Goal: Information Seeking & Learning: Learn about a topic

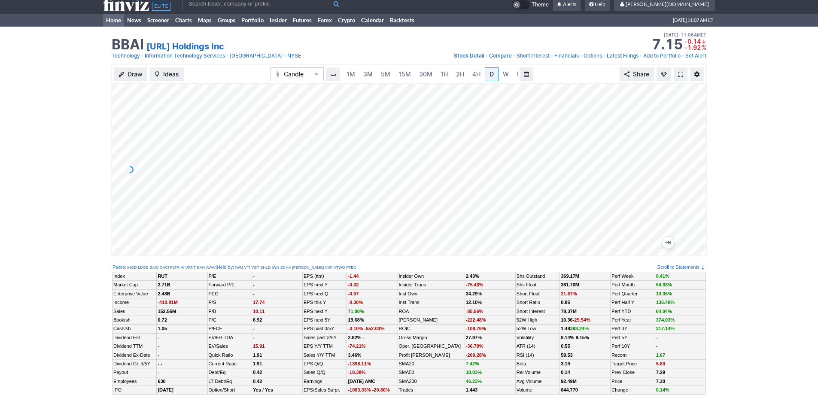
scroll to position [0, 9]
click at [106, 23] on link "Home" at bounding box center [113, 20] width 21 height 13
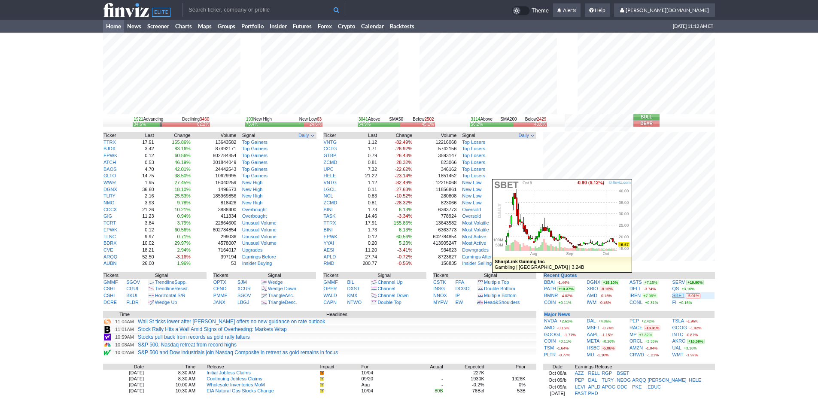
click at [677, 297] on link "SBET" at bounding box center [679, 295] width 12 height 5
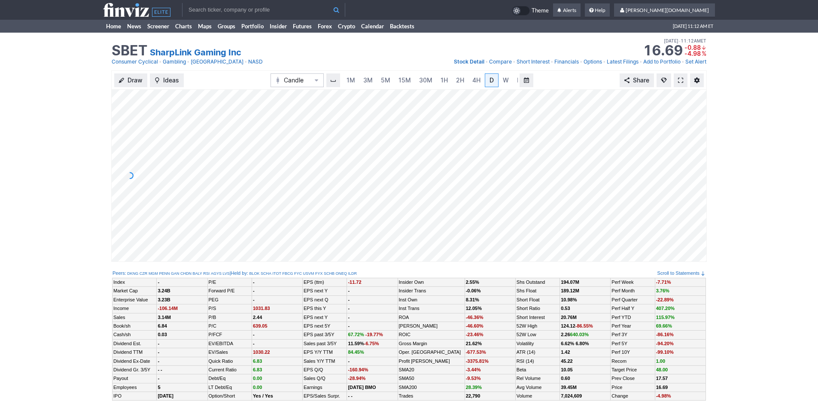
scroll to position [0, 9]
click at [20, 133] on div "Draw Ideas Candle 1M 3M 5M 15M 30M 1H 2H 4H D W M Share" at bounding box center [409, 169] width 818 height 198
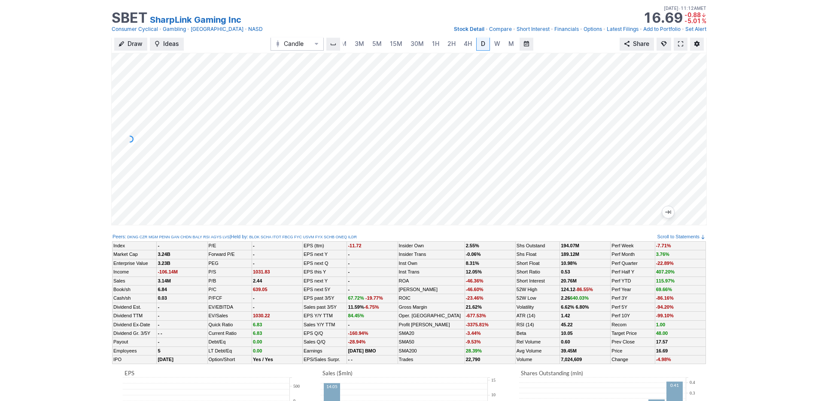
scroll to position [0, 0]
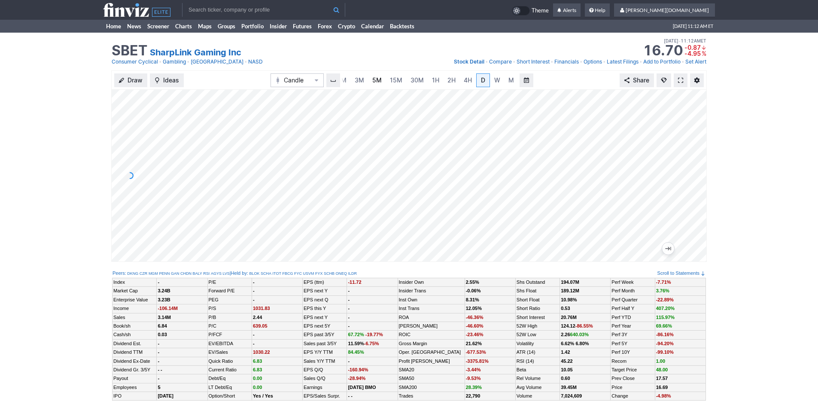
click at [369, 79] on link "5M" at bounding box center [377, 80] width 17 height 14
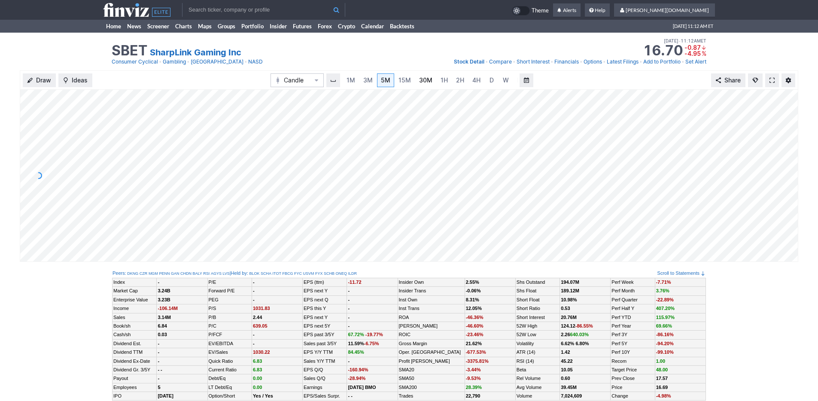
click at [415, 79] on link "30M" at bounding box center [425, 80] width 21 height 14
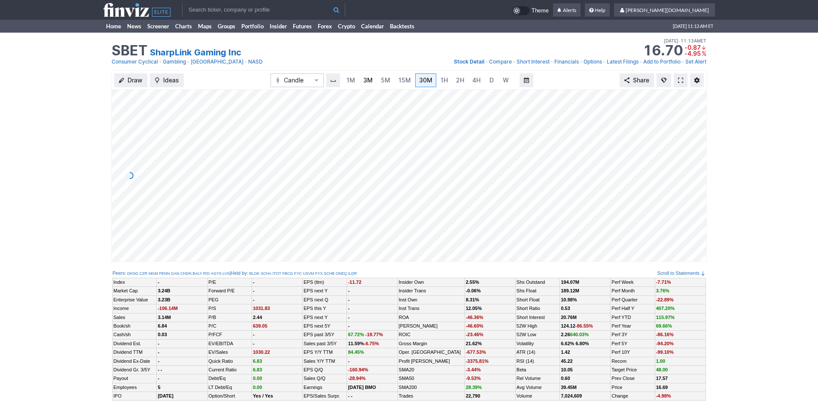
click at [366, 79] on span "3M" at bounding box center [367, 79] width 9 height 7
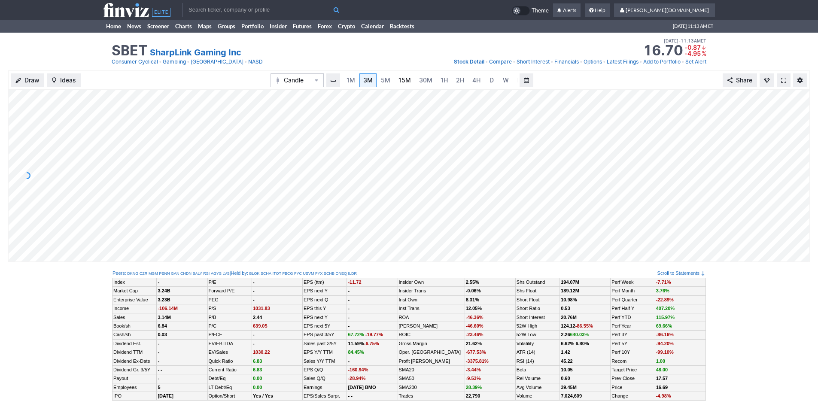
click at [399, 82] on span "15M" at bounding box center [405, 79] width 12 height 7
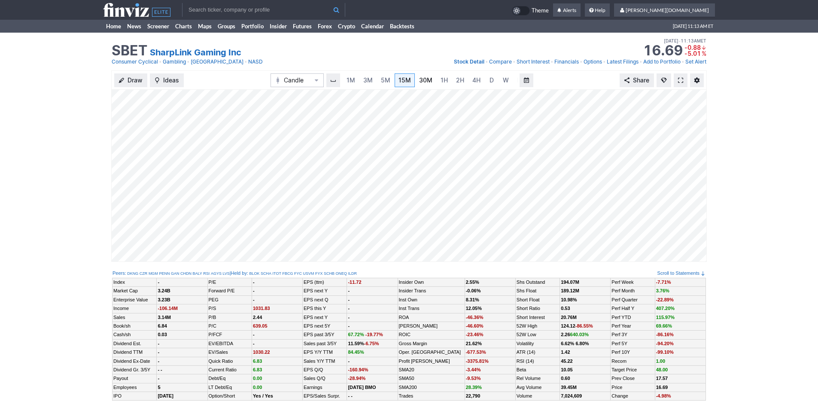
click at [416, 80] on link "30M" at bounding box center [425, 80] width 21 height 14
click at [373, 81] on link "3M" at bounding box center [368, 80] width 17 height 14
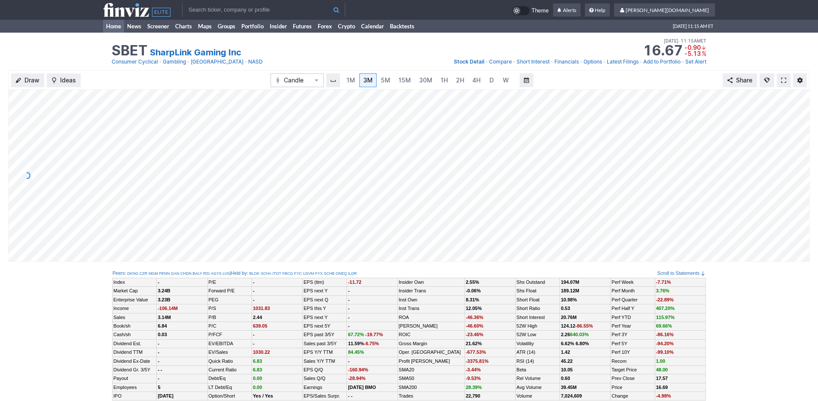
click at [107, 25] on link "Home" at bounding box center [113, 26] width 21 height 13
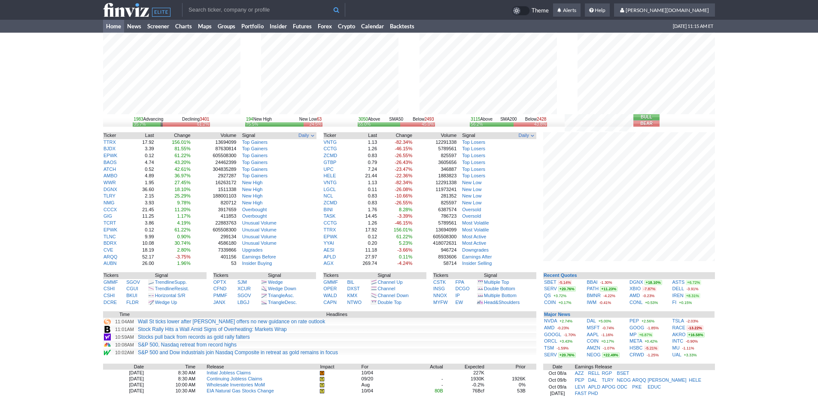
click at [724, 288] on div "1983 Advancing Declining 3401 35.7% 61.2% 194 New High New Low 63 75.5% 24.5% 3…" at bounding box center [409, 271] width 818 height 477
click at [168, 29] on link "Screener" at bounding box center [158, 26] width 28 height 13
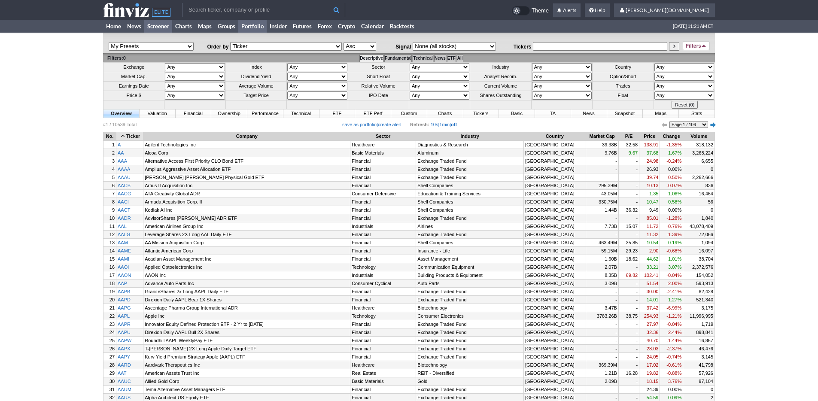
click at [264, 30] on link "Portfolio" at bounding box center [252, 26] width 28 height 13
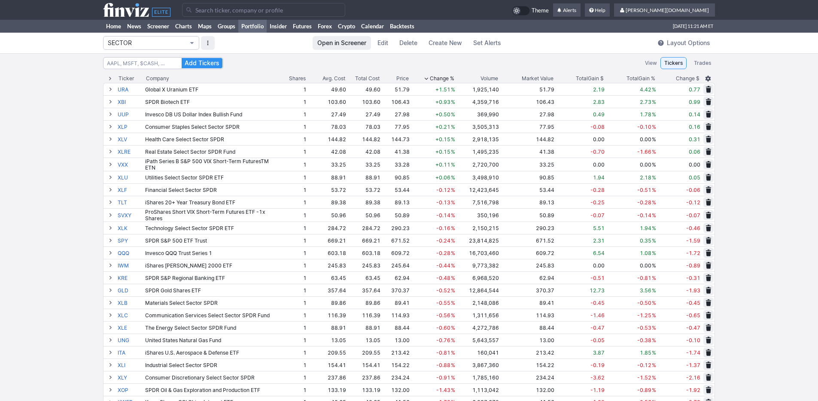
click at [179, 46] on span "SECTOR" at bounding box center [147, 43] width 78 height 9
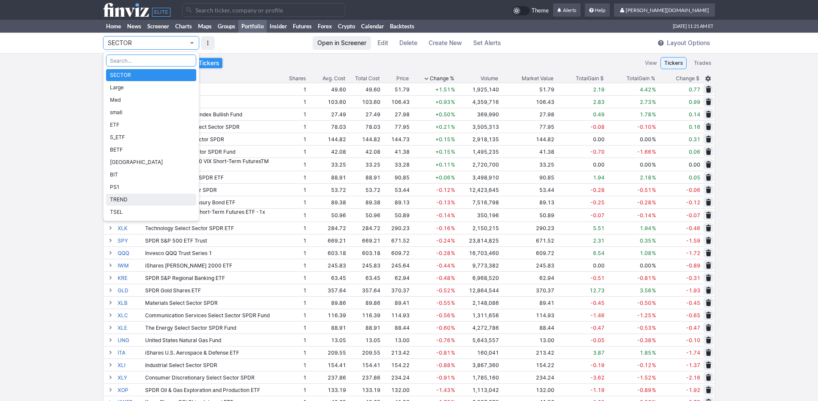
click at [155, 202] on span "TREND" at bounding box center [151, 199] width 82 height 9
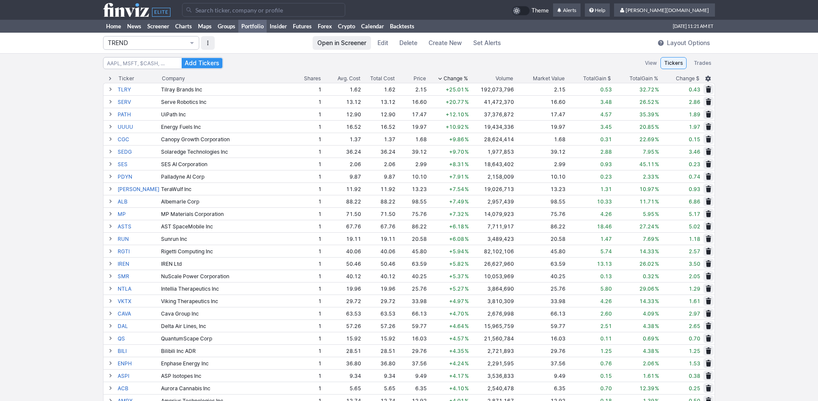
click at [445, 79] on span "Change %" at bounding box center [456, 78] width 24 height 9
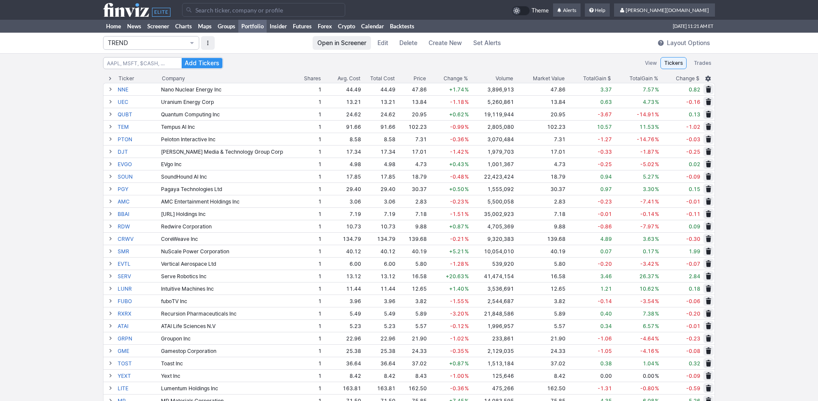
click at [445, 78] on span "Change %" at bounding box center [456, 78] width 24 height 9
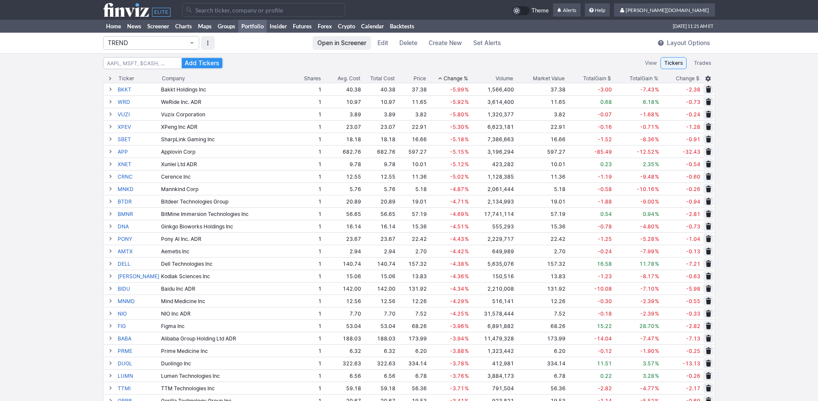
click at [445, 78] on span "Change %" at bounding box center [456, 78] width 24 height 9
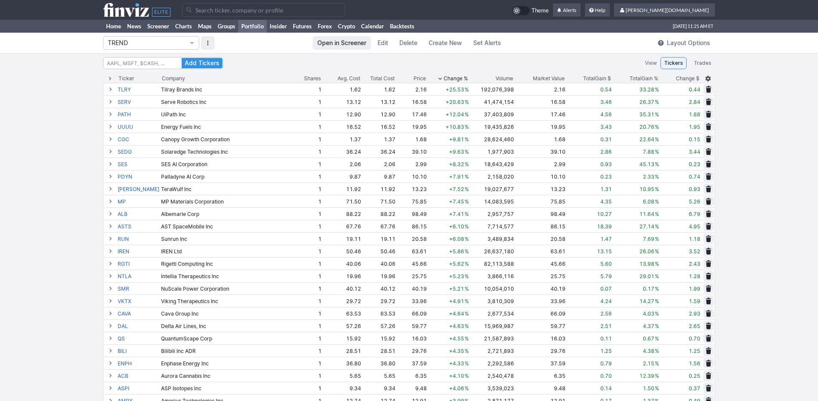
click at [444, 77] on span "Change %" at bounding box center [456, 78] width 24 height 9
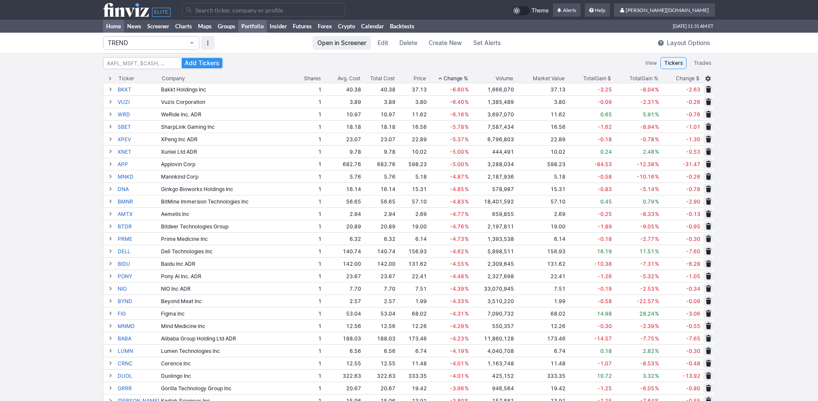
click at [110, 25] on link "Home" at bounding box center [113, 26] width 21 height 13
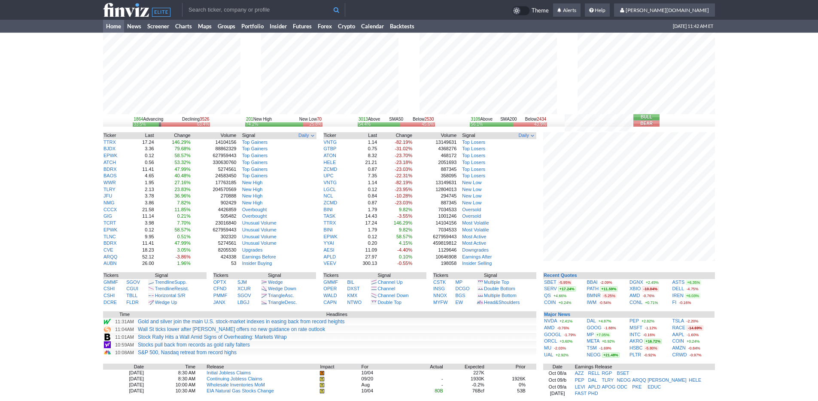
click at [221, 5] on input "text" at bounding box center [263, 10] width 163 height 14
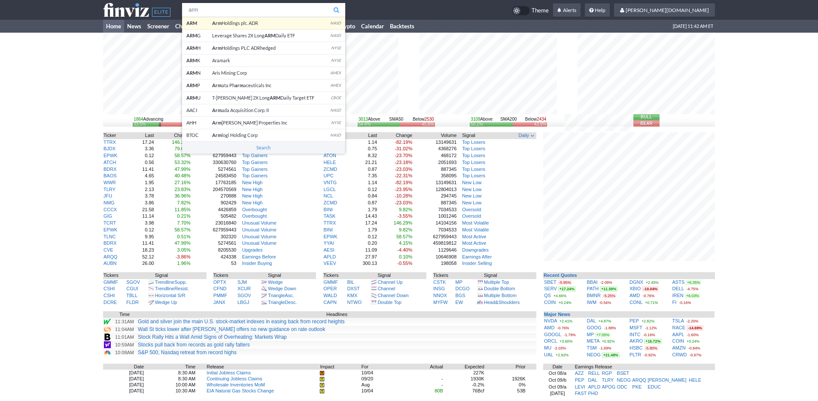
type input "arm"
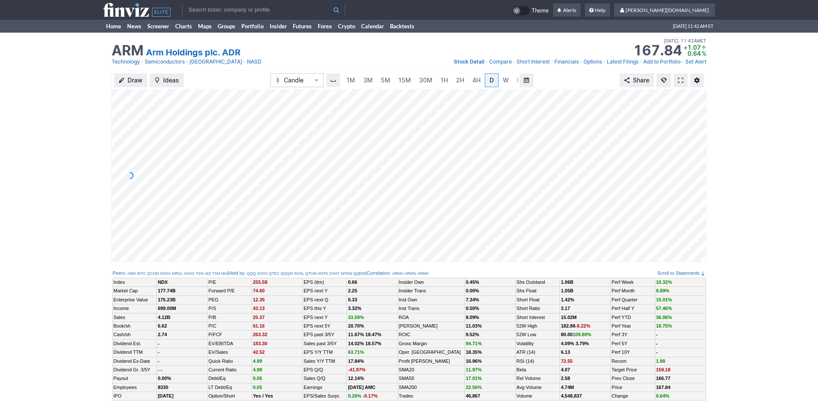
scroll to position [0, 9]
click at [494, 81] on span "W" at bounding box center [497, 79] width 6 height 7
click at [506, 77] on link "M" at bounding box center [512, 80] width 14 height 14
click at [106, 29] on link "Home" at bounding box center [113, 26] width 21 height 13
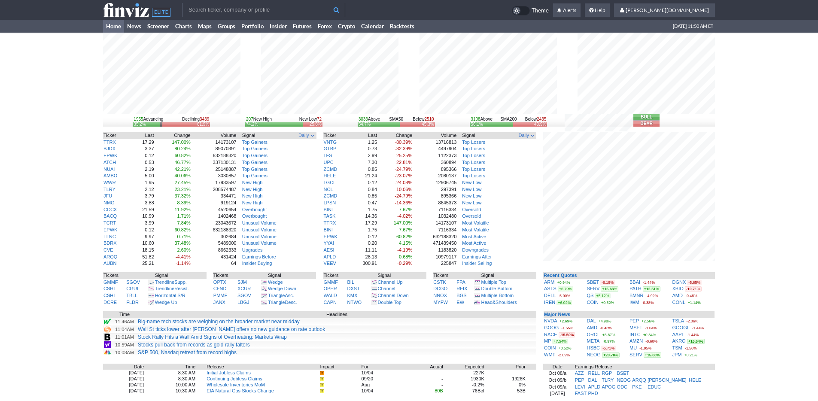
click at [760, 236] on div "1955 Advancing Declining 3439 35.2% 61.9% 207 New High New Low 72 74.2% 25.8% 3…" at bounding box center [409, 271] width 818 height 477
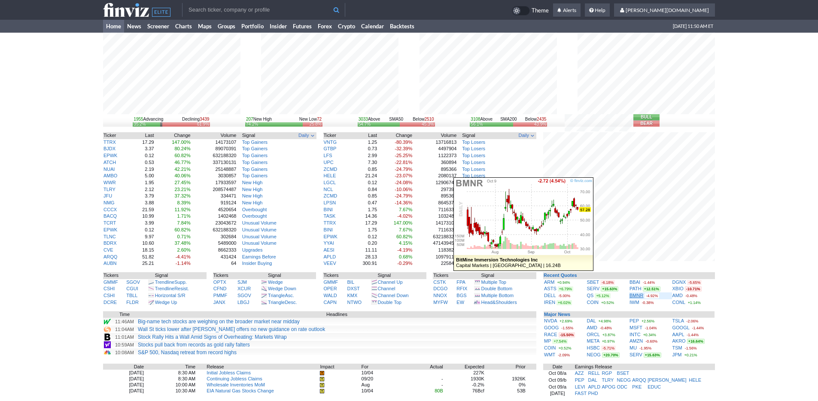
click at [638, 296] on link "BMNR" at bounding box center [637, 295] width 14 height 5
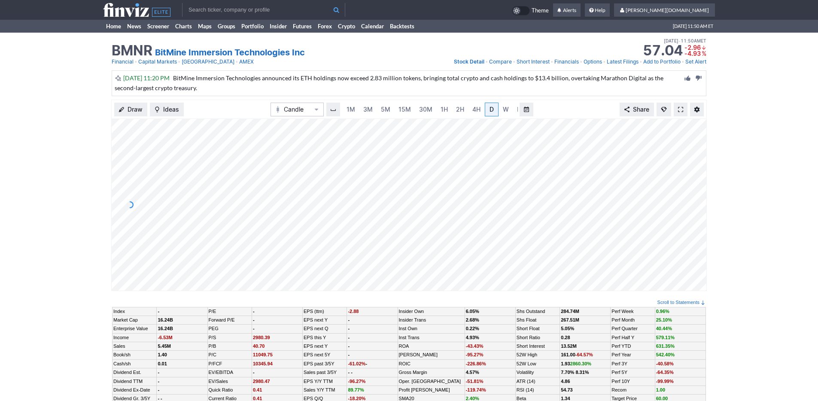
scroll to position [0, 9]
click at [355, 108] on span "3M" at bounding box center [359, 109] width 9 height 7
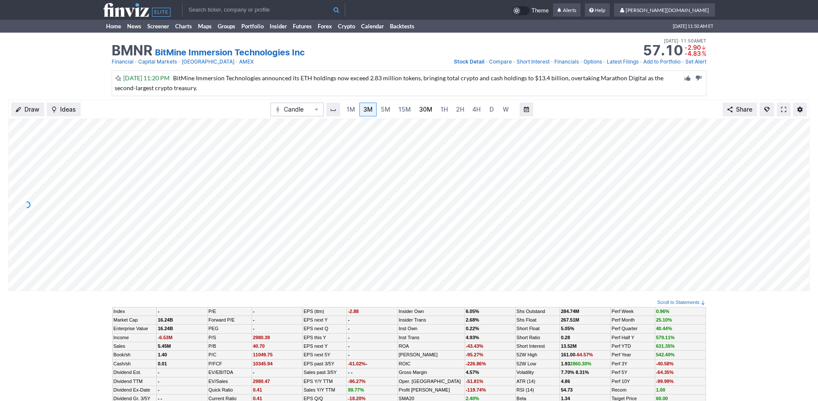
click at [415, 113] on link "30M" at bounding box center [425, 110] width 21 height 14
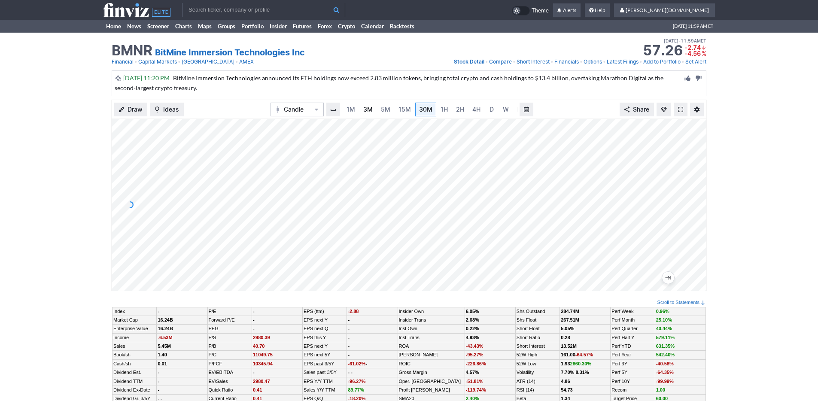
click at [366, 113] on span "3M" at bounding box center [367, 109] width 9 height 7
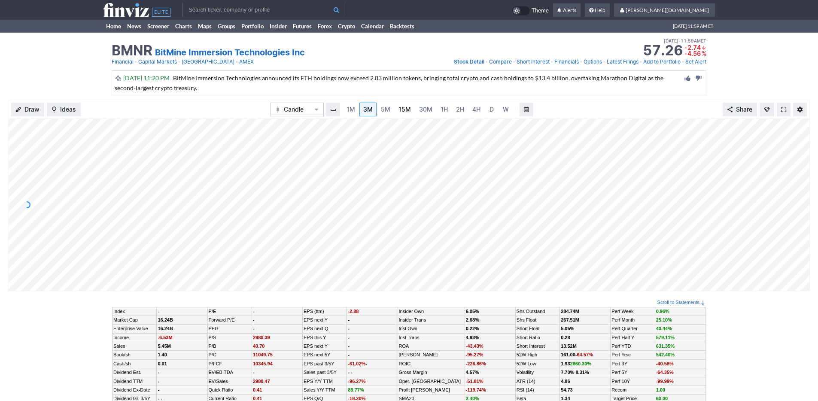
click at [399, 113] on span "15M" at bounding box center [405, 109] width 12 height 7
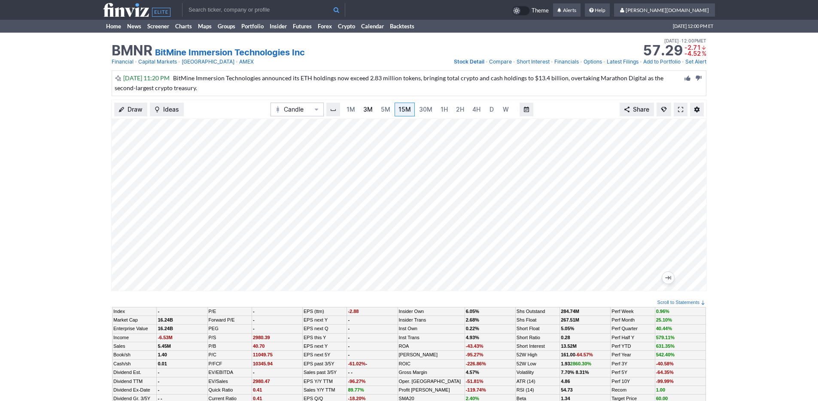
click at [369, 106] on span "3M" at bounding box center [367, 109] width 9 height 7
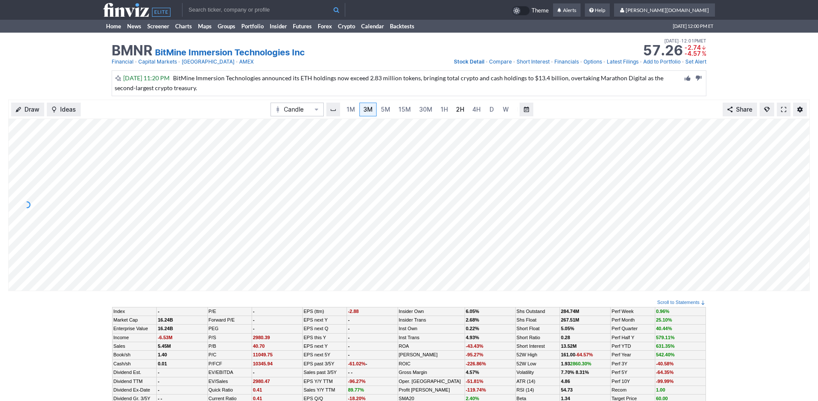
click at [463, 110] on link "2H" at bounding box center [460, 110] width 16 height 14
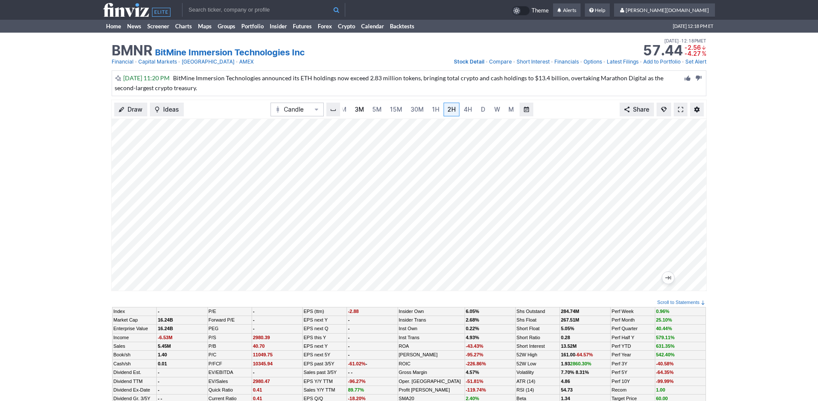
click at [364, 108] on link "3M" at bounding box center [359, 110] width 17 height 14
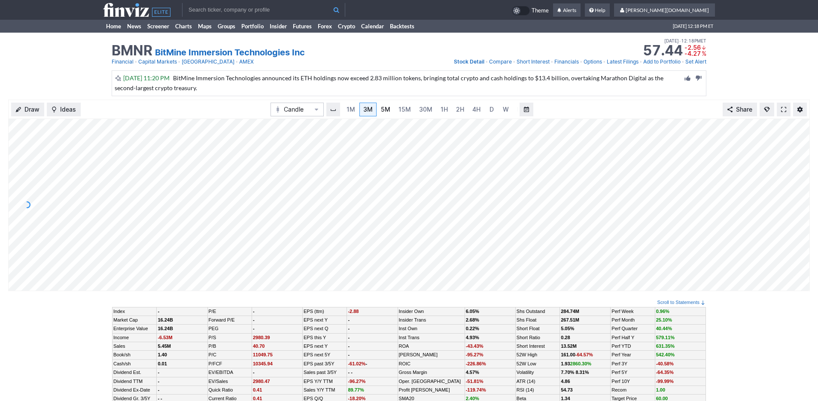
click at [391, 107] on link "5M" at bounding box center [385, 110] width 17 height 14
click at [405, 105] on span "15M" at bounding box center [405, 109] width 12 height 9
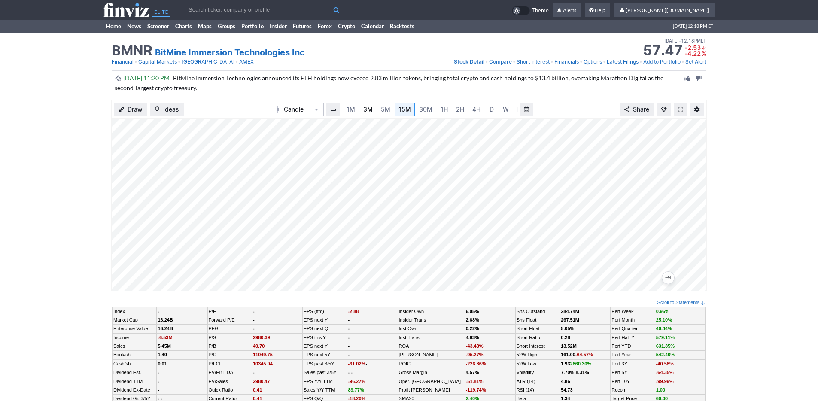
click at [360, 110] on link "3M" at bounding box center [368, 110] width 17 height 14
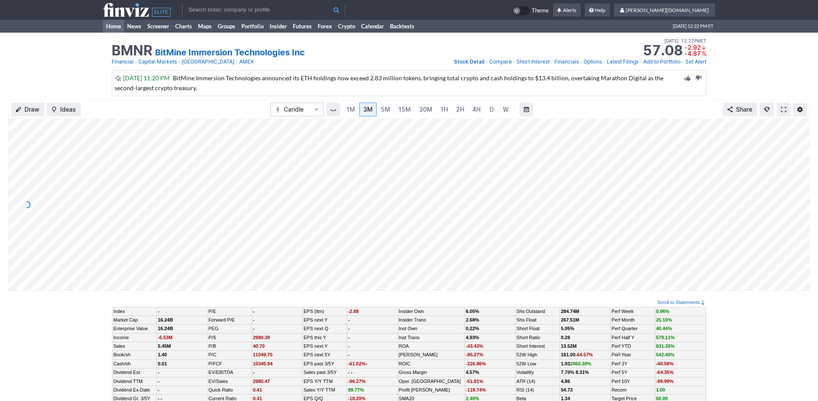
click at [115, 27] on link "Home" at bounding box center [113, 26] width 21 height 13
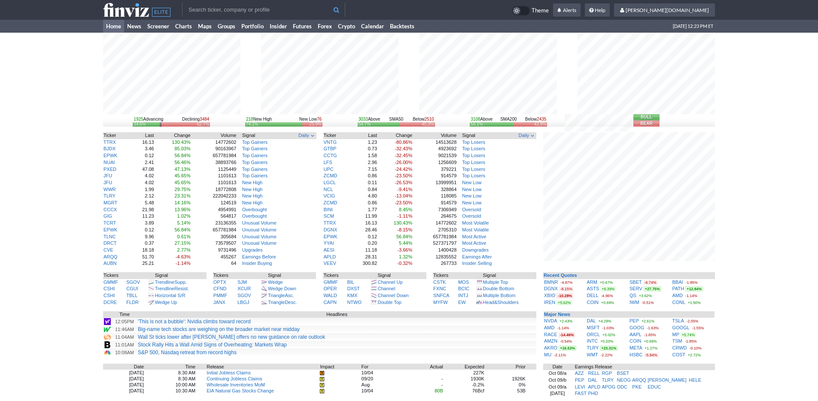
click at [768, 276] on div "1925 Advancing Declining 3484 34.6% 62.7% 218 New High New Low 76 74.1% 25.9% 3…" at bounding box center [409, 271] width 818 height 477
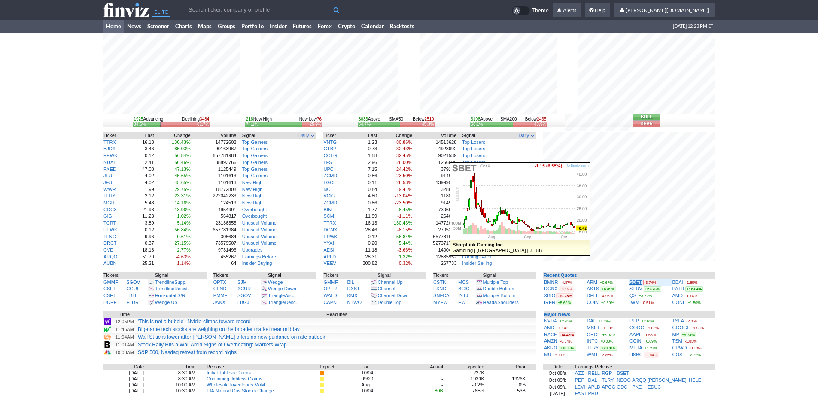
click at [634, 281] on link "SBET" at bounding box center [636, 282] width 12 height 5
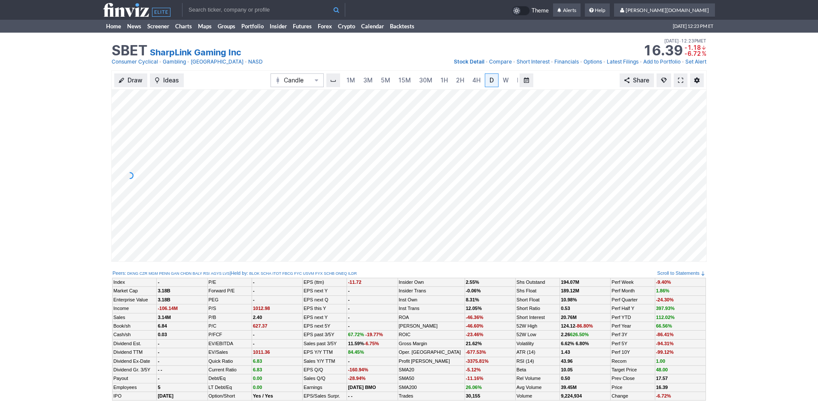
scroll to position [0, 9]
click at [110, 140] on div "Draw Ideas Candle 1M 3M 5M 15M 30M 1H 2H 4H D W M Share" at bounding box center [409, 169] width 818 height 198
click at [436, 82] on span "1H" at bounding box center [435, 79] width 7 height 7
click at [355, 78] on span "3M" at bounding box center [359, 79] width 9 height 7
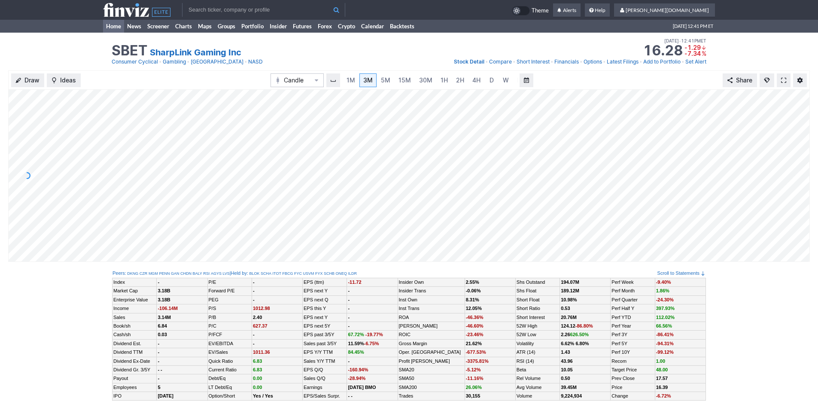
click at [112, 27] on link "Home" at bounding box center [113, 26] width 21 height 13
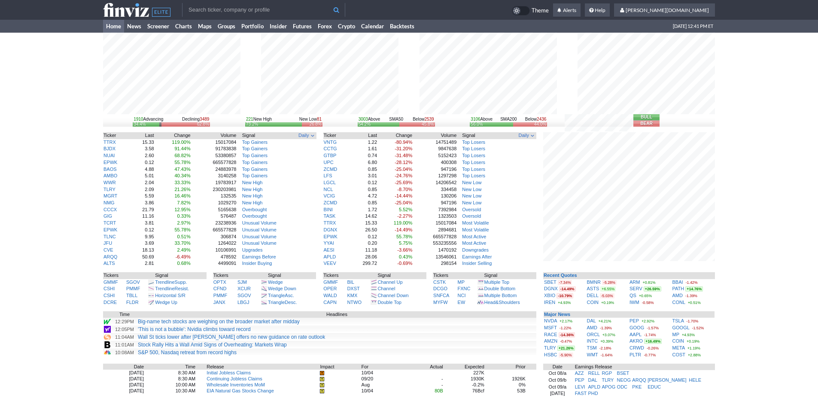
click at [740, 276] on div "1910 Advancing Declining 3489 34.4% 62.8% 221 New High New Low 81 73.2% 26.8% 3…" at bounding box center [409, 271] width 818 height 477
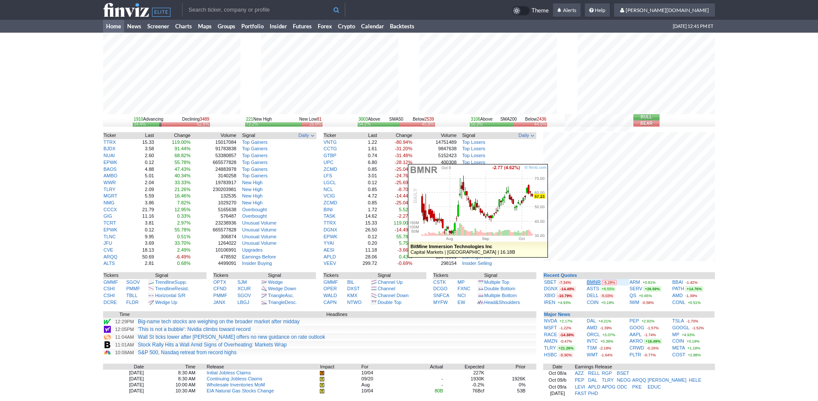
click at [592, 282] on link "BMNR" at bounding box center [594, 282] width 14 height 5
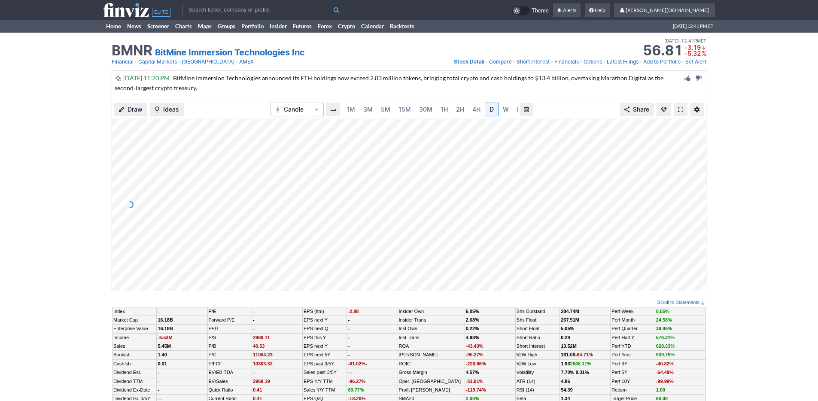
scroll to position [0, 9]
click at [109, 146] on div "Draw Ideas Candle 1M 3M 5M 15M 30M 1H 2H 4H D W M Share" at bounding box center [409, 199] width 818 height 198
click at [365, 110] on link "3M" at bounding box center [359, 110] width 17 height 14
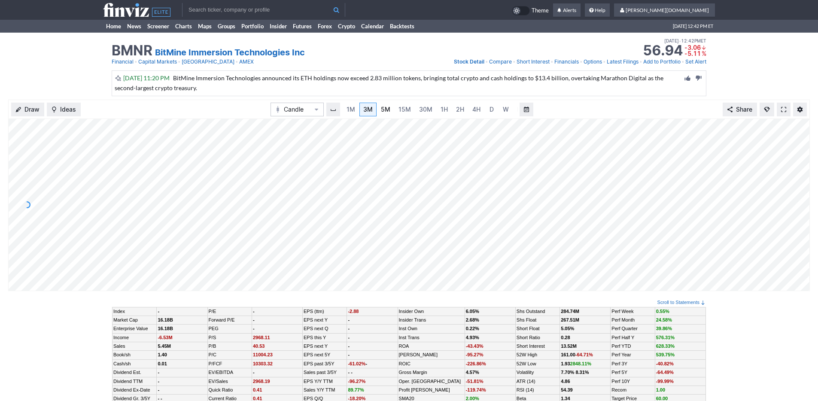
click at [390, 107] on link "5M" at bounding box center [385, 110] width 17 height 14
click at [370, 107] on span "3M" at bounding box center [367, 109] width 9 height 7
click at [441, 110] on span "1H" at bounding box center [444, 109] width 7 height 7
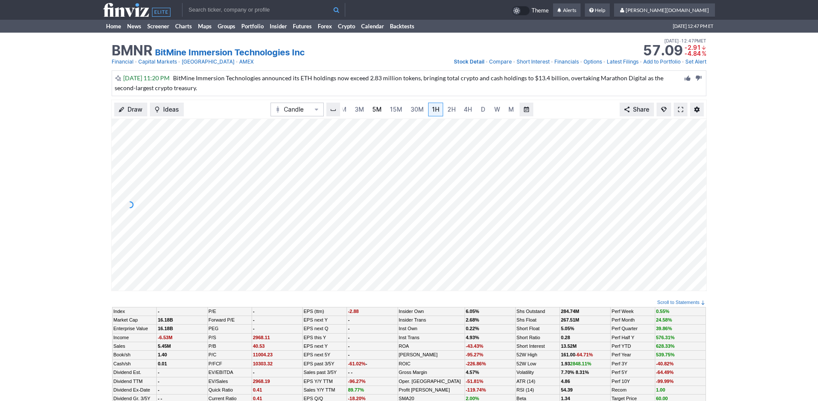
click at [369, 106] on link "5M" at bounding box center [377, 110] width 17 height 14
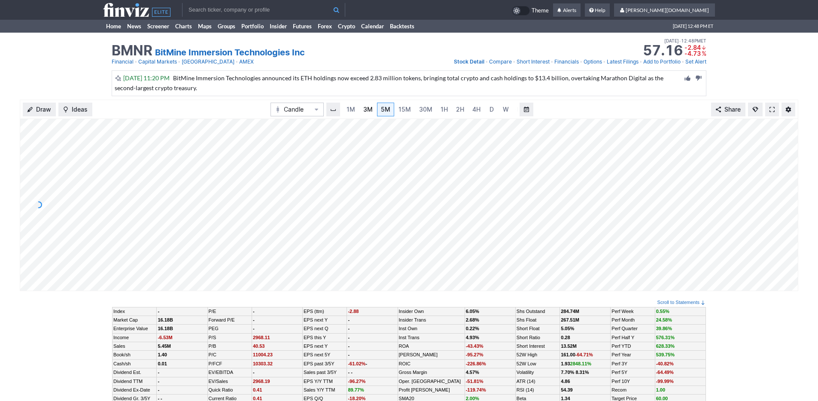
click at [364, 109] on span "3M" at bounding box center [367, 109] width 9 height 7
click at [387, 110] on span "5M" at bounding box center [385, 109] width 9 height 7
click at [422, 113] on span "30M" at bounding box center [425, 109] width 13 height 9
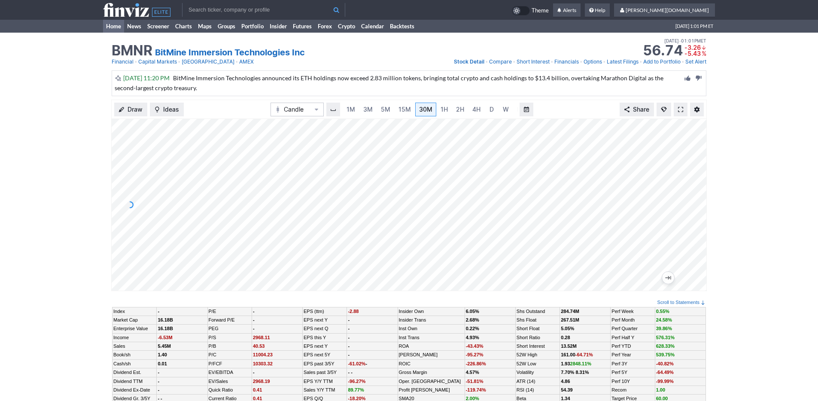
click at [113, 24] on link "Home" at bounding box center [113, 26] width 21 height 13
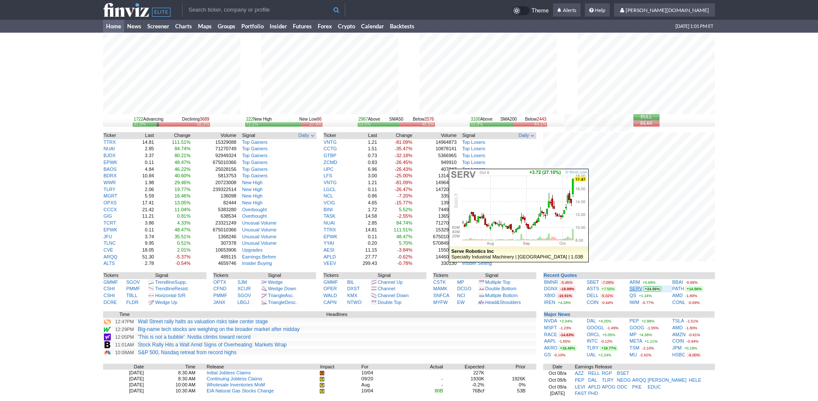
click at [633, 287] on link "SERV" at bounding box center [636, 288] width 13 height 5
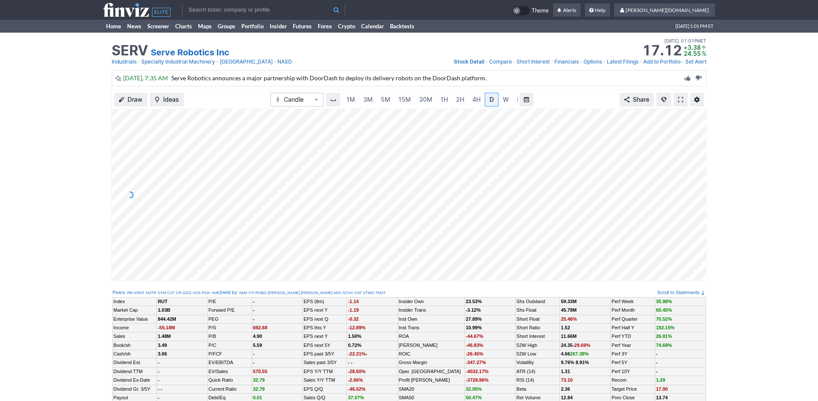
scroll to position [0, 9]
click at [369, 99] on link "5M" at bounding box center [377, 100] width 17 height 14
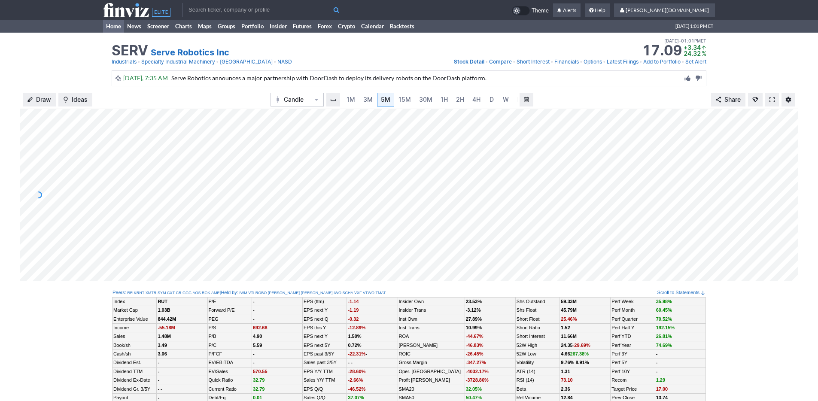
click at [107, 25] on link "Home" at bounding box center [113, 26] width 21 height 13
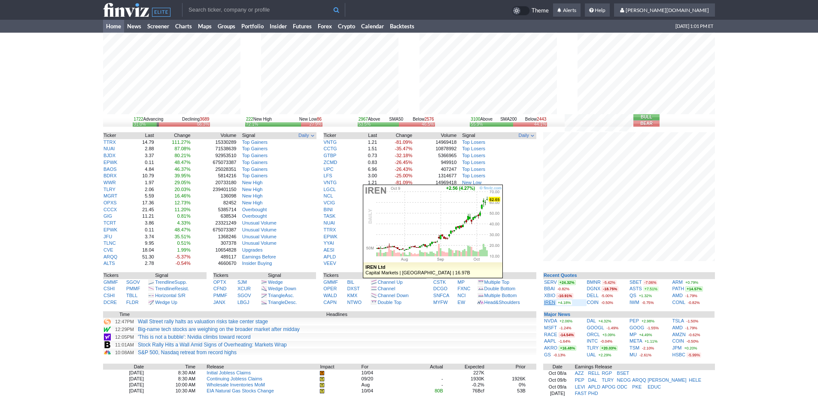
click at [547, 303] on link "IREN" at bounding box center [549, 302] width 11 height 5
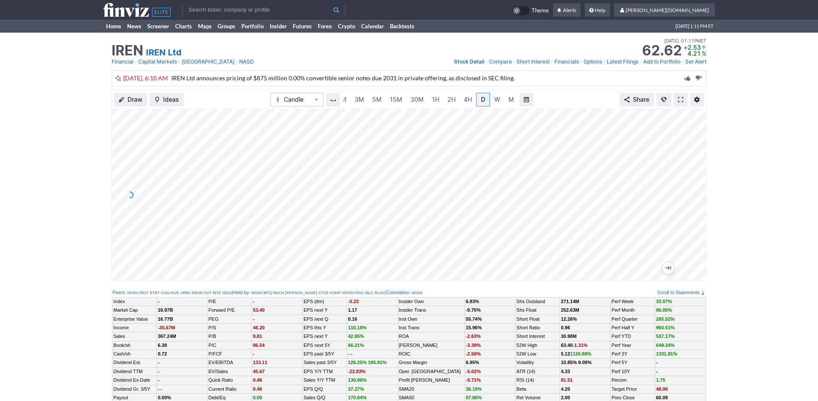
scroll to position [0, 9]
click at [362, 97] on span "3M" at bounding box center [359, 99] width 9 height 7
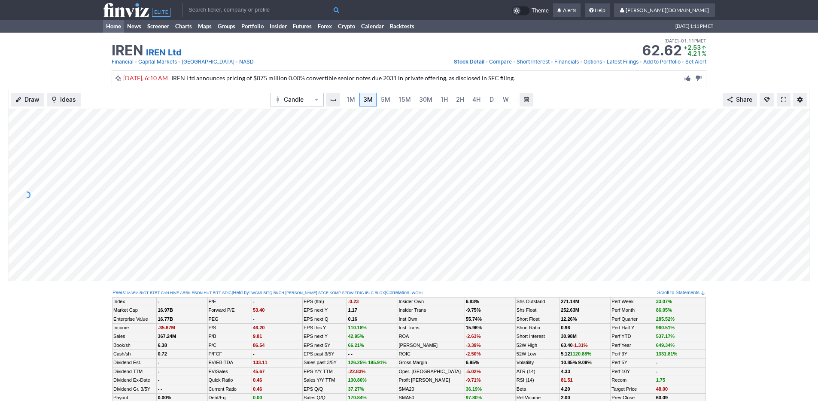
click at [111, 25] on link "Home" at bounding box center [113, 26] width 21 height 13
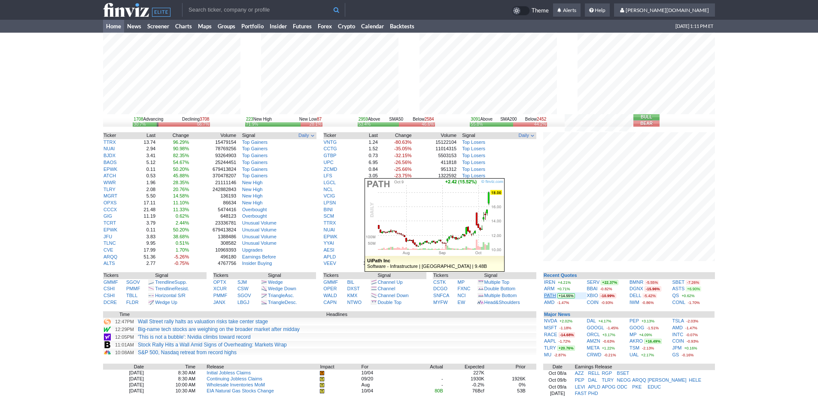
click at [549, 296] on link "PATH" at bounding box center [550, 295] width 12 height 5
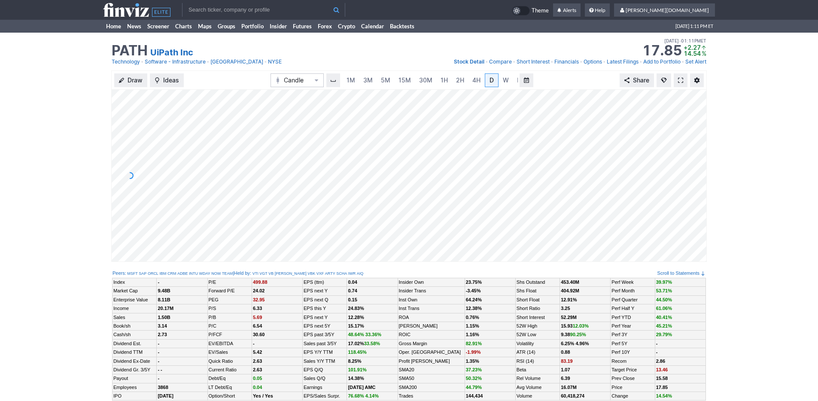
scroll to position [0, 9]
click at [364, 85] on link "3M" at bounding box center [359, 80] width 17 height 14
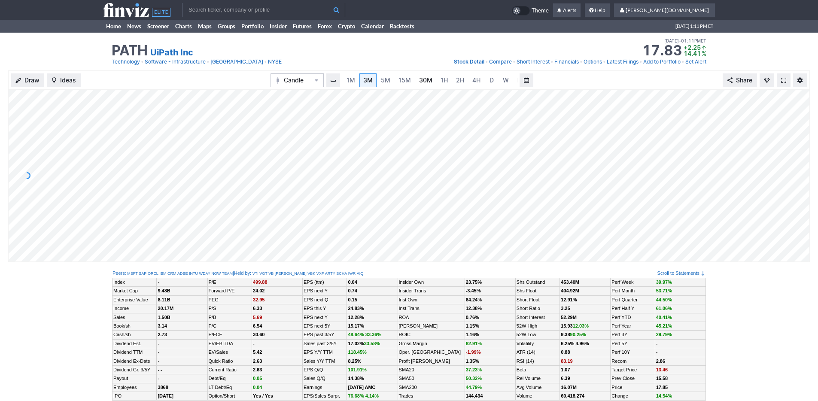
click at [430, 83] on span "30M" at bounding box center [425, 79] width 13 height 7
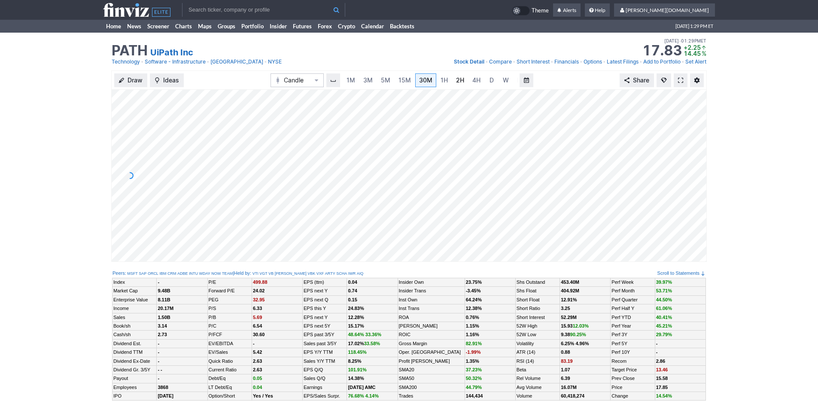
click at [456, 80] on span "2H" at bounding box center [460, 79] width 8 height 7
click at [112, 27] on link "Home" at bounding box center [113, 26] width 21 height 13
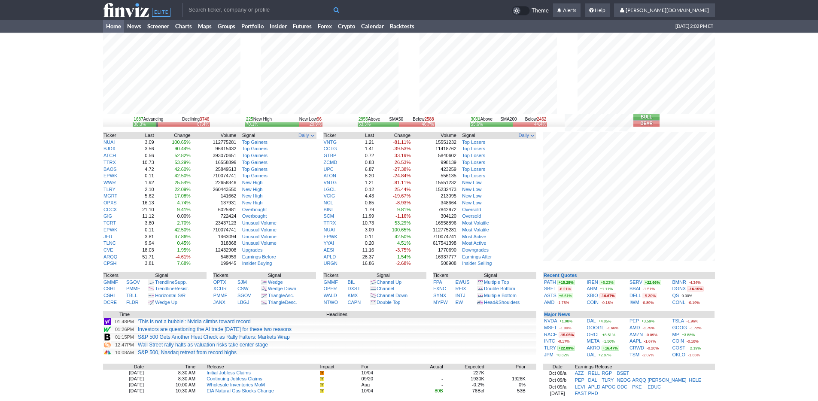
click at [52, 63] on div "1687 Advancing Declining 3746 30.3% 67.4% 225 New High New Low 96 70.1% 29.9% 2…" at bounding box center [409, 271] width 818 height 477
click at [775, 326] on div "1621 Advancing Declining 3810 29.2% 68.5% 225 New High New Low 100 69.2% 30.8% …" at bounding box center [409, 271] width 818 height 477
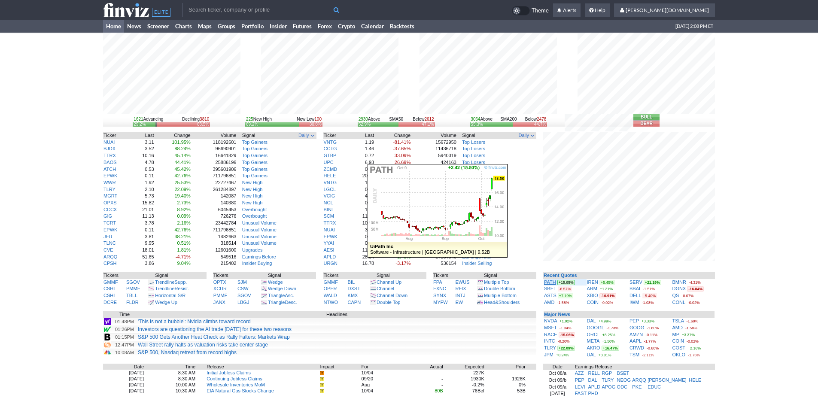
click at [552, 282] on link "PATH" at bounding box center [550, 282] width 12 height 5
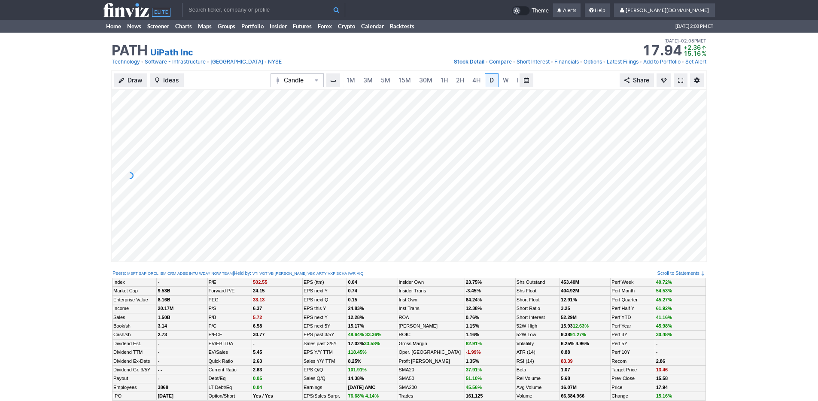
scroll to position [0, 9]
click at [124, 27] on link "News" at bounding box center [134, 26] width 20 height 13
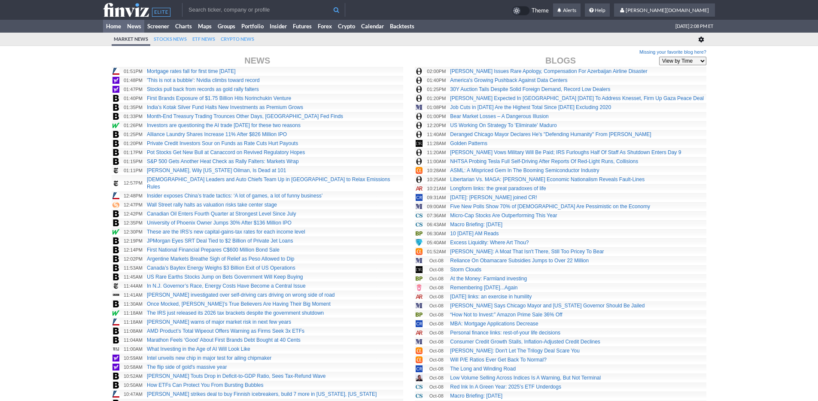
click at [112, 28] on link "Home" at bounding box center [113, 26] width 21 height 13
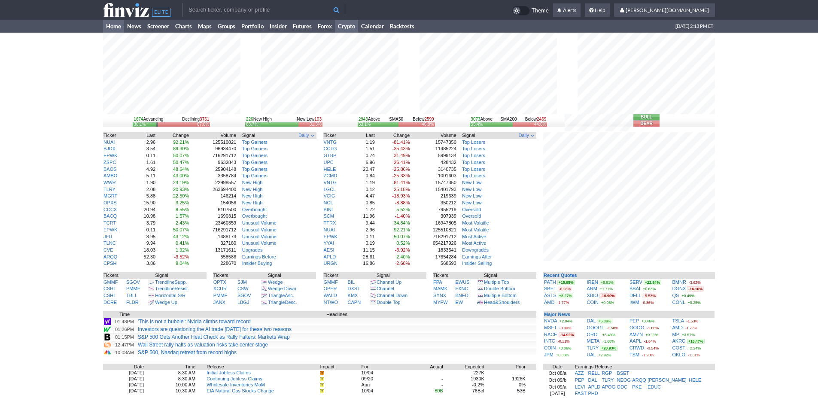
click at [355, 26] on link "Crypto" at bounding box center [346, 26] width 23 height 13
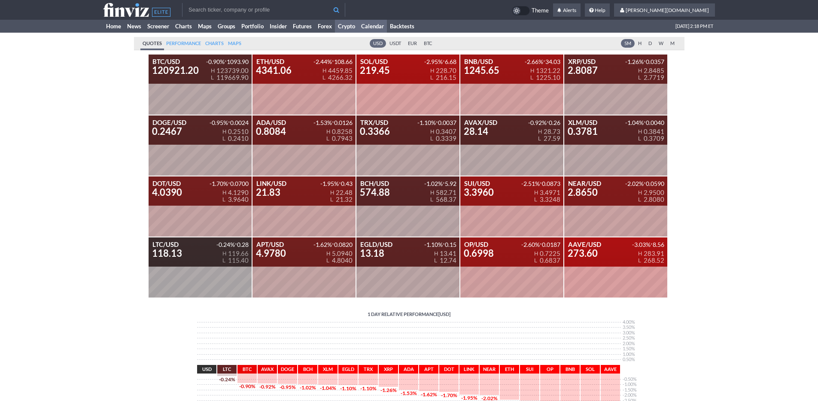
click at [367, 24] on link "Calendar" at bounding box center [372, 26] width 29 height 13
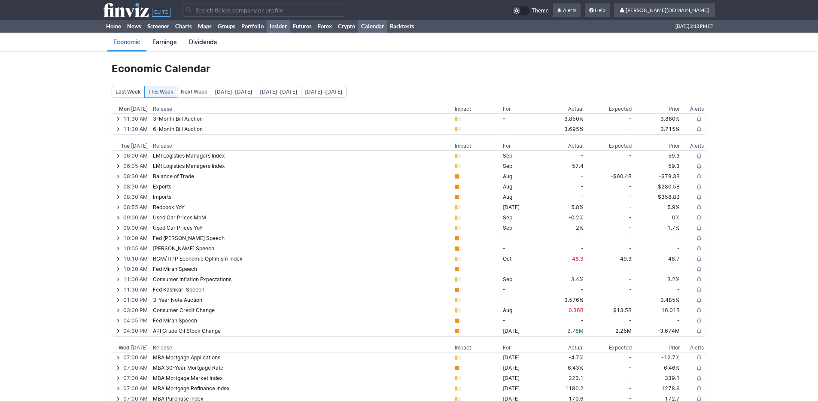
click at [276, 25] on link "Insider" at bounding box center [278, 26] width 23 height 13
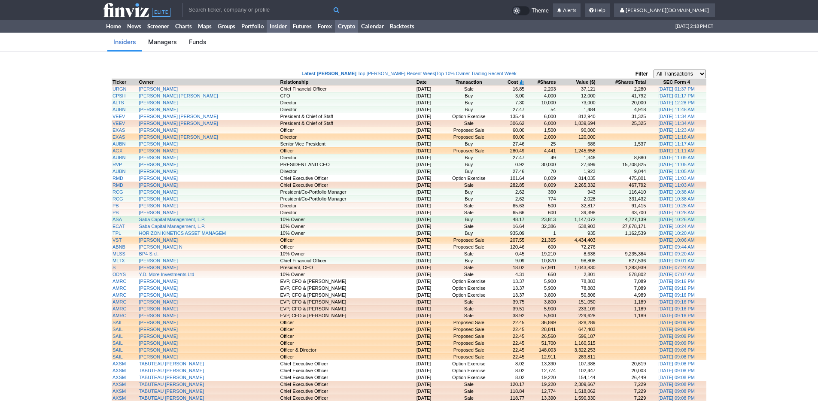
click at [354, 25] on link "Crypto" at bounding box center [346, 26] width 23 height 13
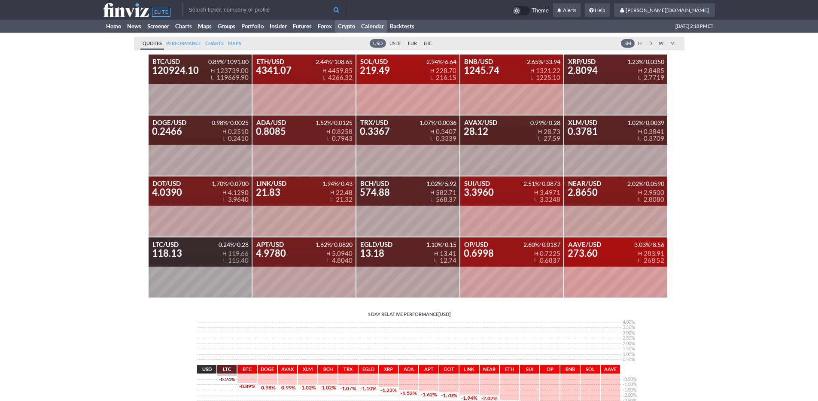
click at [373, 26] on link "Calendar" at bounding box center [372, 26] width 29 height 13
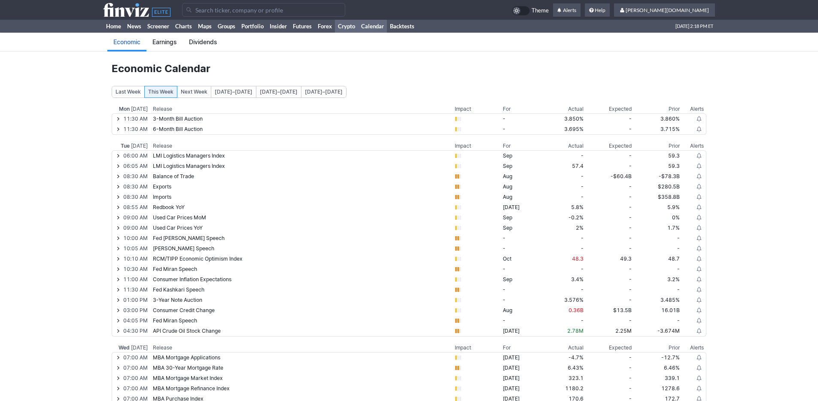
click at [353, 28] on link "Crypto" at bounding box center [346, 26] width 23 height 13
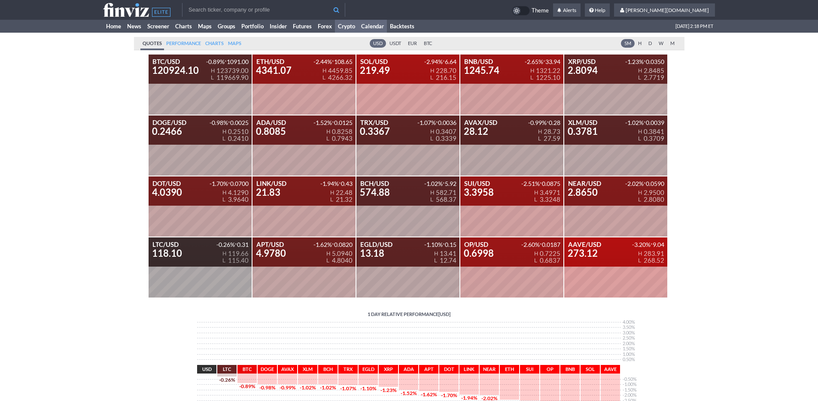
click at [387, 24] on link "Calendar" at bounding box center [372, 26] width 29 height 13
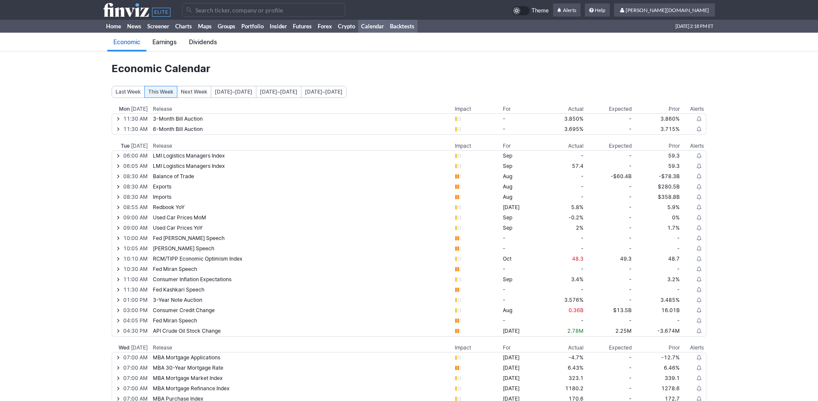
click at [398, 25] on link "Backtests" at bounding box center [402, 26] width 30 height 13
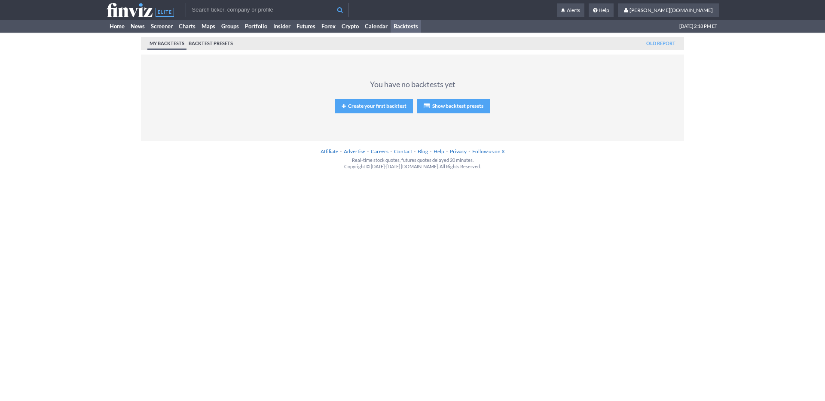
click at [222, 44] on link "Backtest presets" at bounding box center [210, 43] width 49 height 13
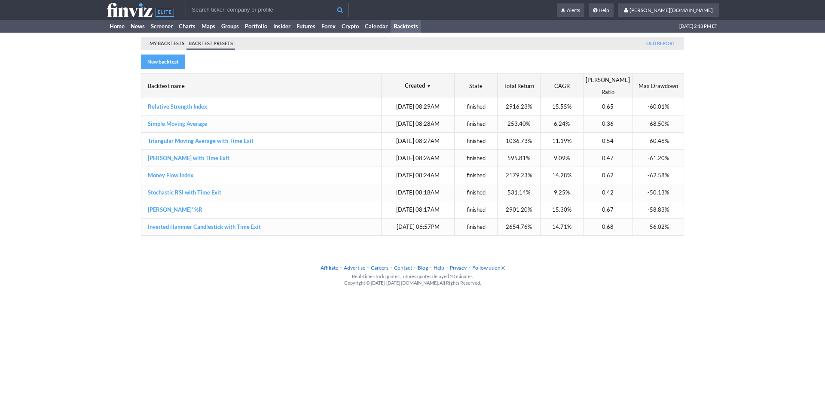
click at [171, 43] on link "My backtests" at bounding box center [166, 43] width 39 height 13
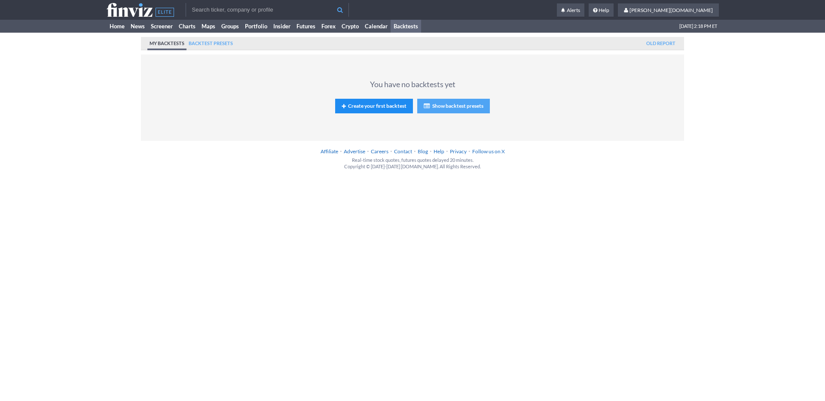
click at [380, 102] on link "Create your first backtest" at bounding box center [374, 106] width 78 height 15
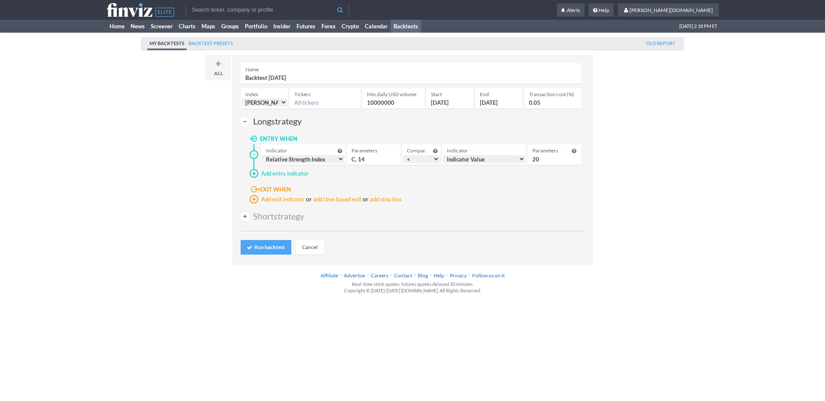
select select "russell1000"
select select "Rsi"
select select "<"
select select "Value"
click at [112, 22] on link "Home" at bounding box center [117, 26] width 21 height 13
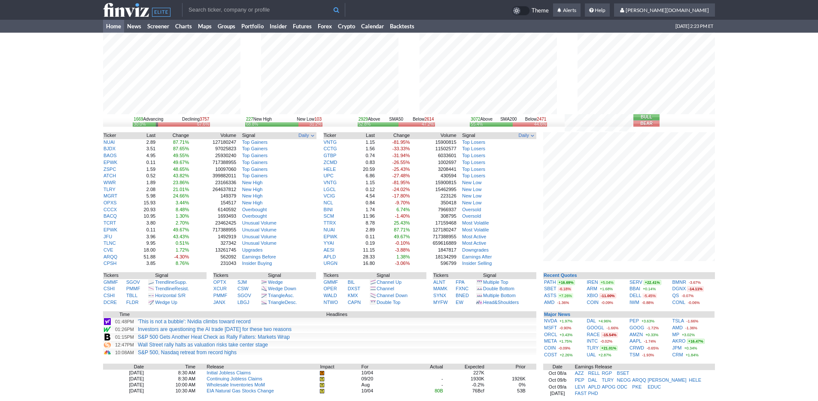
click at [765, 302] on div "1669 Advancing Declining 3757 30.0% 67.6% 227 New High New Low 103 68.8% 31.2% …" at bounding box center [409, 271] width 818 height 477
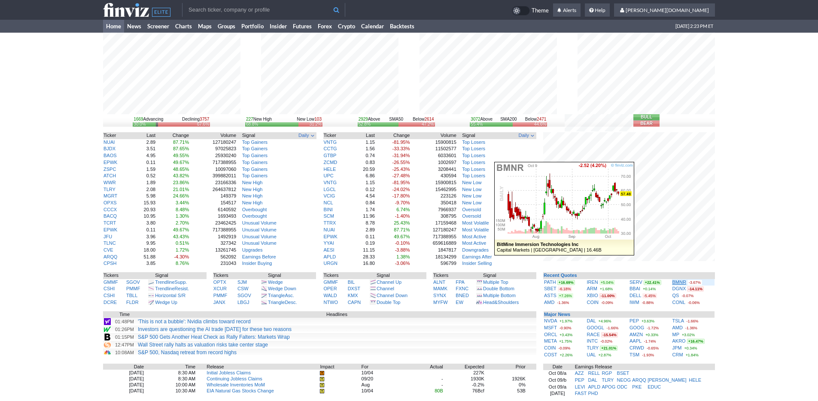
click at [679, 280] on link "BMNR" at bounding box center [680, 282] width 14 height 5
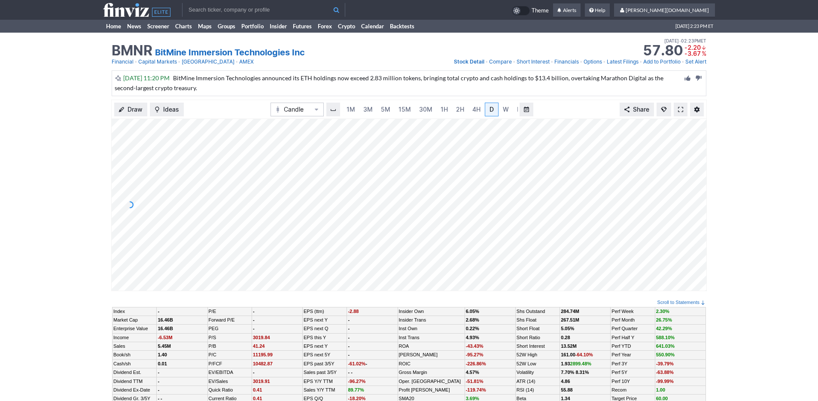
scroll to position [0, 9]
click at [372, 113] on span "5M" at bounding box center [376, 109] width 9 height 9
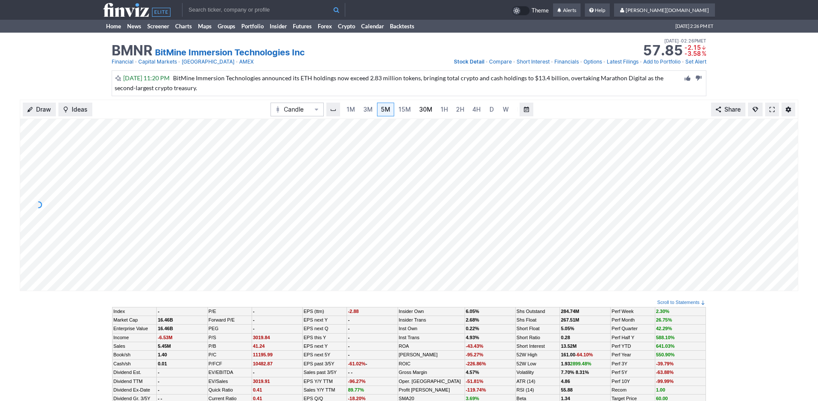
click at [428, 108] on span "30M" at bounding box center [425, 109] width 13 height 7
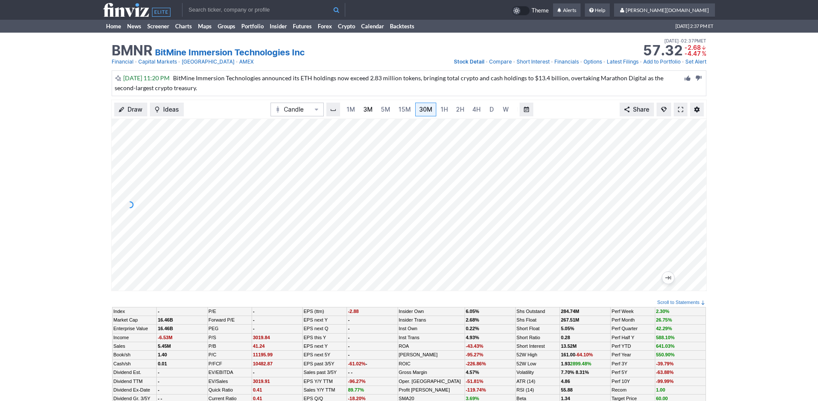
click at [371, 106] on span "3M" at bounding box center [367, 109] width 9 height 7
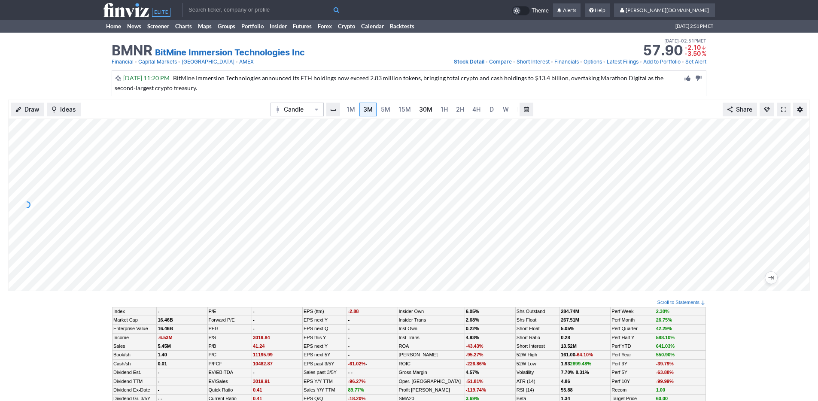
click at [415, 110] on link "30M" at bounding box center [425, 110] width 21 height 14
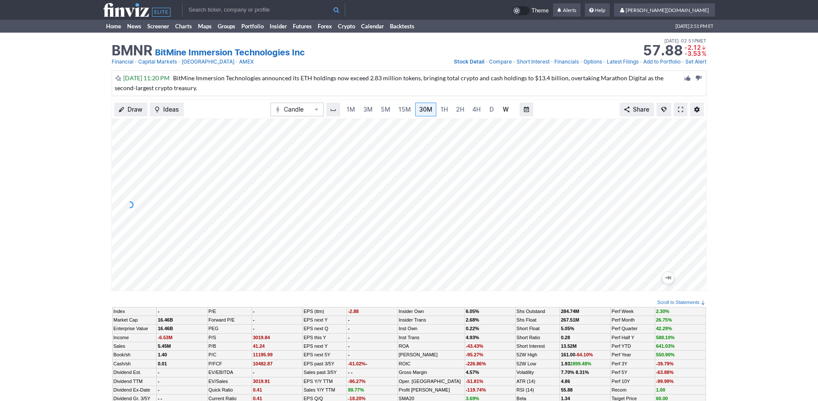
click at [503, 110] on span "W" at bounding box center [506, 109] width 6 height 7
click at [360, 107] on span "3M" at bounding box center [359, 109] width 9 height 7
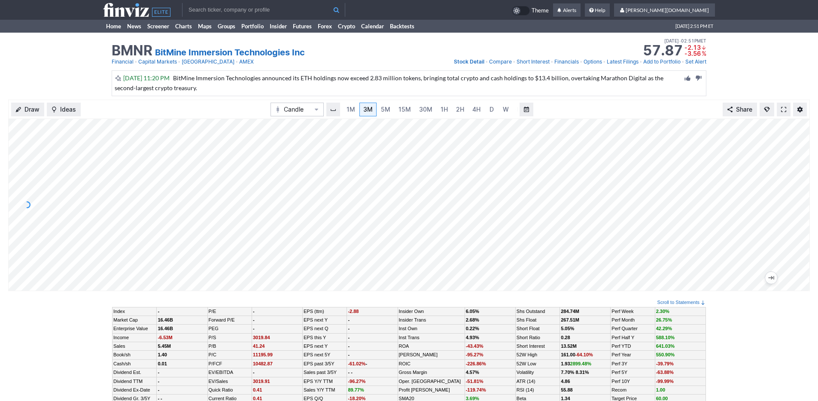
click at [413, 108] on div "1M 3M 5M 15M 30M 1H 2H 4H D W M" at bounding box center [430, 109] width 176 height 15
click at [441, 113] on span "1H" at bounding box center [444, 109] width 7 height 9
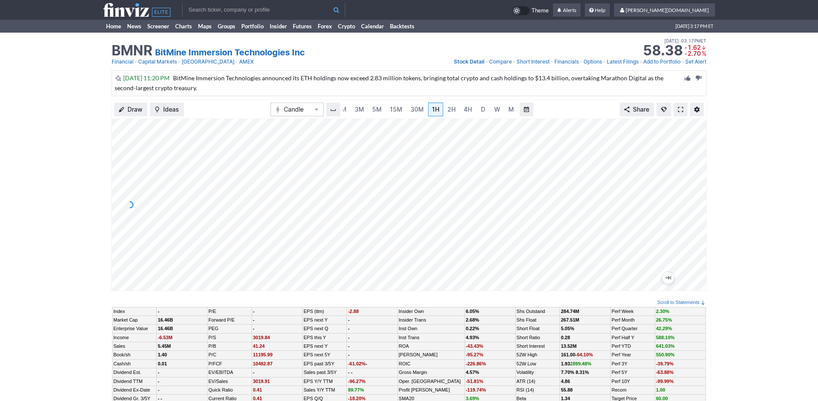
click at [681, 110] on span at bounding box center [680, 109] width 5 height 7
click at [381, 106] on link "5M" at bounding box center [377, 110] width 17 height 14
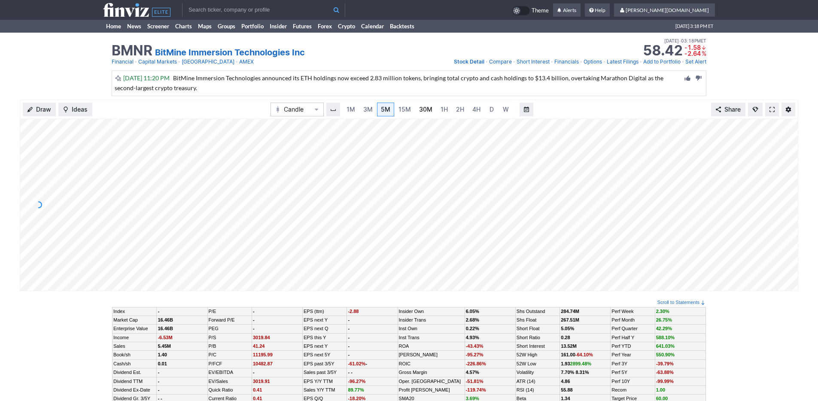
click at [419, 104] on link "30M" at bounding box center [425, 110] width 21 height 14
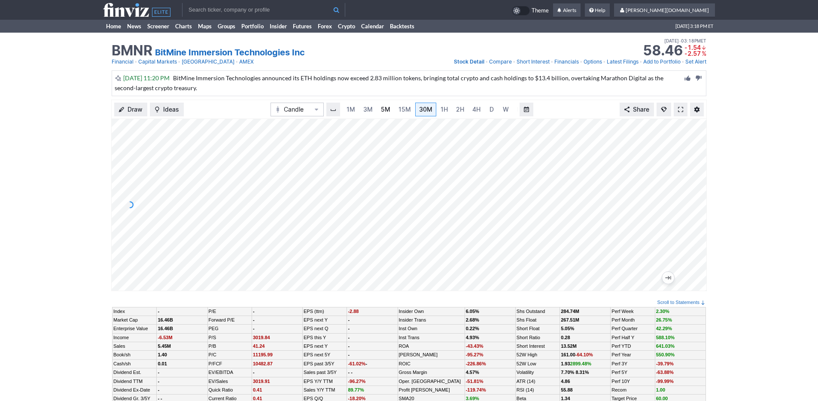
click at [381, 112] on span "5M" at bounding box center [385, 109] width 9 height 7
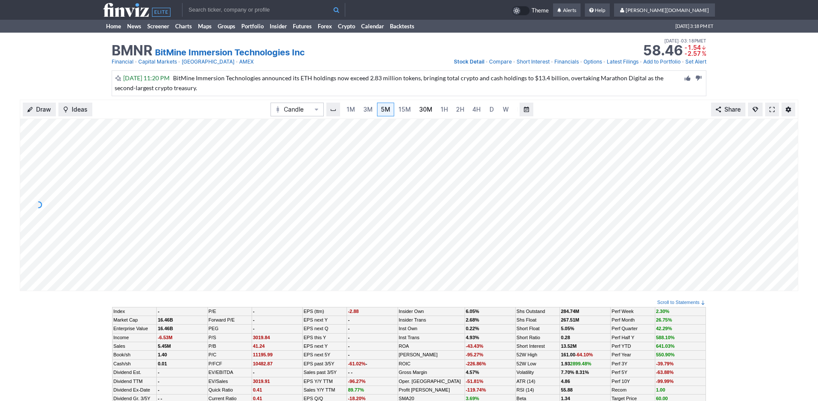
click at [431, 106] on link "30M" at bounding box center [425, 110] width 21 height 14
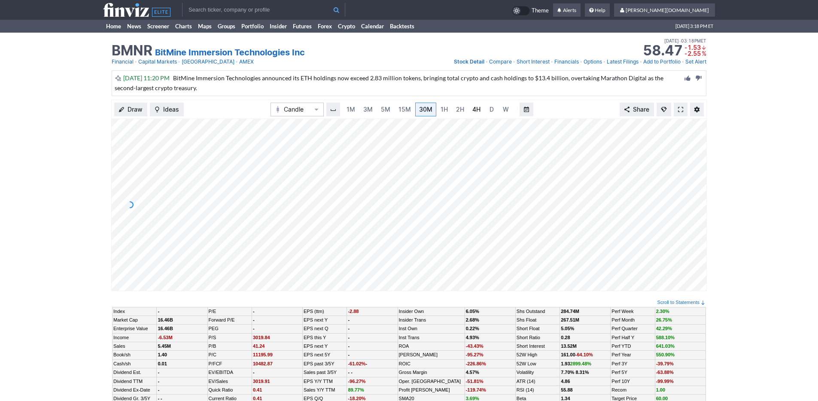
click at [470, 108] on link "4H" at bounding box center [477, 110] width 16 height 14
click at [364, 107] on link "3M" at bounding box center [359, 110] width 17 height 14
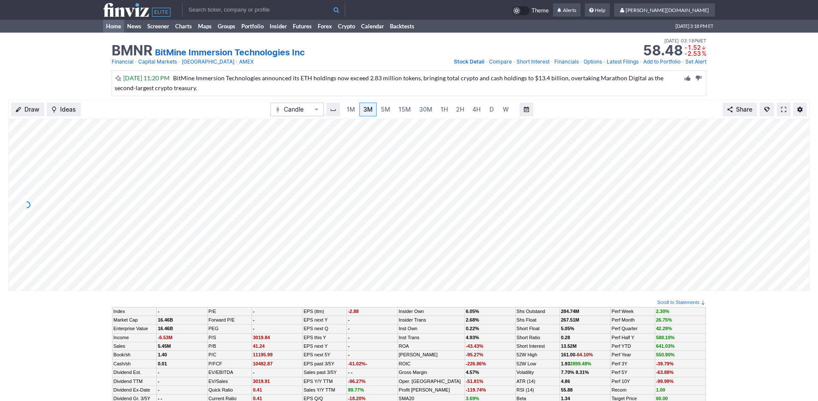
click at [113, 25] on link "Home" at bounding box center [113, 26] width 21 height 13
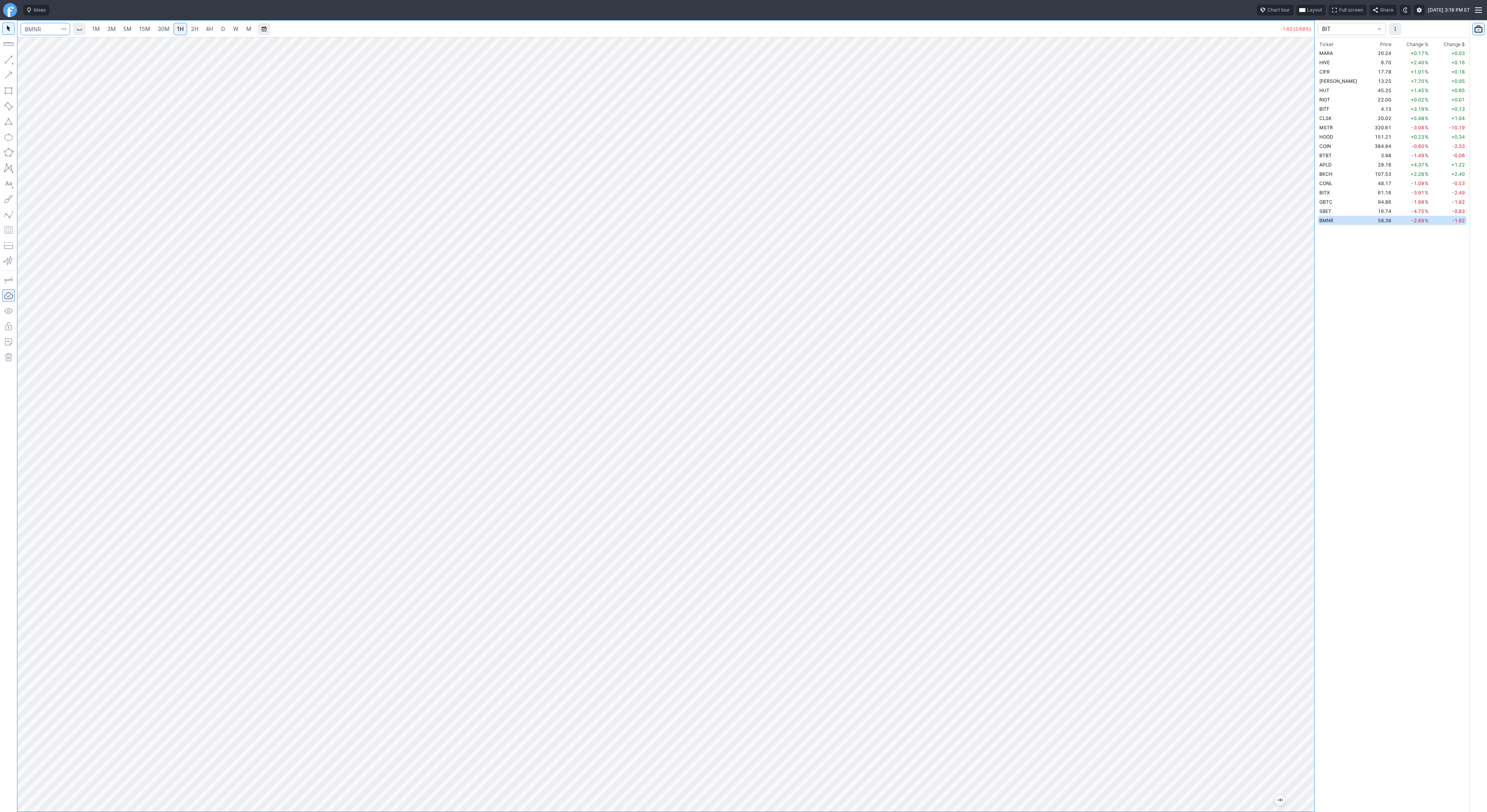
click at [27, 24] on input "Search" at bounding box center [45, 29] width 50 height 13
type input "eth"
click at [75, 146] on span "ereum / USD" at bounding box center [73, 143] width 27 height 5
click at [209, 32] on span "4H" at bounding box center [209, 28] width 7 height 6
click at [50, 28] on input "Search" at bounding box center [45, 29] width 50 height 13
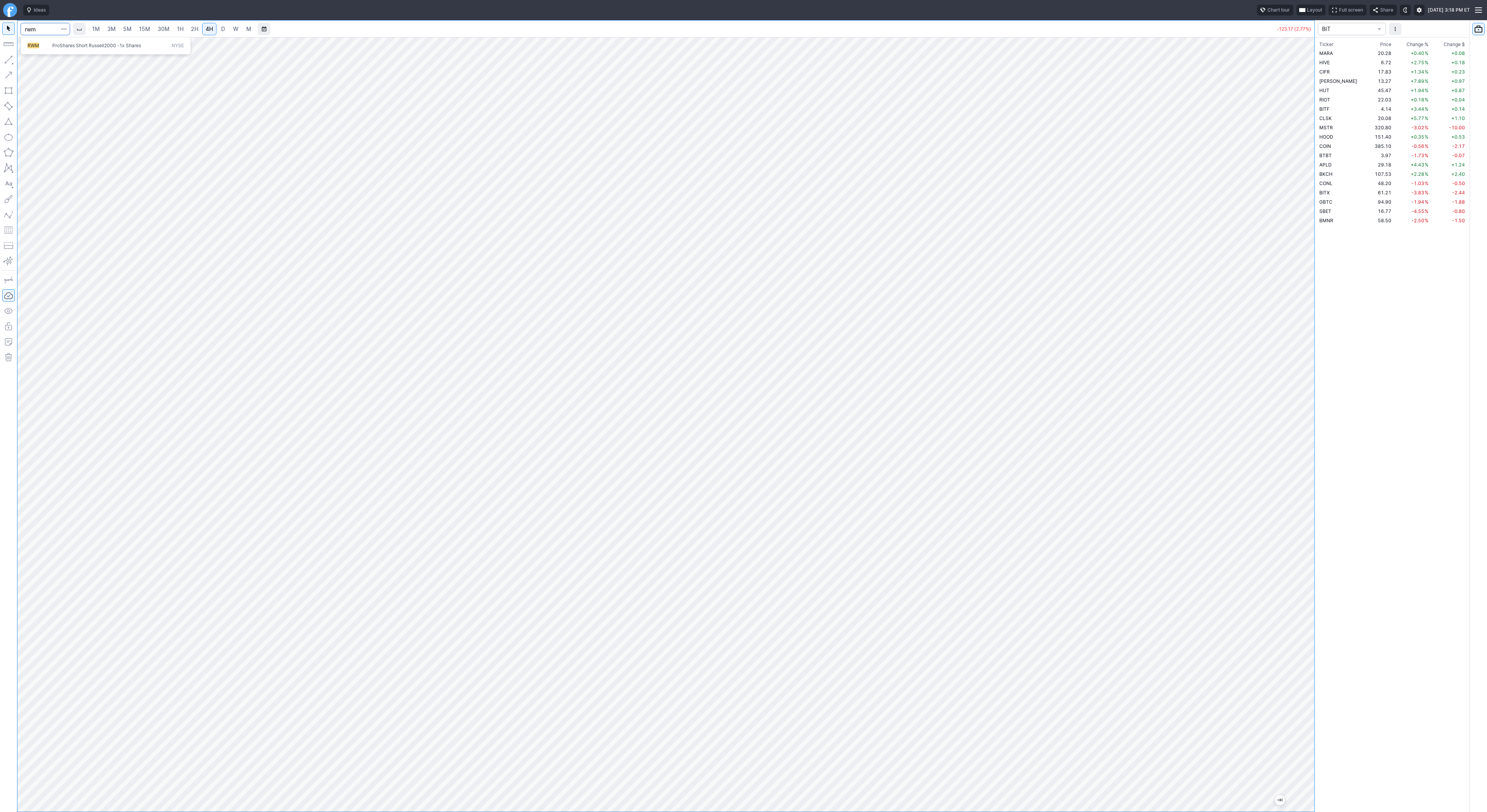
type input "rwm"
click at [220, 31] on span "D" at bounding box center [223, 29] width 5 height 8
click at [10, 56] on button "button" at bounding box center [9, 59] width 13 height 13
drag, startPoint x: 27, startPoint y: 59, endPoint x: 49, endPoint y: 81, distance: 31.1
click at [27, 59] on button "Line" at bounding box center [41, 61] width 45 height 11
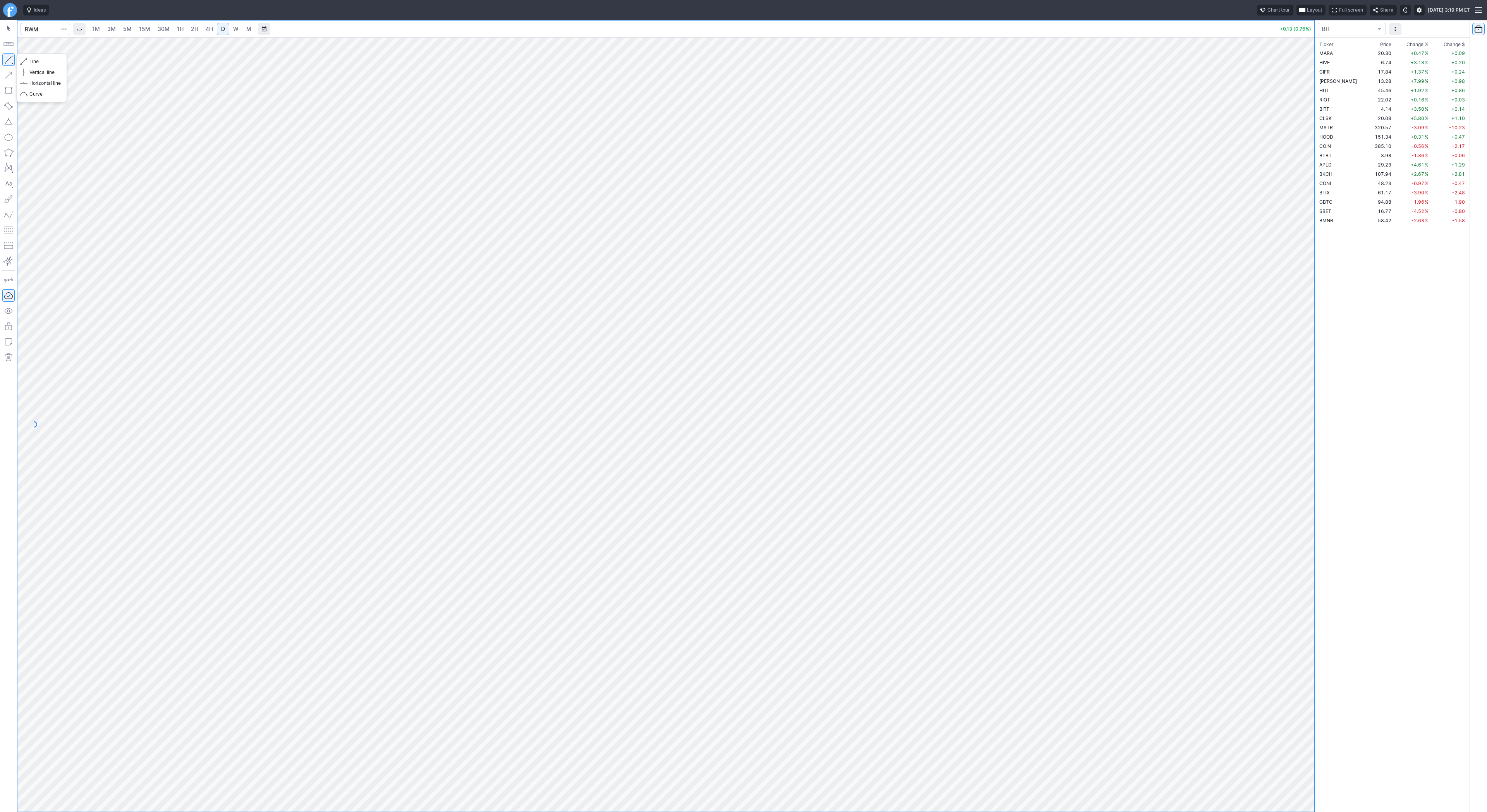
click at [7, 60] on button "button" at bounding box center [9, 59] width 13 height 13
click at [43, 61] on span "Line" at bounding box center [45, 61] width 32 height 8
drag, startPoint x: 5, startPoint y: 59, endPoint x: 25, endPoint y: 77, distance: 26.9
click at [5, 59] on button "button" at bounding box center [9, 59] width 13 height 13
click at [10, 56] on button "button" at bounding box center [9, 59] width 13 height 13
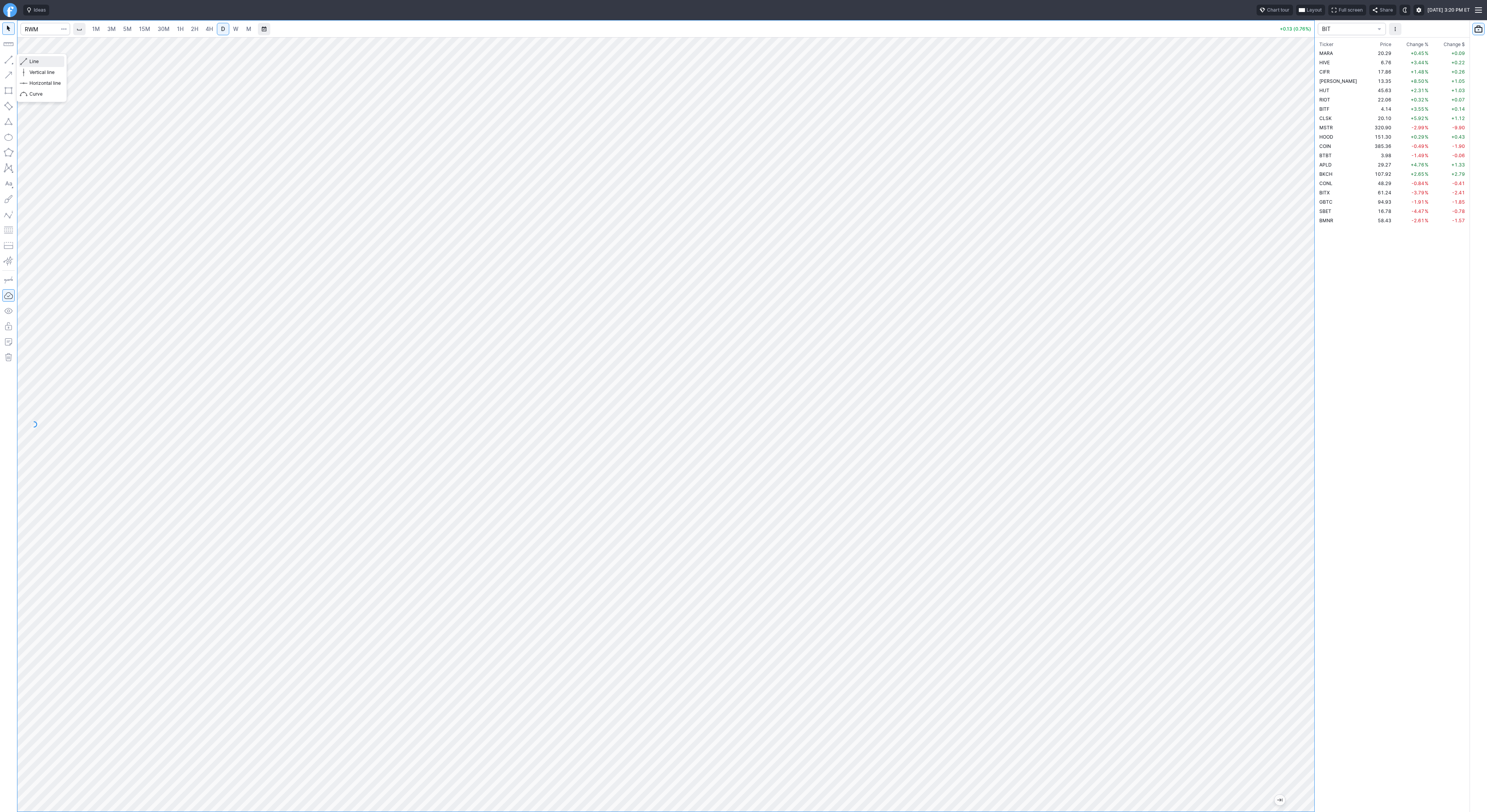
click at [34, 63] on span "Line" at bounding box center [45, 61] width 32 height 8
drag, startPoint x: 1304, startPoint y: 534, endPoint x: 1303, endPoint y: 555, distance: 21.0
click at [1303, 555] on div at bounding box center [1306, 423] width 16 height 755
click at [39, 64] on span "Line" at bounding box center [45, 61] width 32 height 8
click at [8, 57] on button "button" at bounding box center [9, 59] width 13 height 13
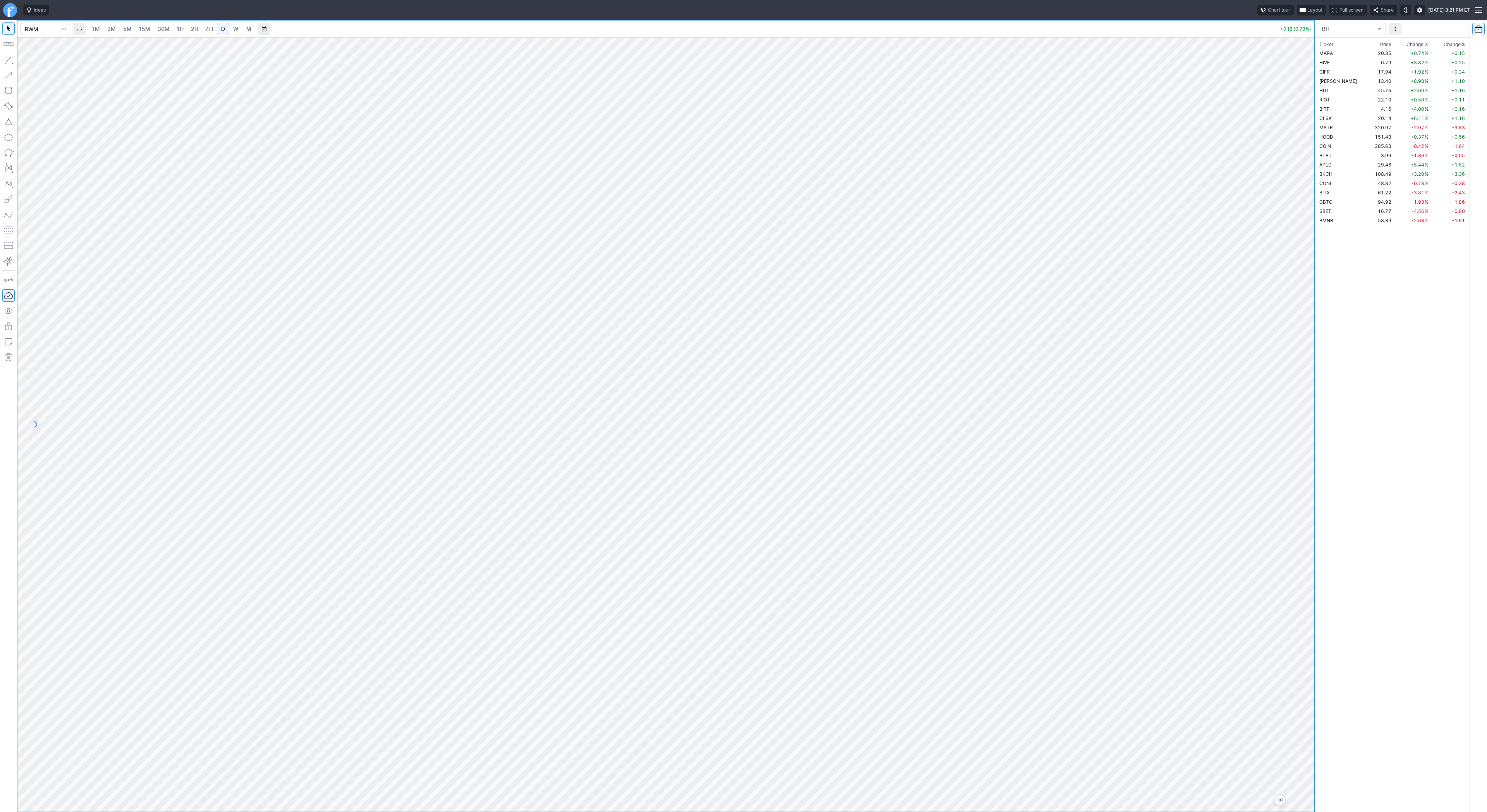
click at [1467, 488] on div "1M 3M 5M 15M 30M 1H 2H 4H D W M +0.12 (0.73%) BIT Ticker Price Chg.% Change % C…" at bounding box center [744, 415] width 1487 height 791
click at [15, 235] on div "1M 3M 5M 15M 30M 1H 2H 4H D W M +0.12 (0.73%)" at bounding box center [657, 415] width 1314 height 791
drag, startPoint x: 30, startPoint y: 59, endPoint x: 32, endPoint y: 81, distance: 22.1
click at [30, 61] on span "Line" at bounding box center [45, 61] width 32 height 8
click at [44, 63] on span "Line" at bounding box center [45, 61] width 32 height 8
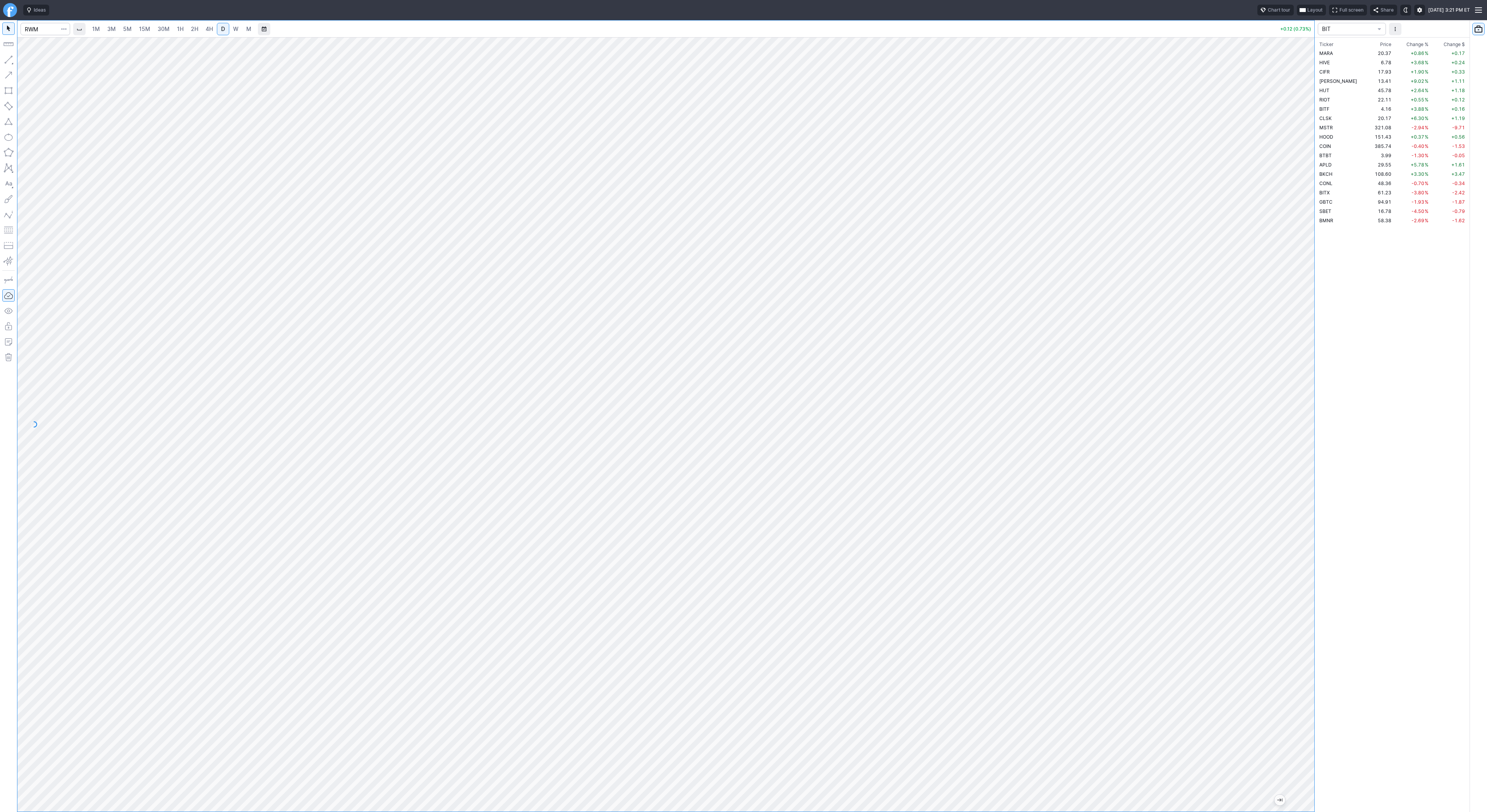
click at [205, 27] on span "4H" at bounding box center [209, 28] width 7 height 6
click at [1298, 598] on div at bounding box center [665, 424] width 1297 height 774
drag, startPoint x: 1305, startPoint y: 538, endPoint x: 1299, endPoint y: 565, distance: 27.7
click at [1300, 566] on div at bounding box center [1306, 423] width 16 height 755
click at [24, 61] on span "button" at bounding box center [24, 61] width 5 height 11
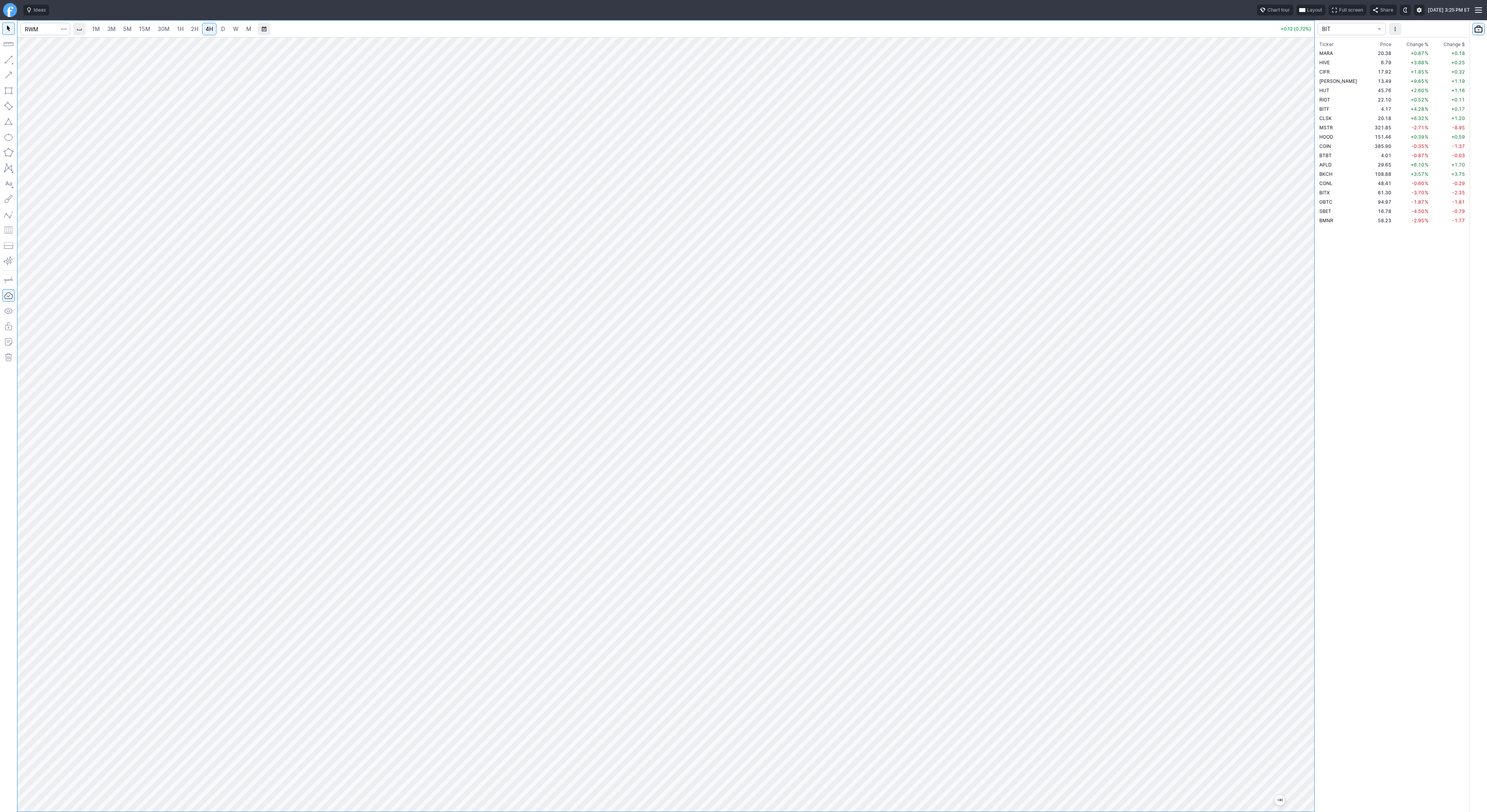
click at [114, 27] on span "3M" at bounding box center [111, 28] width 8 height 6
click at [143, 29] on span "15M" at bounding box center [144, 28] width 11 height 6
click at [183, 31] on link "1H" at bounding box center [179, 29] width 14 height 13
drag, startPoint x: 1323, startPoint y: 574, endPoint x: 1318, endPoint y: 584, distance: 11.2
click at [1324, 601] on div "Ticker Price Chg.% Change % Chg.$ Change $ MARA 20.38 +0.91 % +0.18 HIVE 6.78 +…" at bounding box center [1391, 424] width 155 height 774
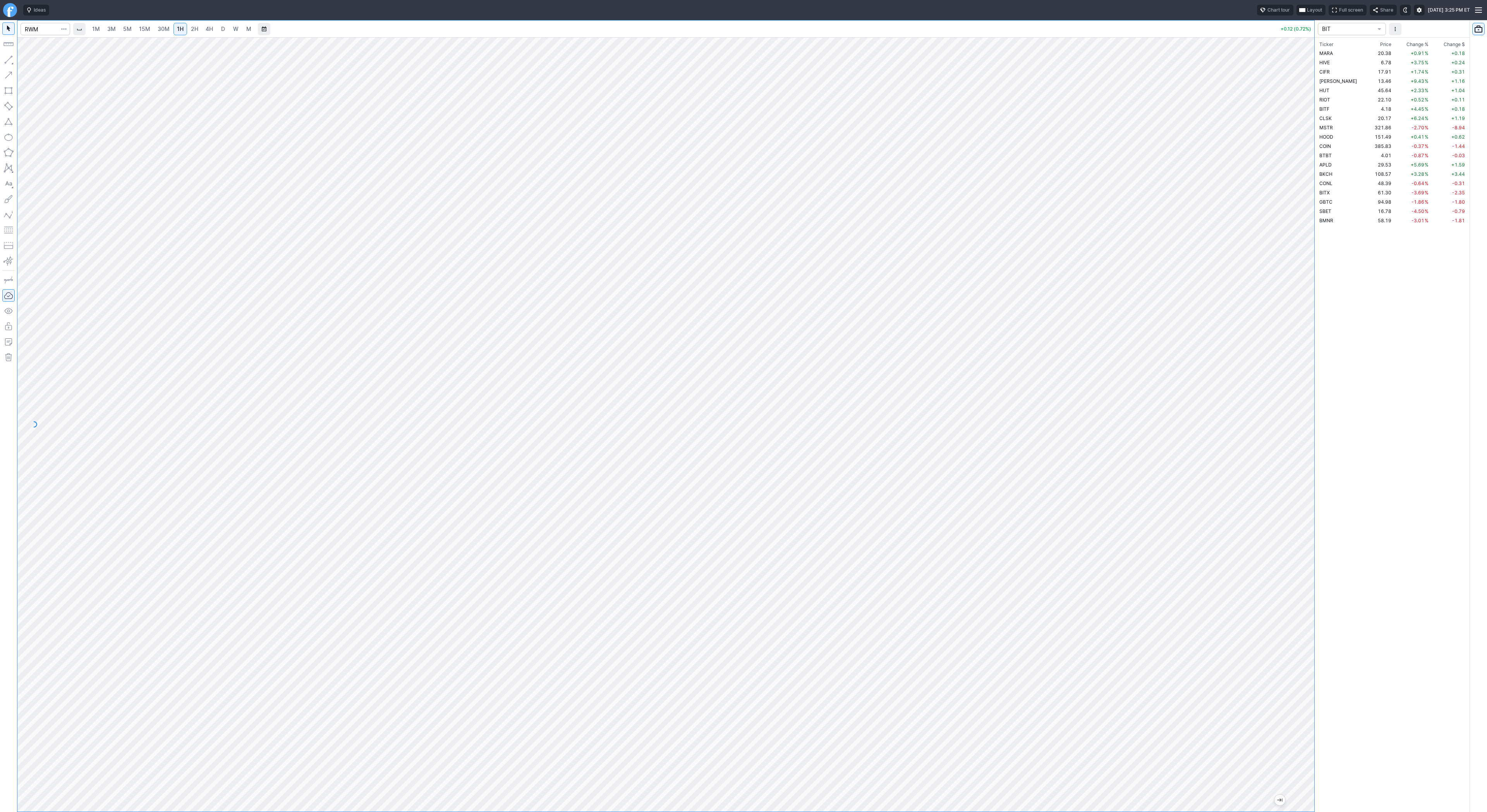
drag, startPoint x: 1309, startPoint y: 578, endPoint x: 1309, endPoint y: 652, distance: 74.0
click at [1313, 659] on div at bounding box center [1306, 423] width 16 height 755
click at [1236, 634] on div at bounding box center [665, 424] width 1297 height 774
click at [36, 28] on input "Search" at bounding box center [45, 29] width 50 height 13
type input "eth"
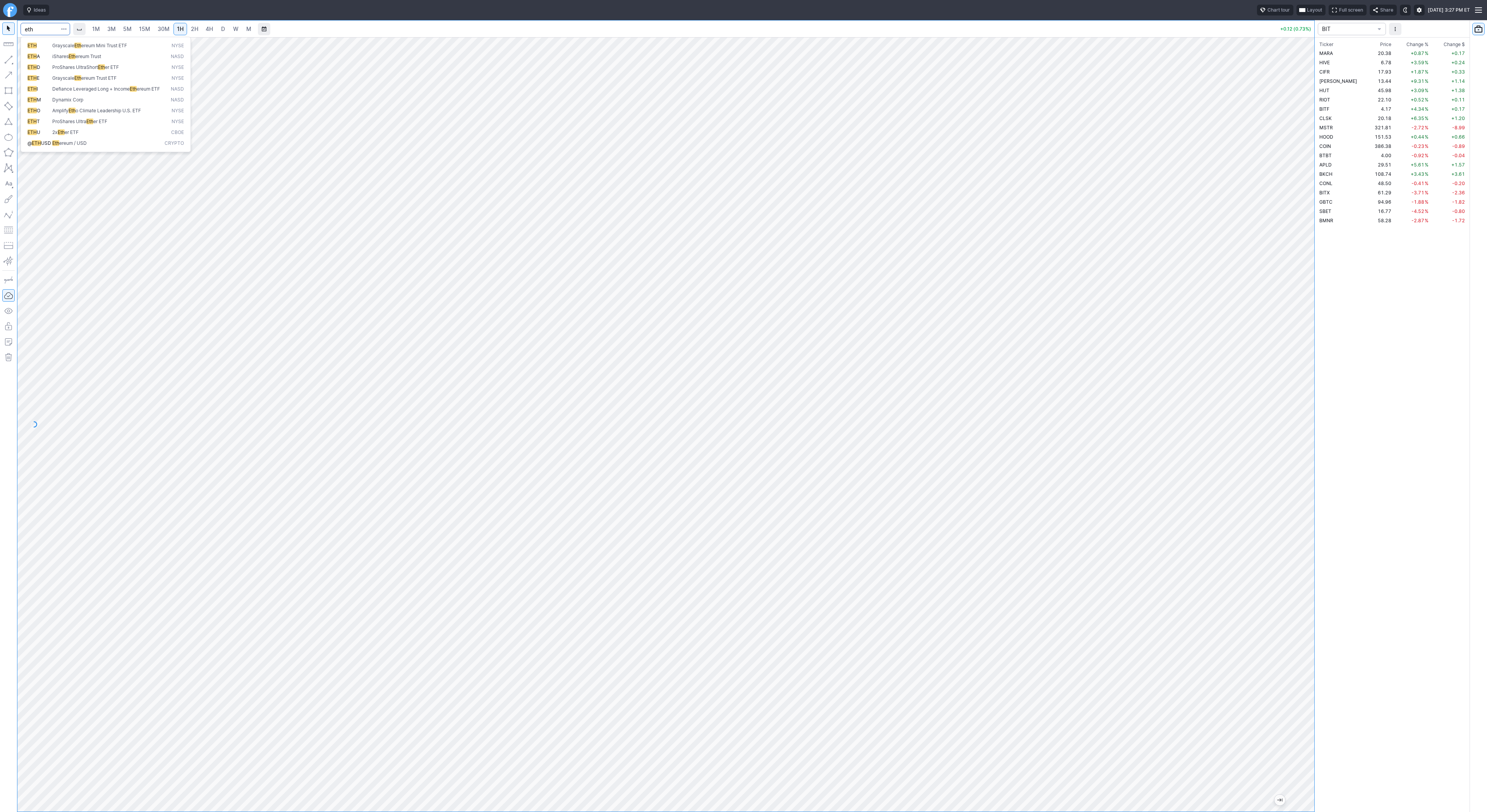
click at [82, 149] on button "@ ETH USD Eth ereum / USD Crypto" at bounding box center [105, 143] width 163 height 11
click at [136, 29] on link "15M" at bounding box center [144, 29] width 18 height 13
click at [45, 33] on input "Search" at bounding box center [45, 29] width 50 height 13
type input "serv"
click at [72, 50] on button "SERV Serv e Robotics Inc NASD" at bounding box center [105, 46] width 163 height 11
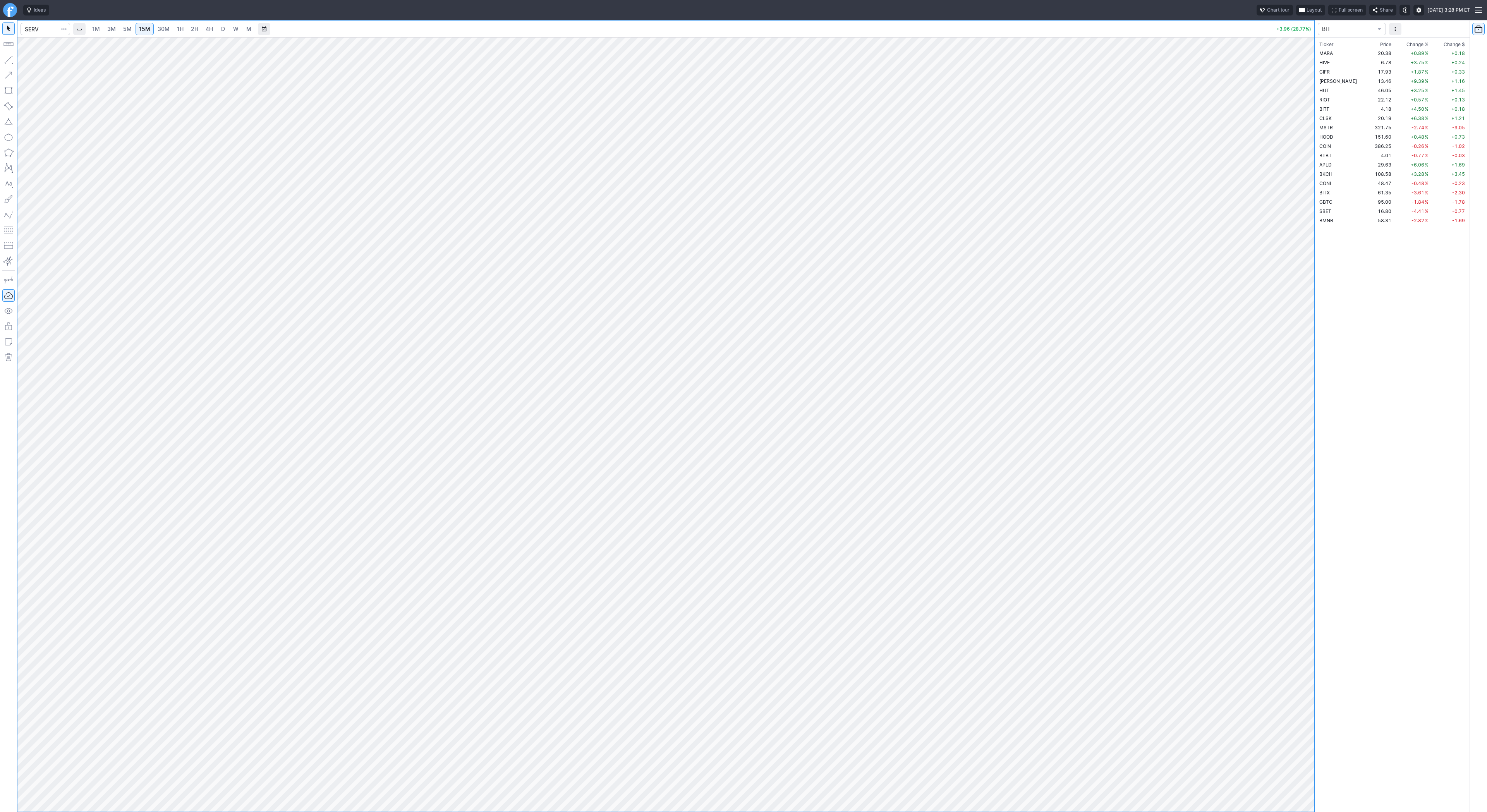
click at [221, 30] on span "D" at bounding box center [223, 28] width 4 height 6
click at [32, 60] on span "Line" at bounding box center [45, 61] width 32 height 8
click at [28, 60] on button "Line" at bounding box center [41, 61] width 45 height 11
click at [33, 32] on input "Search" at bounding box center [45, 29] width 50 height 13
type input "path"
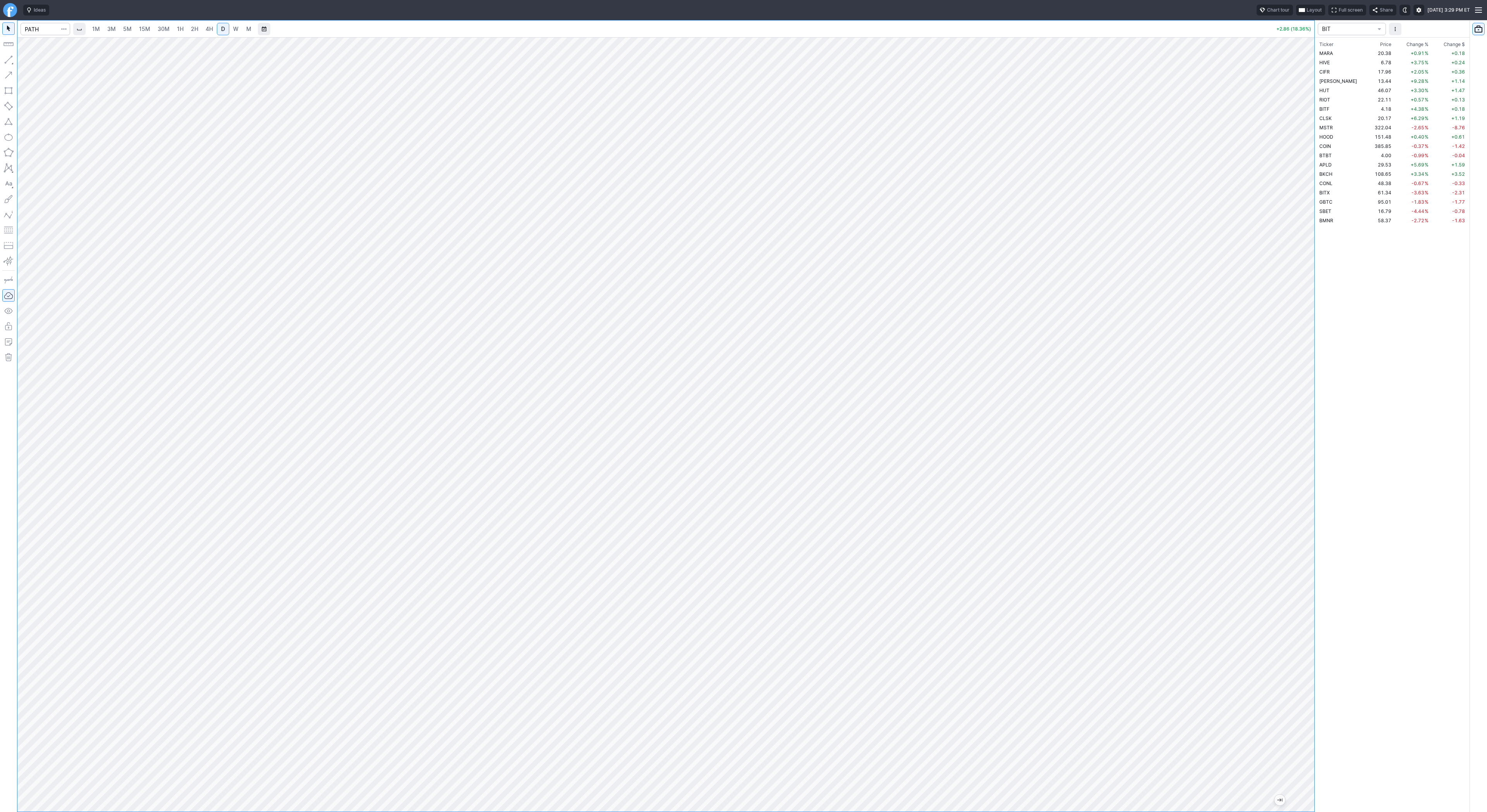
click at [9, 60] on button "button" at bounding box center [9, 59] width 13 height 13
drag, startPoint x: 1306, startPoint y: 288, endPoint x: 1300, endPoint y: 329, distance: 41.4
click at [1300, 329] on div at bounding box center [1306, 423] width 16 height 755
click at [33, 58] on span "Line" at bounding box center [45, 61] width 32 height 8
click at [23, 60] on span "button" at bounding box center [24, 61] width 5 height 11
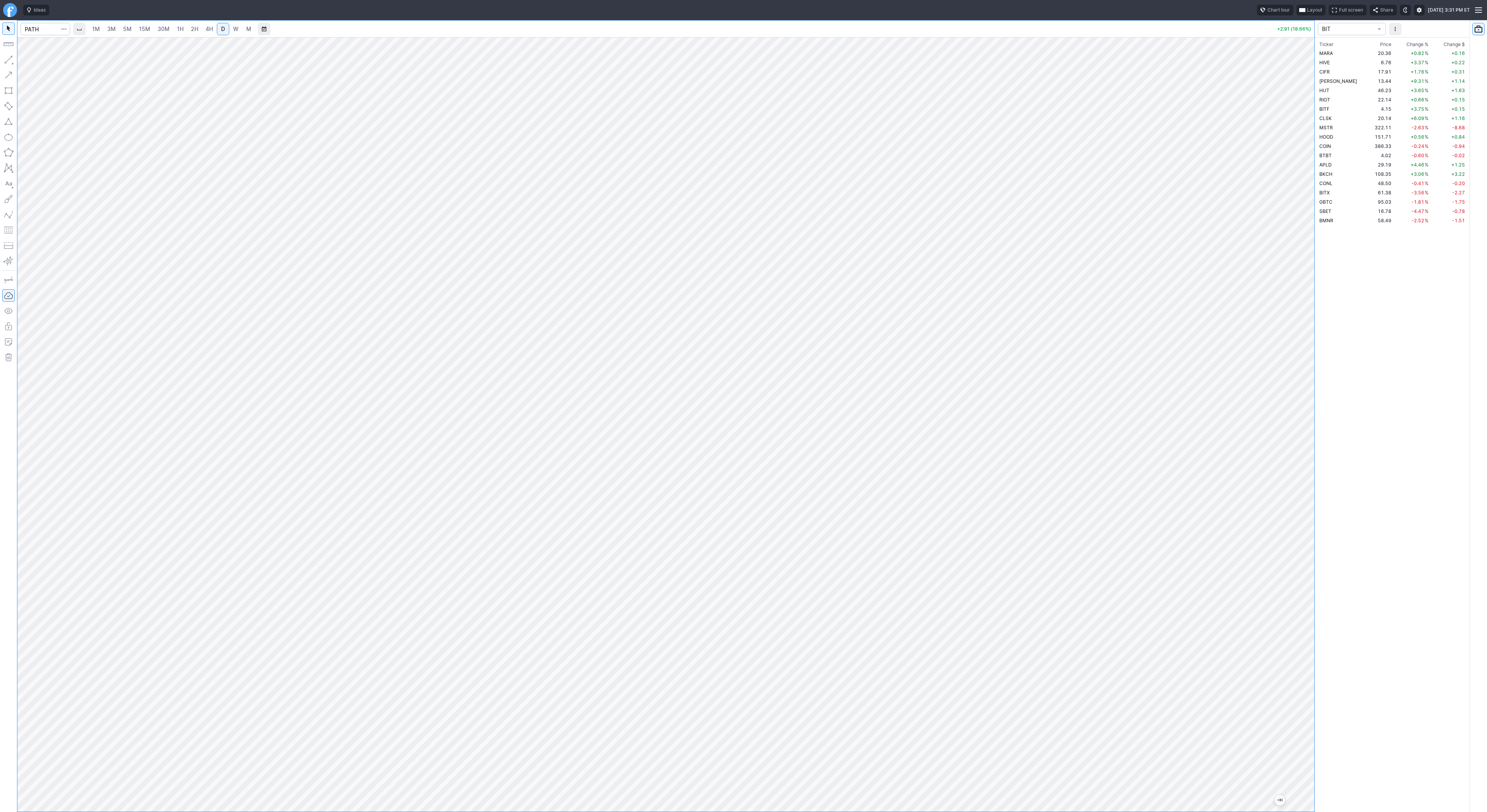
drag, startPoint x: 1309, startPoint y: 466, endPoint x: 1313, endPoint y: 444, distance: 22.4
click at [1313, 444] on div at bounding box center [1306, 423] width 16 height 755
click at [40, 62] on span "Line" at bounding box center [45, 61] width 32 height 8
click at [55, 28] on input "Search" at bounding box center [45, 29] width 50 height 13
type input "pgy"
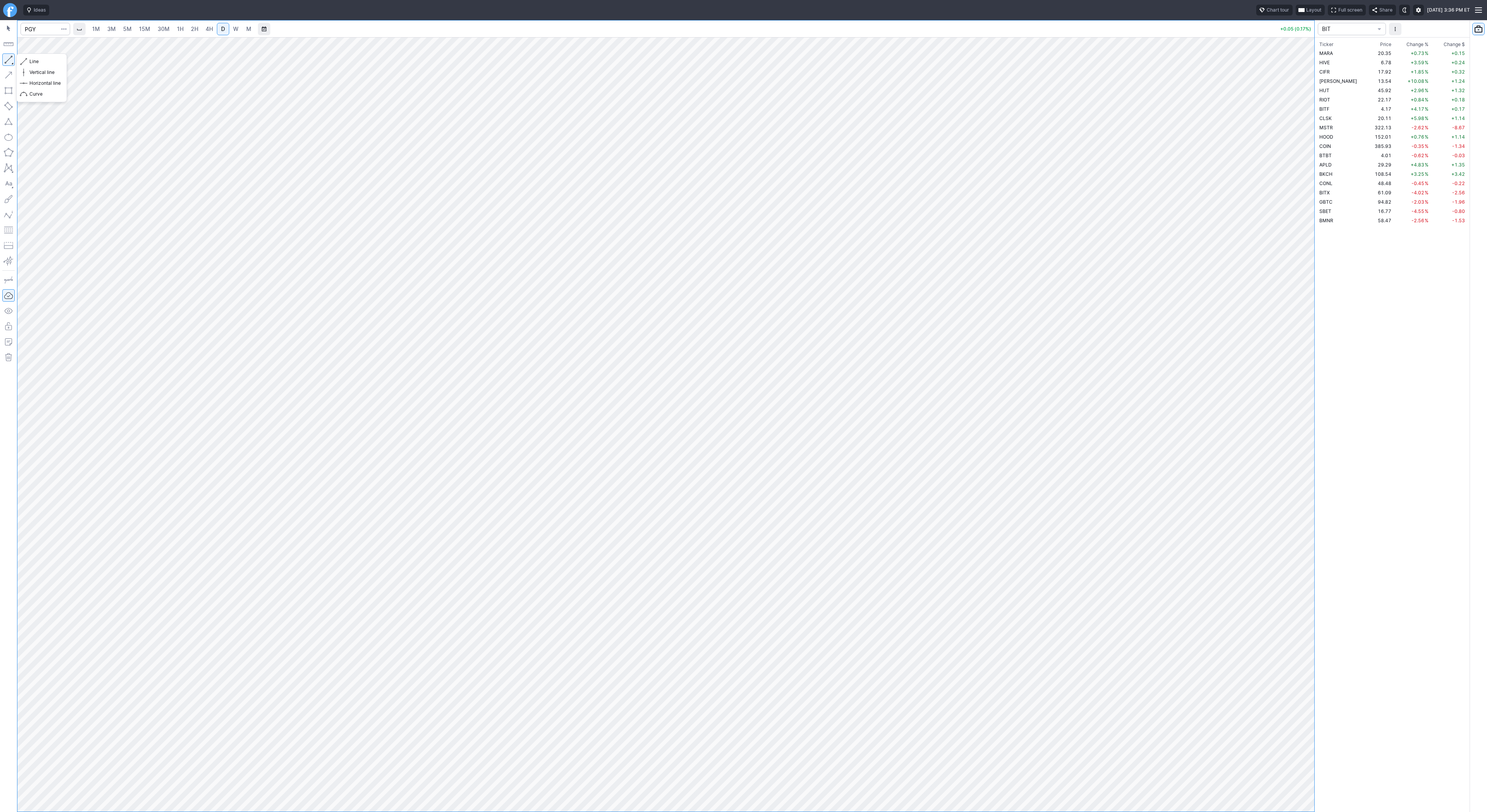
click at [10, 59] on button "button" at bounding box center [9, 59] width 13 height 13
drag, startPoint x: 11, startPoint y: 58, endPoint x: 14, endPoint y: 61, distance: 4.2
click at [11, 58] on button "button" at bounding box center [9, 59] width 13 height 13
click at [32, 62] on span "Line" at bounding box center [45, 61] width 32 height 8
click at [28, 28] on input "Search" at bounding box center [45, 29] width 50 height 13
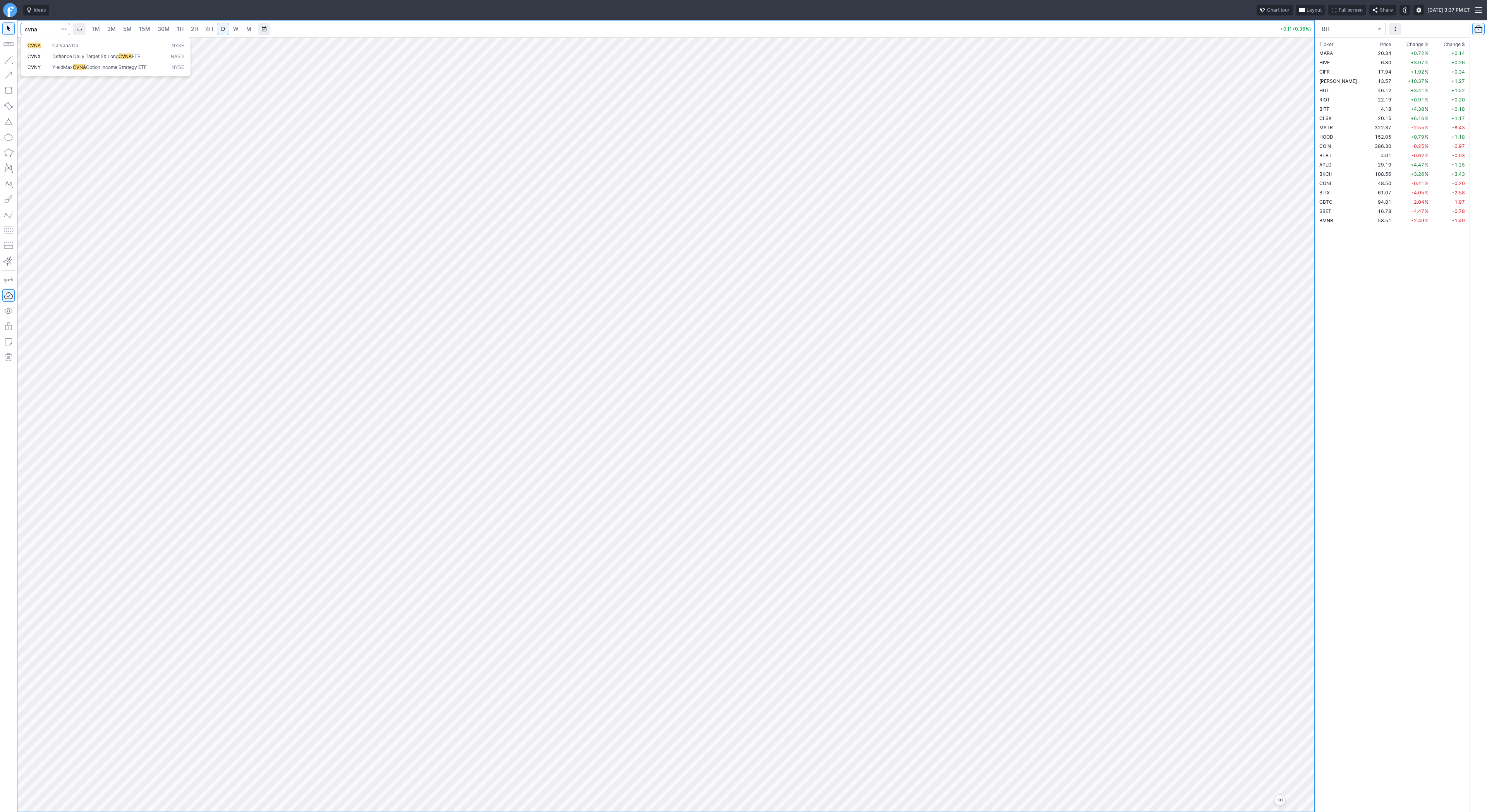
type input "cvna"
click at [48, 45] on span "CVNA" at bounding box center [39, 45] width 24 height 6
click at [37, 36] on div at bounding box center [45, 29] width 50 height 17
click at [38, 28] on input "Search" at bounding box center [45, 29] width 50 height 13
type input "iren"
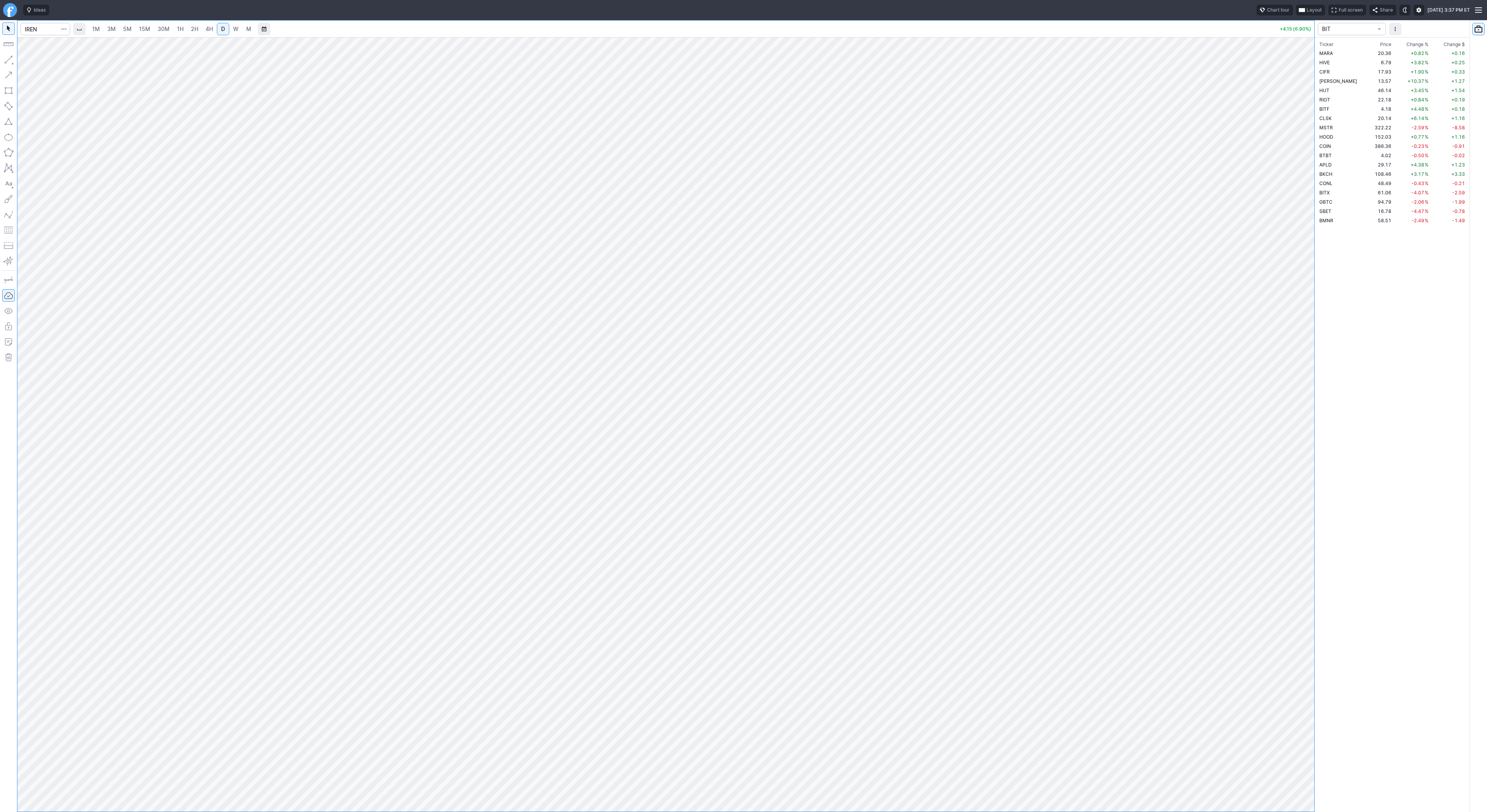
drag, startPoint x: 1306, startPoint y: 371, endPoint x: 1320, endPoint y: 495, distance: 124.8
click at [1320, 495] on div "1M 3M 5M 15M 30M 1H 2H 4H D W M +4.15 (6.90%) BIT Ticker Price Chg.% Change % C…" at bounding box center [744, 415] width 1487 height 791
click at [43, 30] on input "Search" at bounding box center [45, 29] width 50 height 13
type input "bmnr"
click at [195, 26] on span "2H" at bounding box center [195, 28] width 7 height 6
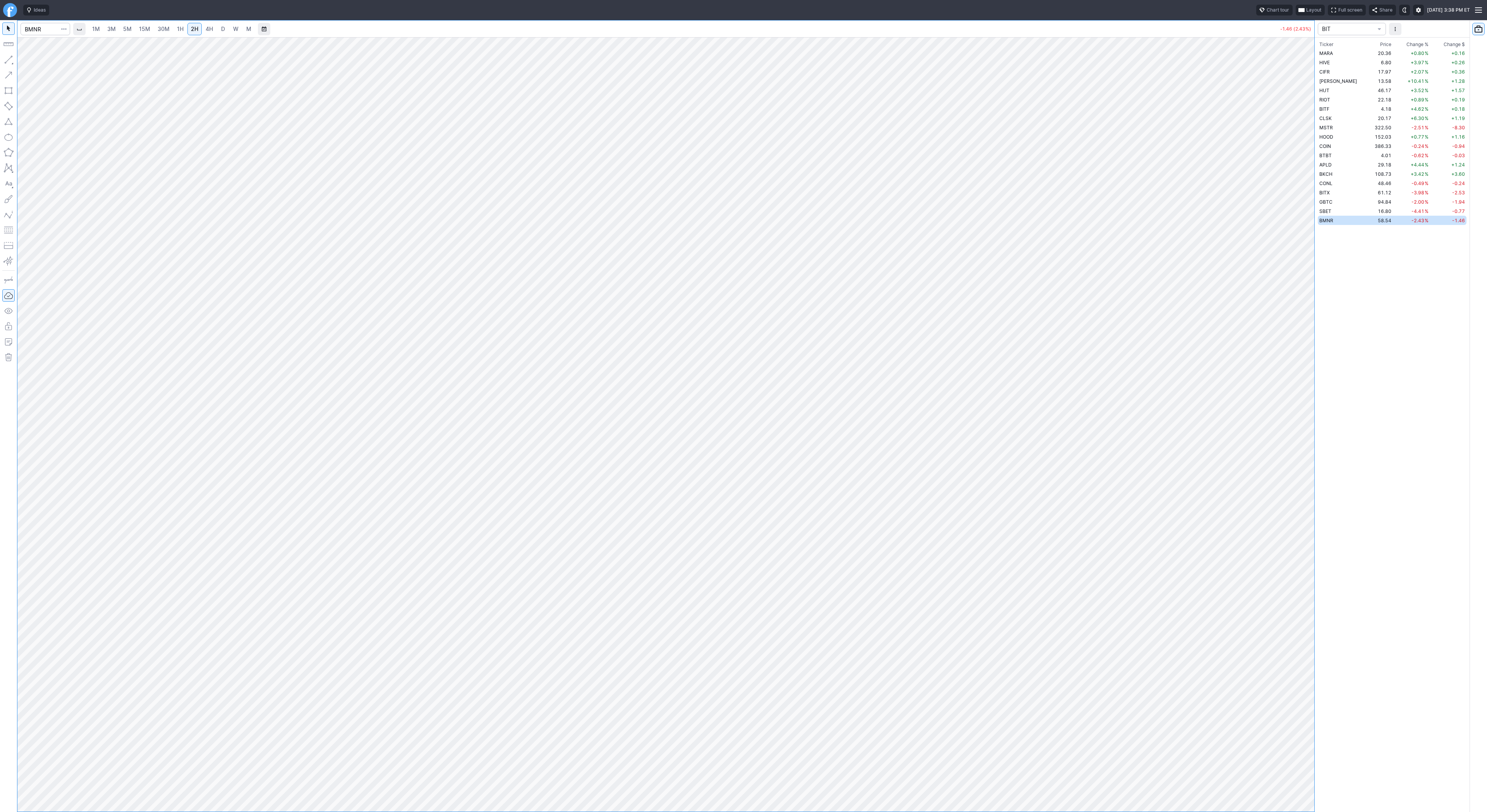
click at [178, 28] on span "1H" at bounding box center [179, 28] width 6 height 6
drag, startPoint x: 6, startPoint y: 58, endPoint x: 31, endPoint y: 94, distance: 43.8
click at [6, 59] on button "button" at bounding box center [9, 59] width 13 height 13
drag, startPoint x: 1310, startPoint y: 470, endPoint x: 1300, endPoint y: 513, distance: 44.1
click at [1300, 513] on div at bounding box center [1306, 423] width 16 height 755
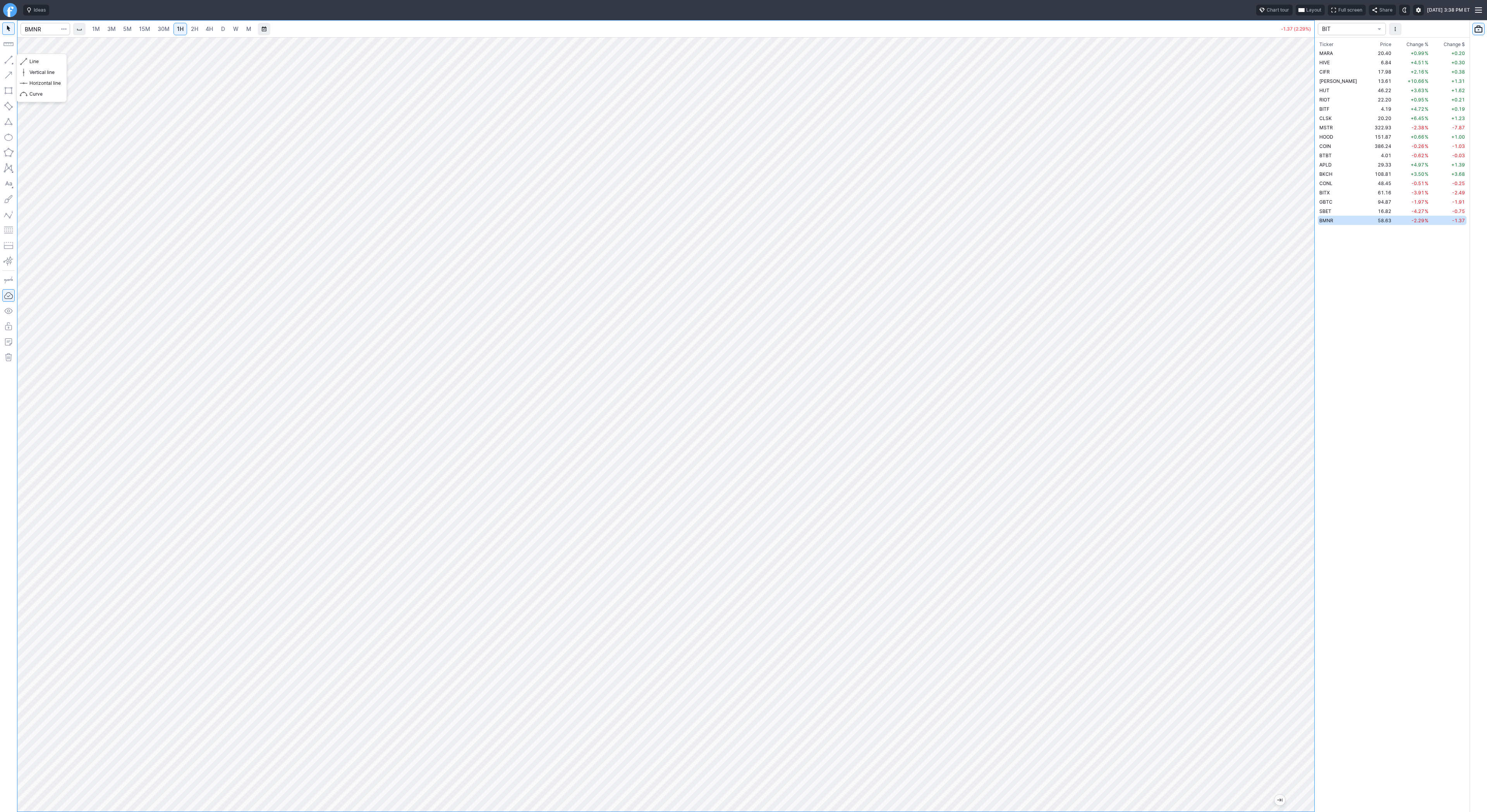
drag, startPoint x: 8, startPoint y: 63, endPoint x: 32, endPoint y: 100, distance: 44.1
click at [8, 65] on button "button" at bounding box center [9, 59] width 13 height 13
click at [5, 59] on button "button" at bounding box center [9, 59] width 13 height 13
click at [161, 30] on span "30M" at bounding box center [163, 28] width 12 height 6
drag, startPoint x: 1309, startPoint y: 141, endPoint x: 1300, endPoint y: 356, distance: 215.2
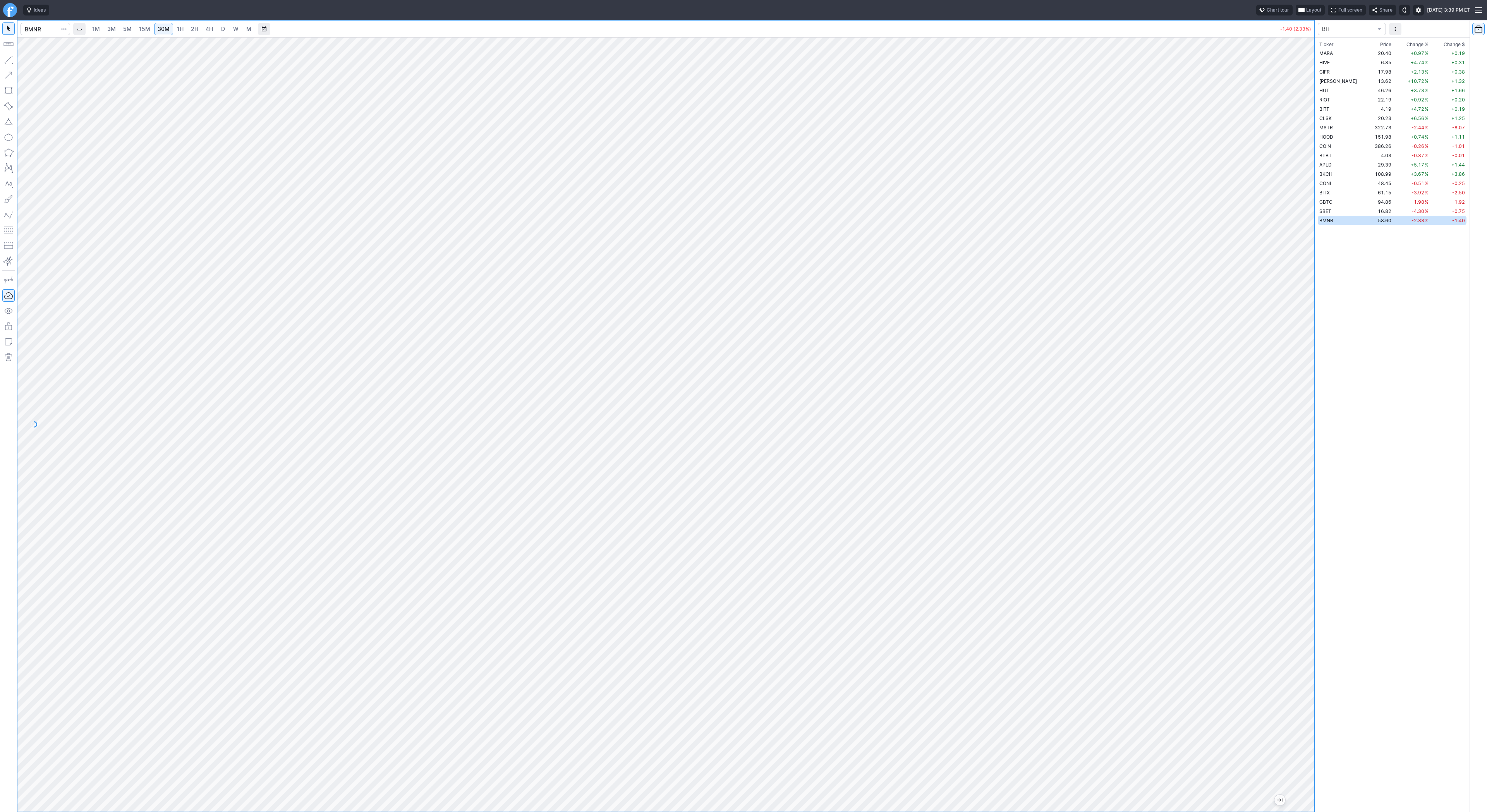
click at [1302, 379] on div at bounding box center [1306, 423] width 16 height 755
click at [46, 61] on span "Line" at bounding box center [45, 61] width 32 height 8
click at [32, 60] on div "Line Vertical line Horizontal line Curve" at bounding box center [41, 78] width 50 height 49
click at [26, 60] on span "button" at bounding box center [24, 61] width 5 height 11
click at [113, 31] on span "3M" at bounding box center [111, 28] width 8 height 6
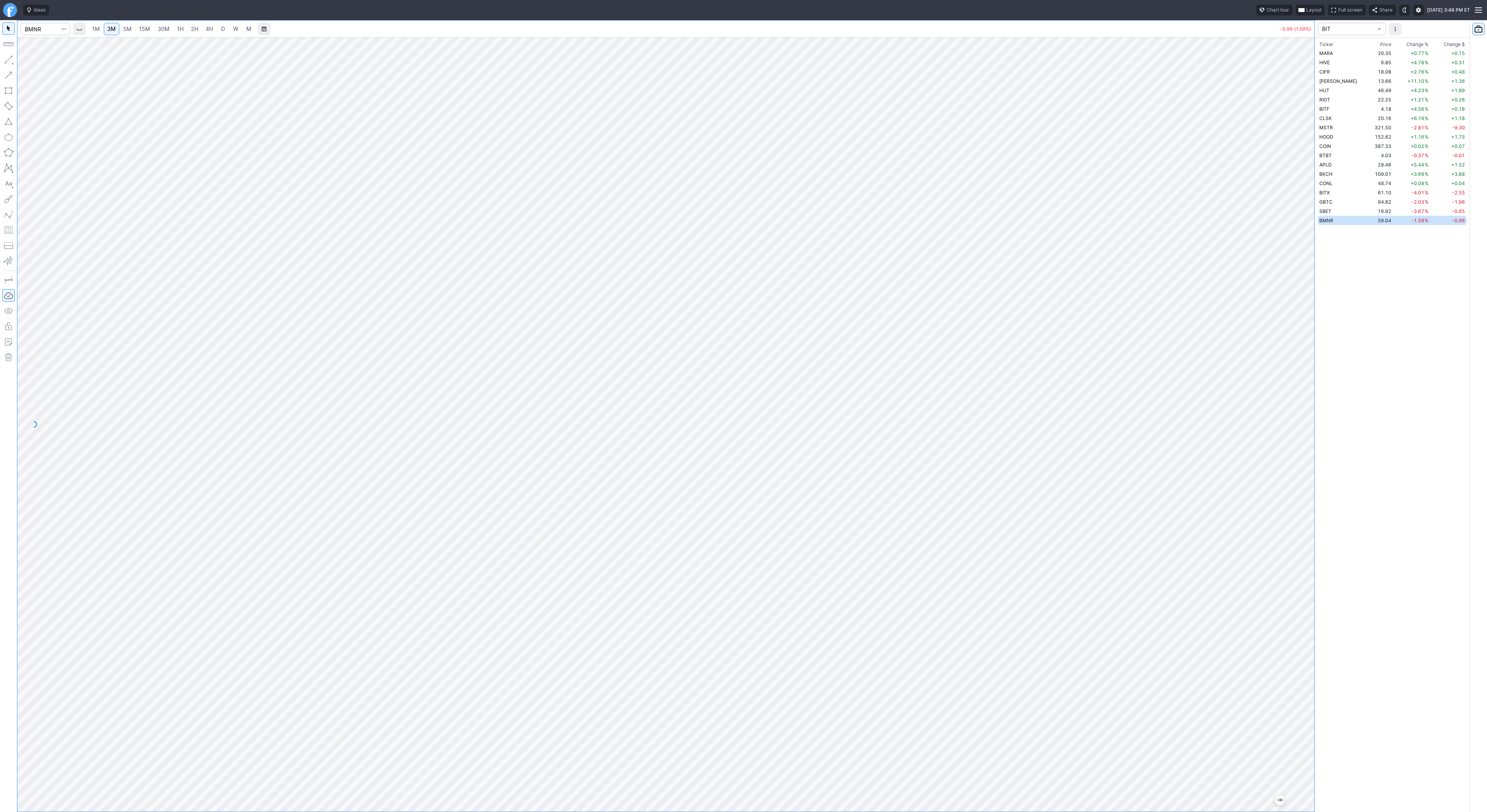
click at [170, 31] on link "30M" at bounding box center [163, 29] width 19 height 13
click at [182, 32] on link "1H" at bounding box center [179, 29] width 14 height 13
click at [193, 28] on span "2H" at bounding box center [195, 28] width 7 height 6
click at [132, 31] on link "5M" at bounding box center [127, 29] width 15 height 13
click at [1368, 184] on td "48.62" at bounding box center [1380, 183] width 24 height 9
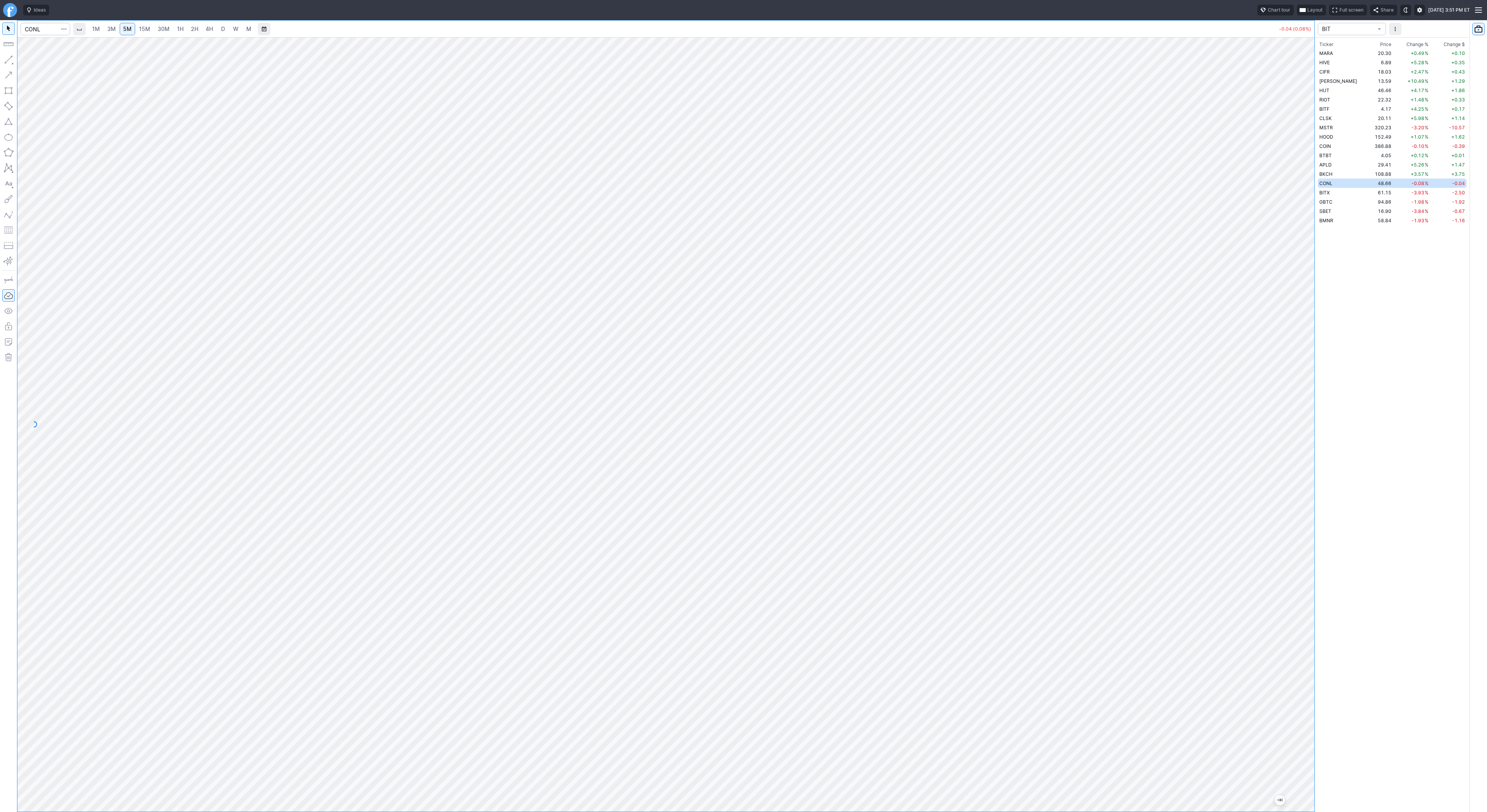
click at [181, 30] on span "1H" at bounding box center [179, 28] width 6 height 6
click at [1340, 162] on td "APLD" at bounding box center [1343, 164] width 50 height 9
click at [228, 29] on link "D" at bounding box center [224, 29] width 13 height 13
click at [236, 28] on span "W" at bounding box center [236, 28] width 5 height 6
click at [221, 28] on span "D" at bounding box center [223, 28] width 4 height 6
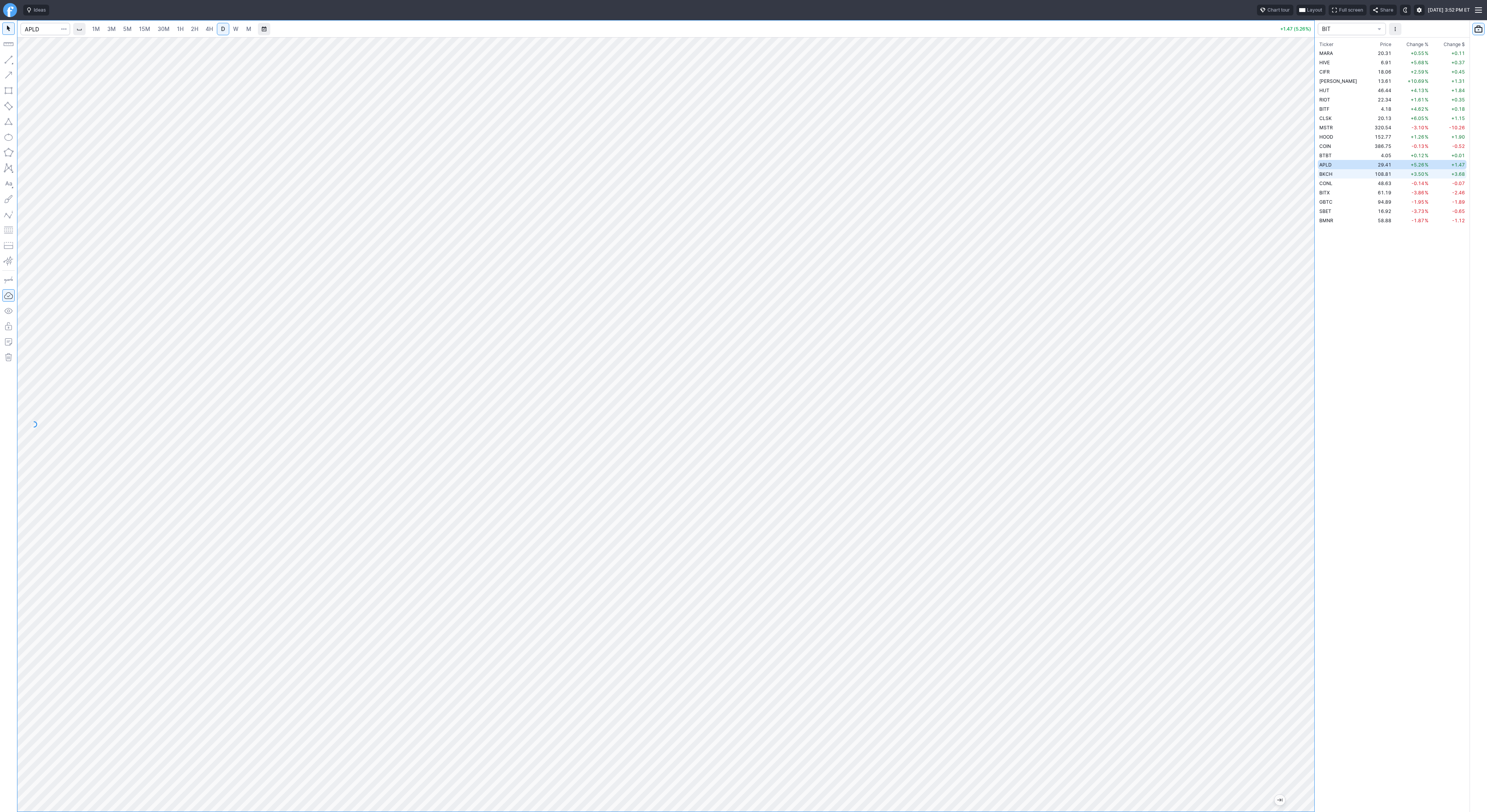
click at [1330, 177] on span "BKCH" at bounding box center [1326, 174] width 14 height 5
click at [1368, 220] on td "58.91" at bounding box center [1380, 220] width 24 height 9
click at [1349, 260] on div "1M 3M 5M 15M 30M 1H 2H 4H D W M -1.09 (1.82%) BIT Ticker Price Chg.% Change % C…" at bounding box center [744, 415] width 1487 height 791
click at [112, 31] on span "3M" at bounding box center [111, 28] width 8 height 6
click at [137, 32] on link "15M" at bounding box center [144, 29] width 18 height 13
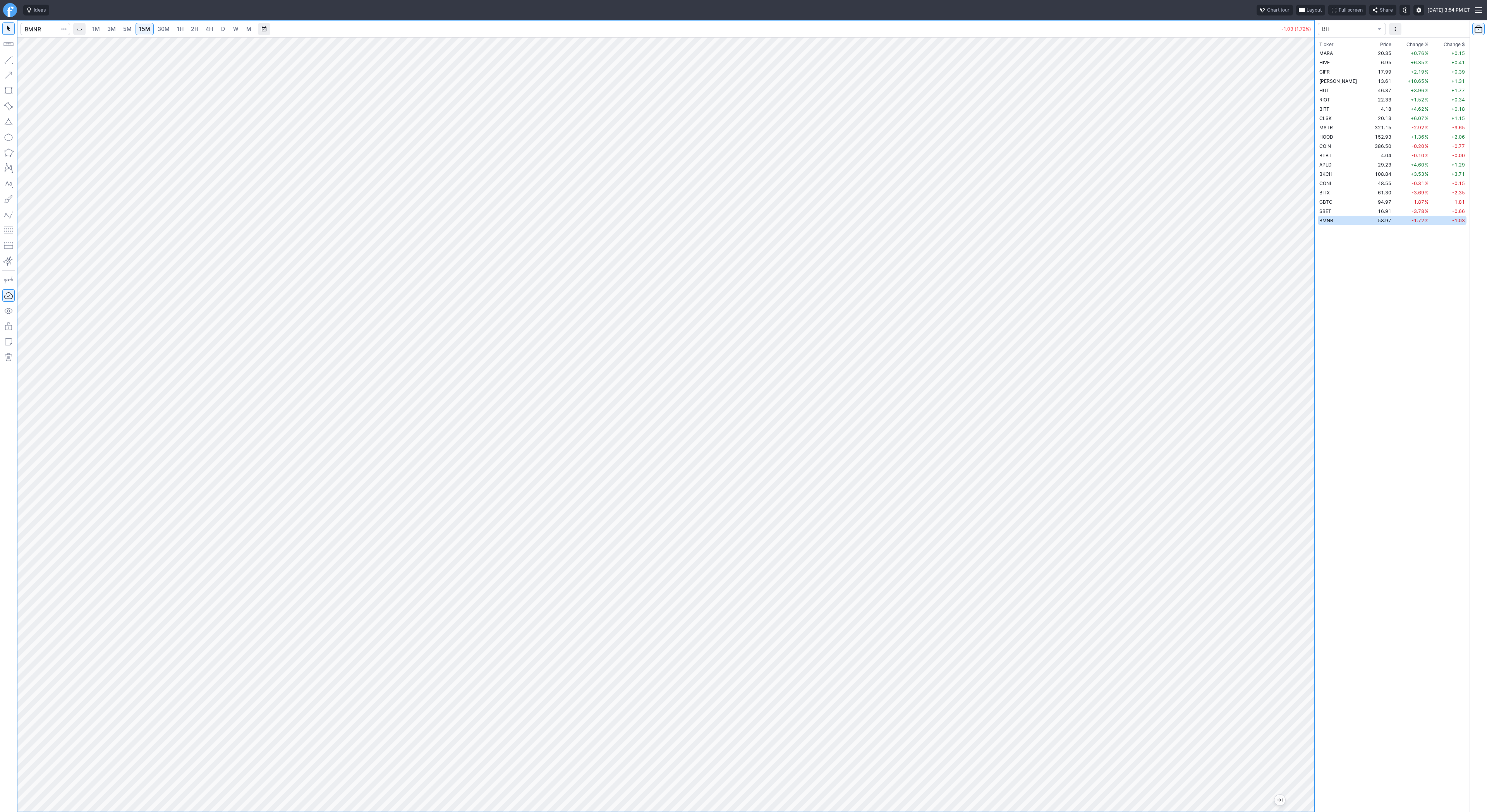
click at [180, 27] on span "1H" at bounding box center [179, 28] width 6 height 6
click at [114, 29] on span "3M" at bounding box center [111, 28] width 8 height 6
click at [141, 31] on span "15M" at bounding box center [144, 28] width 11 height 6
click at [107, 28] on span "3M" at bounding box center [111, 28] width 8 height 6
click at [188, 31] on link "2H" at bounding box center [195, 29] width 14 height 13
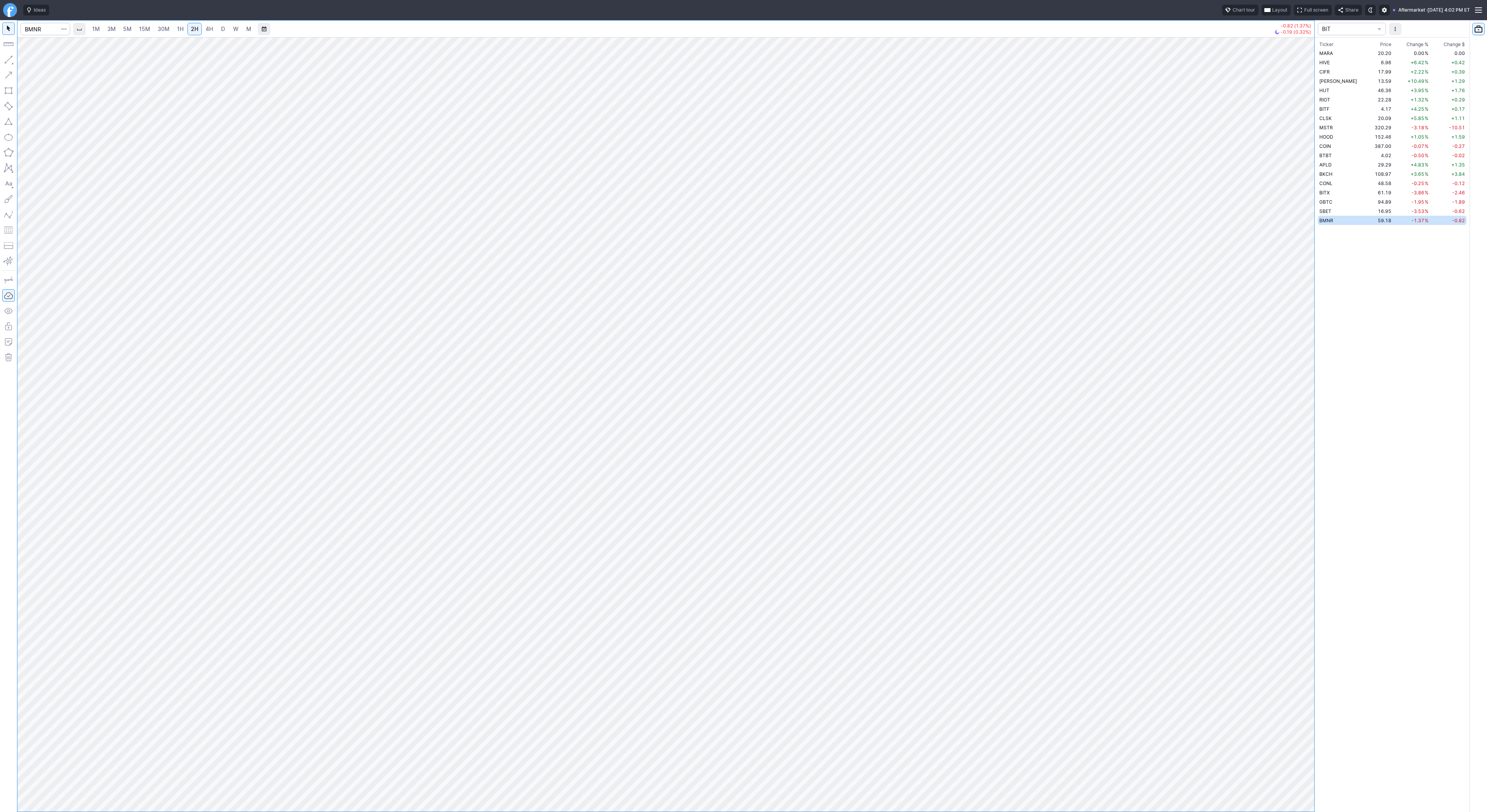
click at [123, 27] on span "5M" at bounding box center [127, 28] width 8 height 6
click at [45, 32] on input "Search" at bounding box center [45, 29] width 50 height 13
click at [45, 29] on input "Search" at bounding box center [45, 29] width 50 height 13
type input "sbet"
click at [179, 30] on span "1H" at bounding box center [179, 28] width 6 height 6
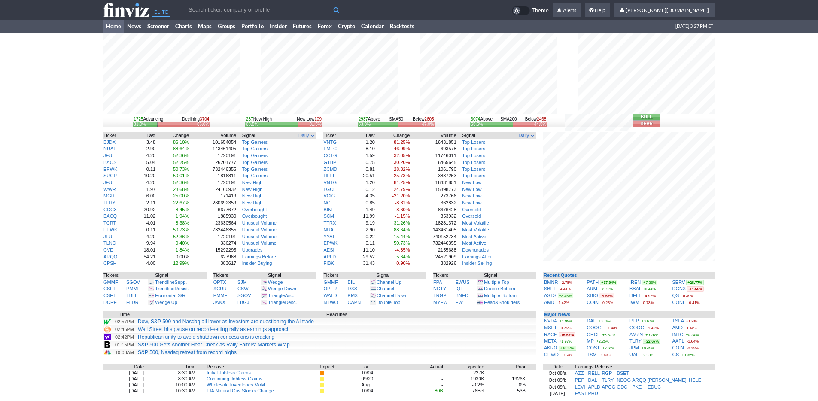
click at [772, 305] on div "1725 Advancing Declining 3704 31.0% 66.6% 237 New High New Low 109 68.5% 31.5% …" at bounding box center [409, 271] width 818 height 477
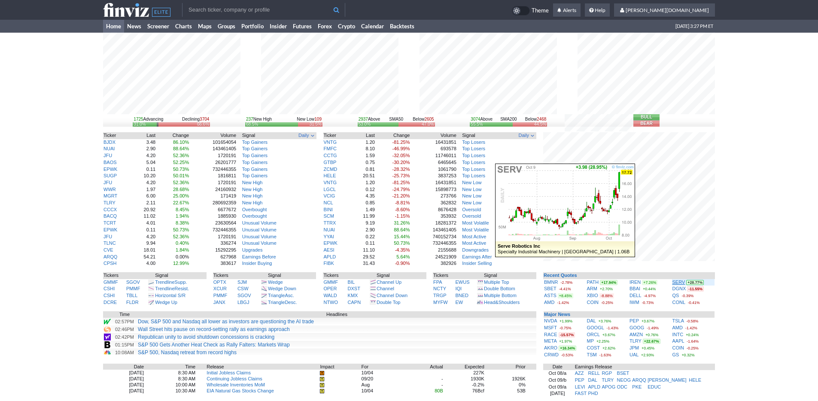
click at [680, 282] on link "SERV" at bounding box center [679, 282] width 13 height 5
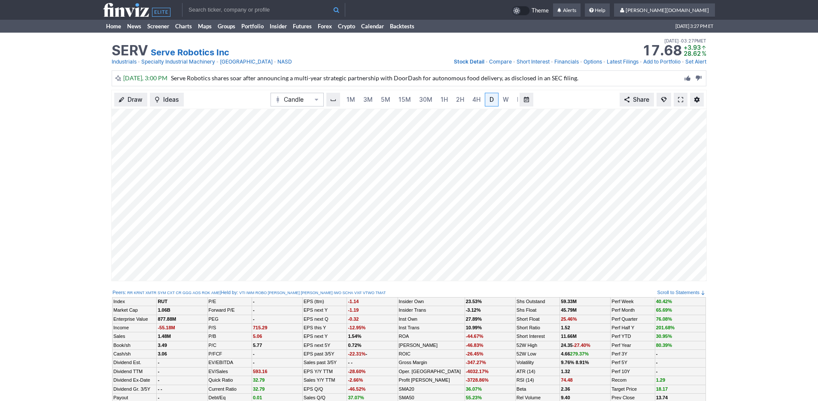
scroll to position [0, 9]
click at [360, 101] on span "3M" at bounding box center [359, 99] width 9 height 7
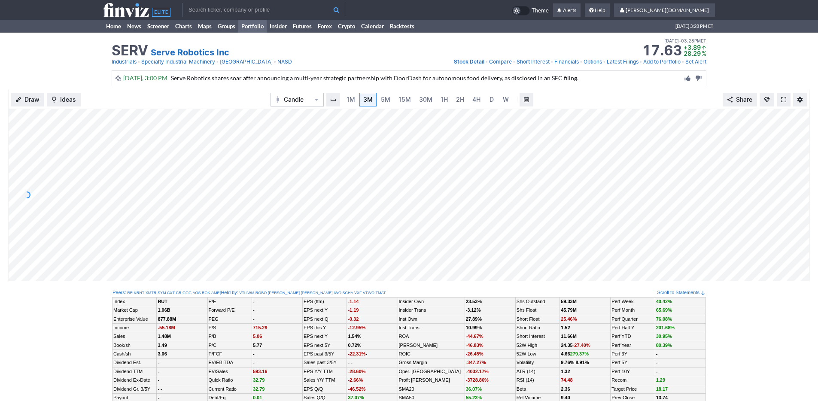
click at [253, 23] on link "Portfolio" at bounding box center [252, 26] width 28 height 13
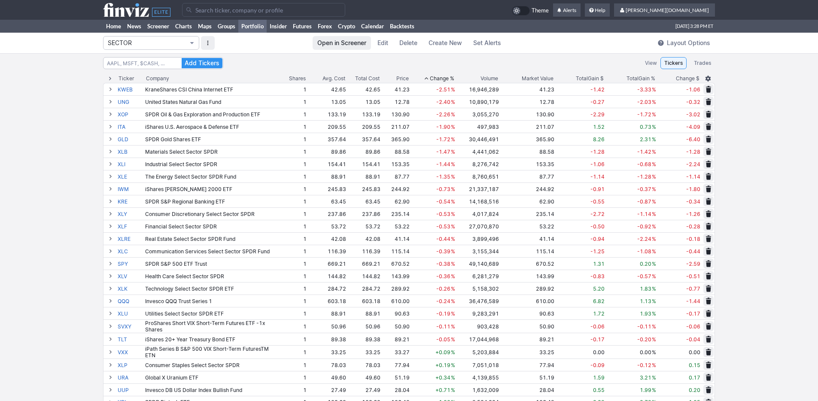
click at [158, 43] on span "SECTOR" at bounding box center [147, 43] width 78 height 9
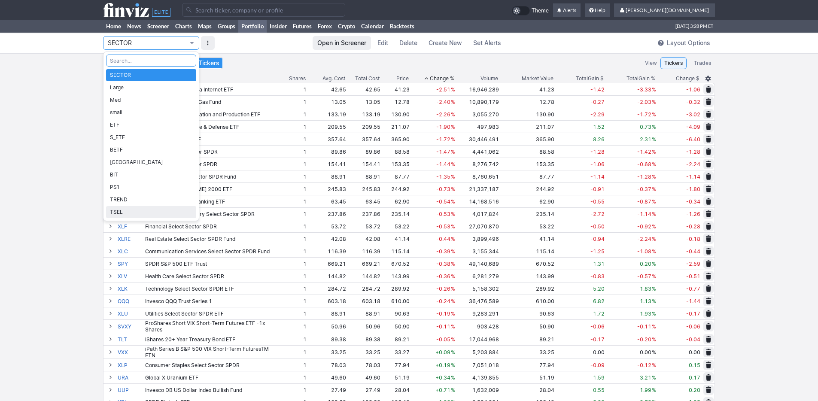
click at [160, 211] on span "TSEL" at bounding box center [151, 212] width 82 height 9
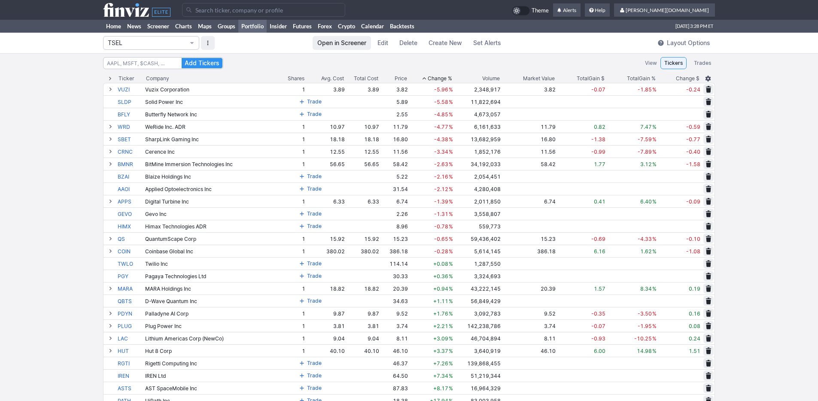
click at [444, 80] on span "Change %" at bounding box center [440, 78] width 24 height 9
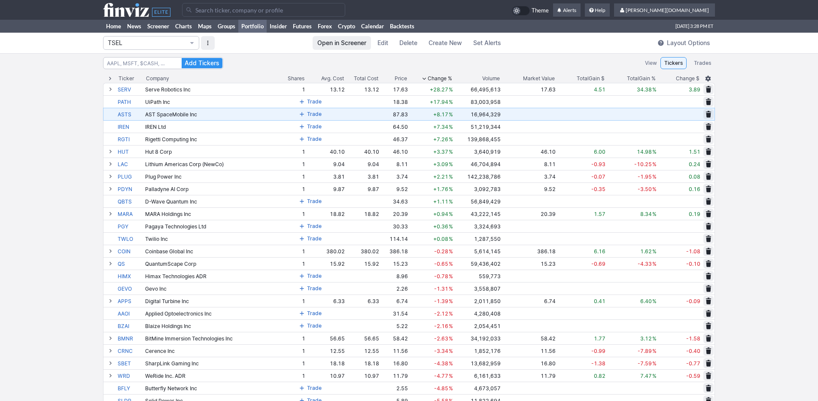
click at [158, 112] on div "AST SpaceMobile Inc" at bounding box center [209, 114] width 129 height 6
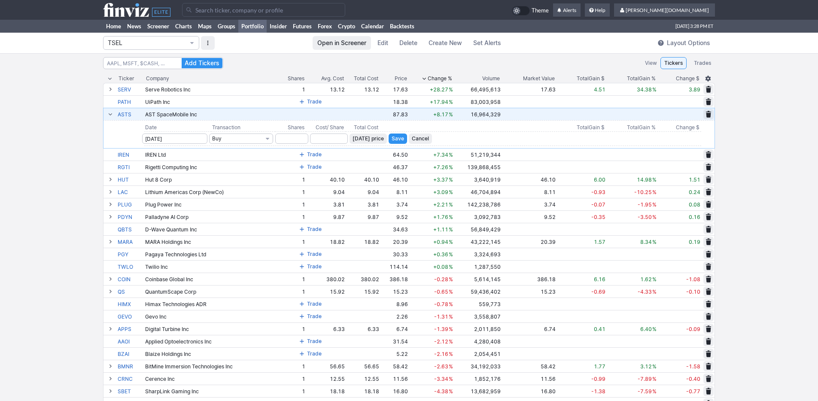
click at [158, 112] on div "AST SpaceMobile Inc" at bounding box center [209, 114] width 129 height 6
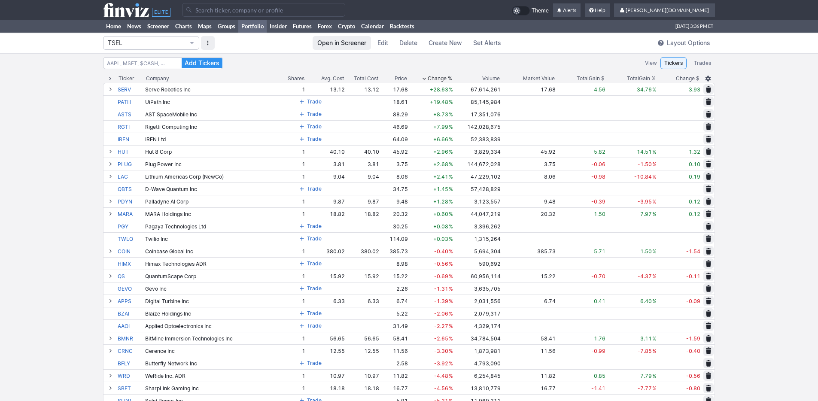
click at [49, 70] on div "Add Tickers View Tickers Trades Ticker Company Shares Avg. Cost Total Cost Pric…" at bounding box center [409, 243] width 818 height 380
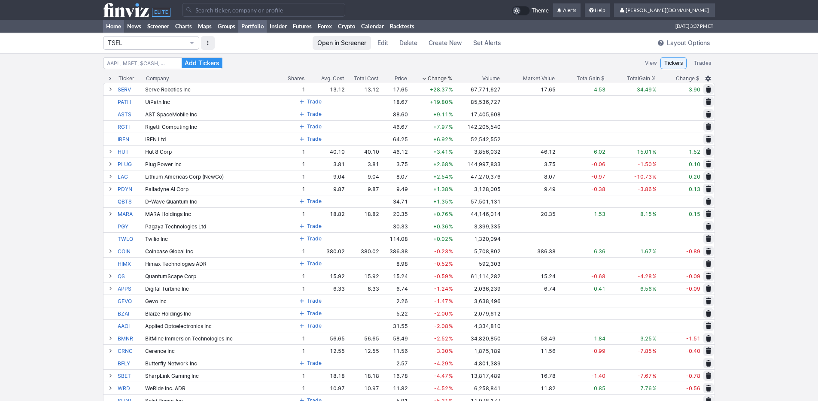
click at [106, 28] on link "Home" at bounding box center [113, 26] width 21 height 13
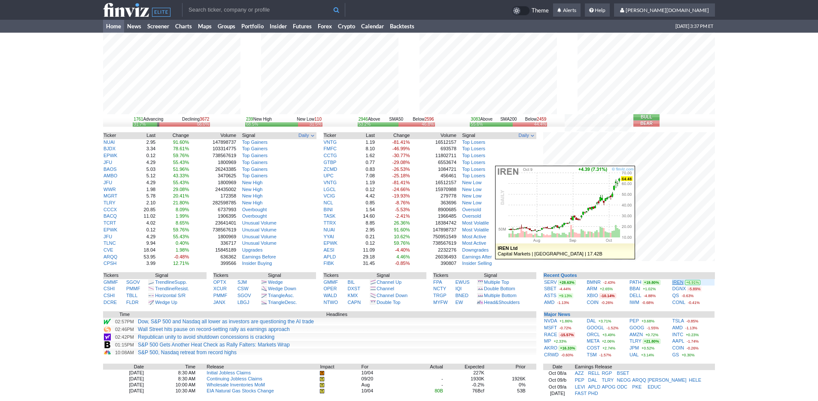
click at [680, 284] on link "IREN" at bounding box center [678, 282] width 11 height 5
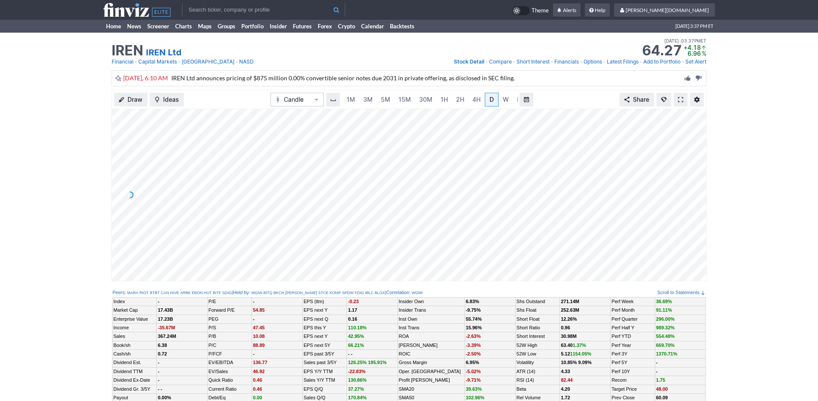
scroll to position [0, 9]
click at [363, 103] on link "3M" at bounding box center [359, 100] width 17 height 14
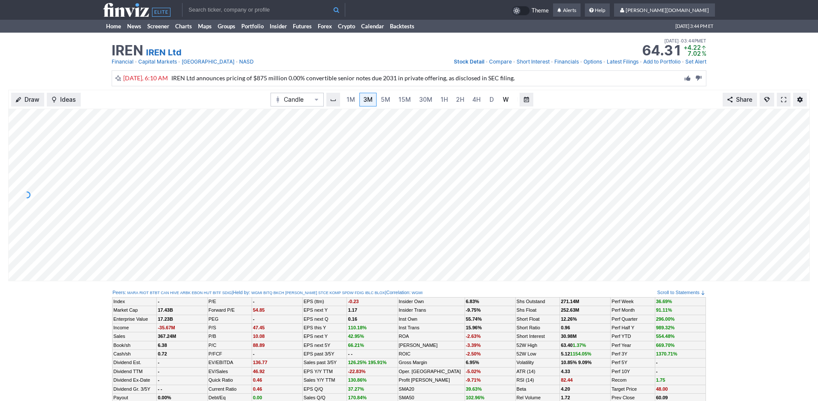
click at [500, 100] on link "W" at bounding box center [506, 100] width 14 height 14
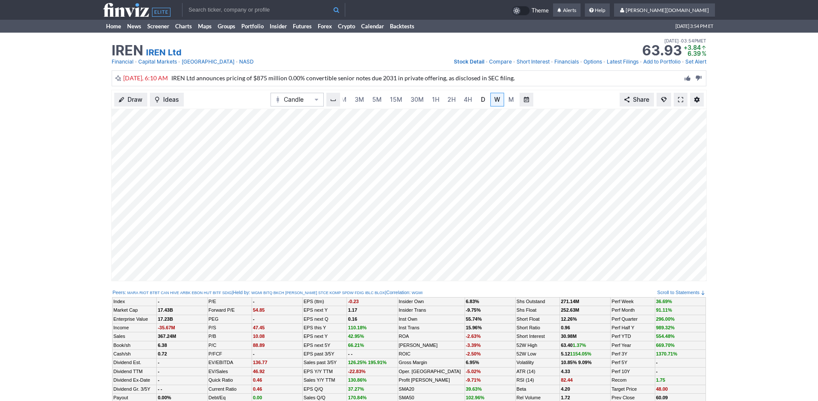
click at [476, 99] on link "D" at bounding box center [483, 100] width 14 height 14
click at [369, 99] on link "5M" at bounding box center [377, 100] width 17 height 14
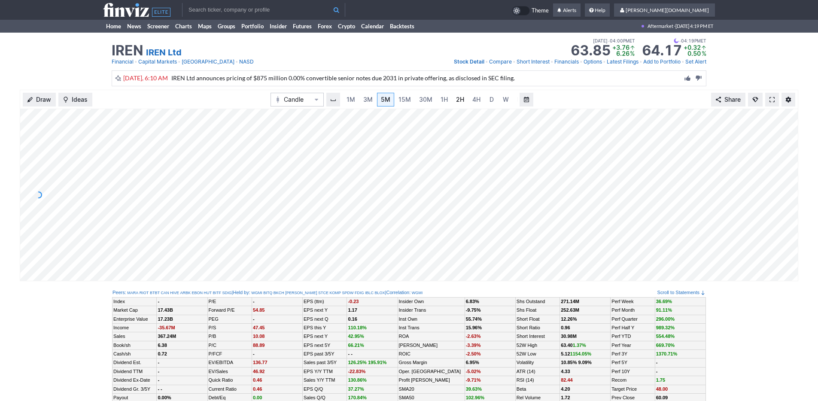
click at [458, 96] on span "2H" at bounding box center [460, 99] width 8 height 7
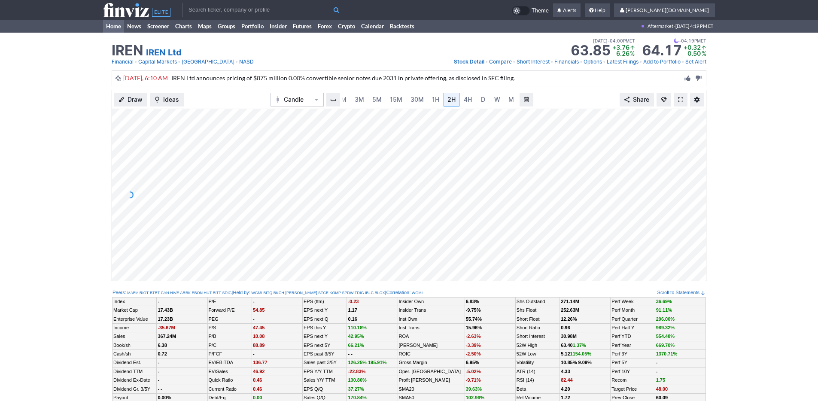
click at [105, 25] on link "Home" at bounding box center [113, 26] width 21 height 13
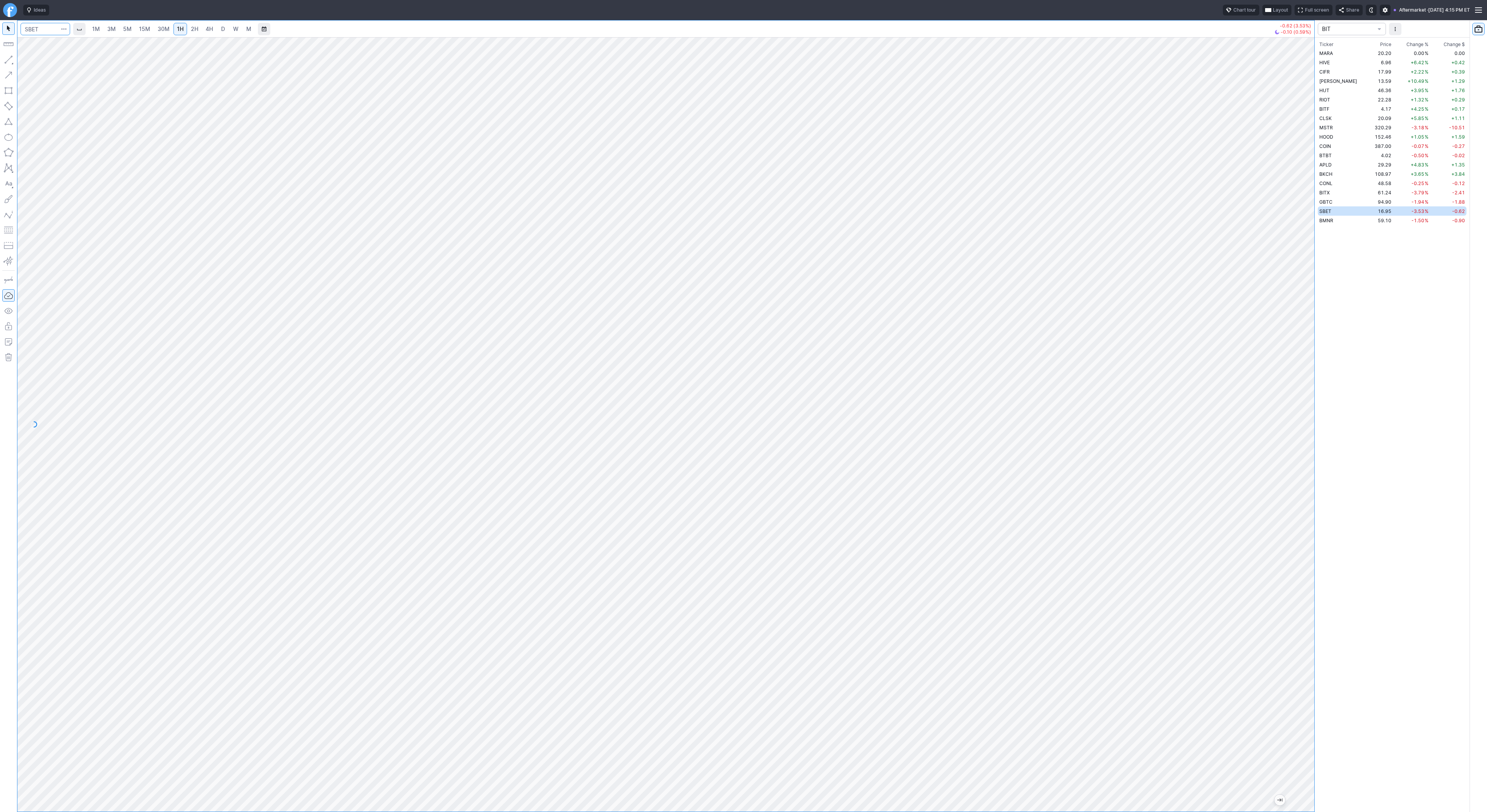
click at [43, 33] on input "Search" at bounding box center [45, 29] width 50 height 13
type input "apld"
click at [107, 26] on span "3M" at bounding box center [111, 28] width 8 height 6
click at [27, 25] on input "Search" at bounding box center [45, 29] width 50 height 13
type input "t"
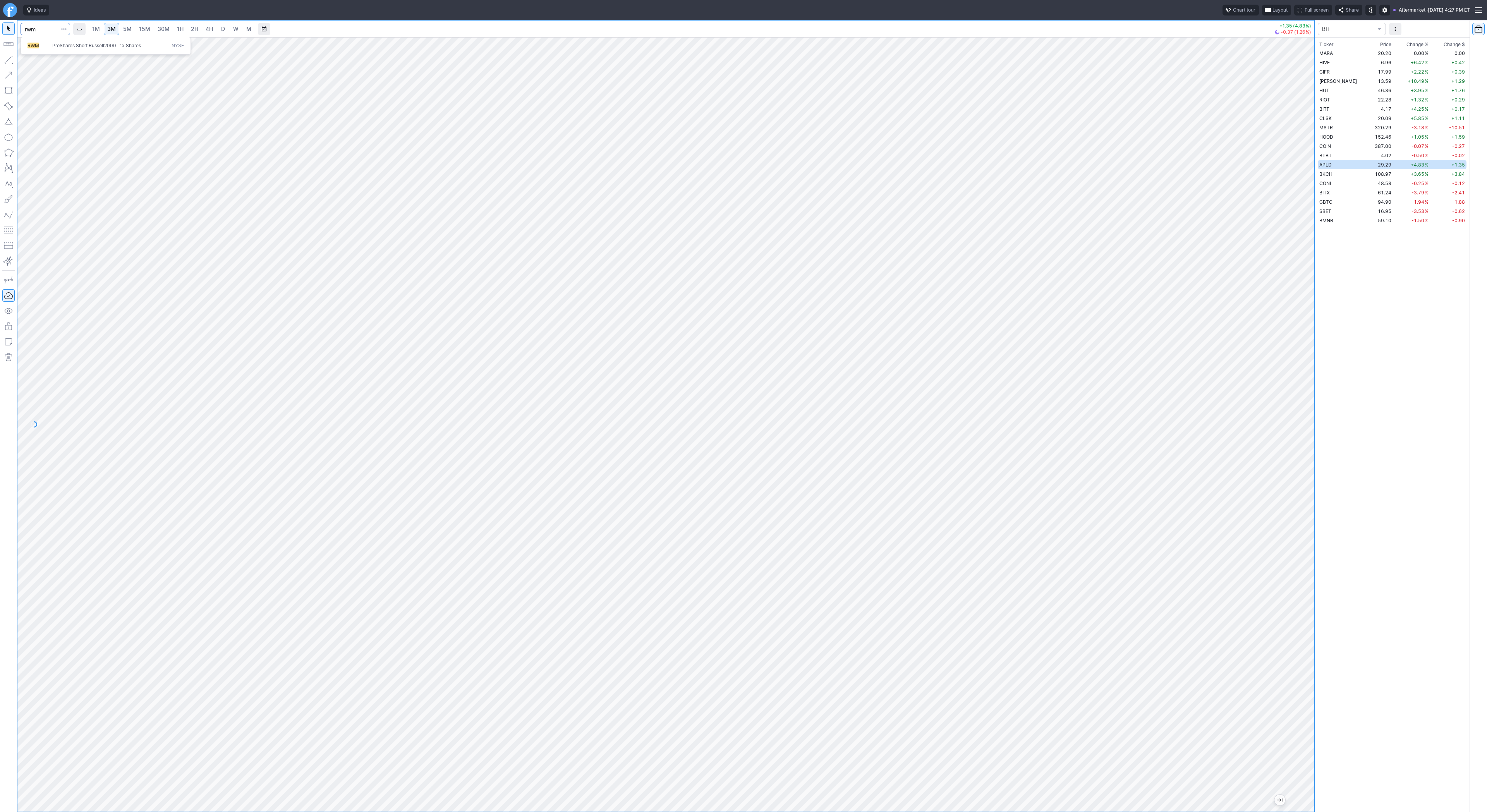
type input "rwm"
click at [212, 31] on link "4H" at bounding box center [209, 29] width 14 height 13
drag, startPoint x: 1309, startPoint y: 541, endPoint x: 1309, endPoint y: 551, distance: 10.0
click at [1309, 551] on div at bounding box center [1306, 423] width 16 height 755
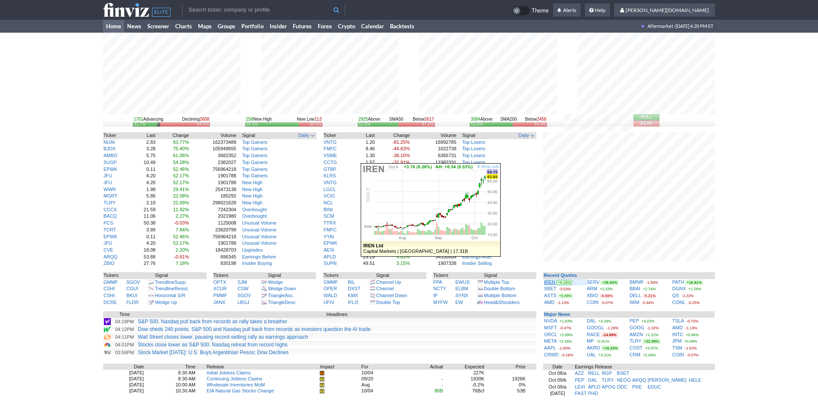
click at [545, 281] on link "IREN" at bounding box center [549, 282] width 11 height 5
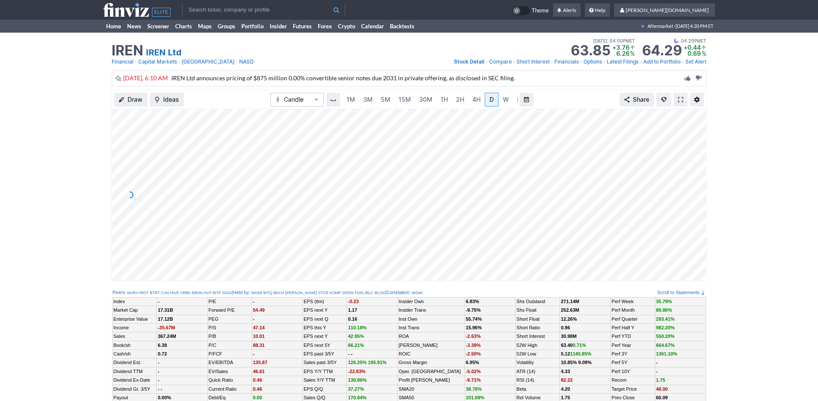
scroll to position [0, 9]
click at [509, 97] on span "M" at bounding box center [512, 99] width 6 height 7
click at [110, 29] on link "Home" at bounding box center [113, 26] width 21 height 13
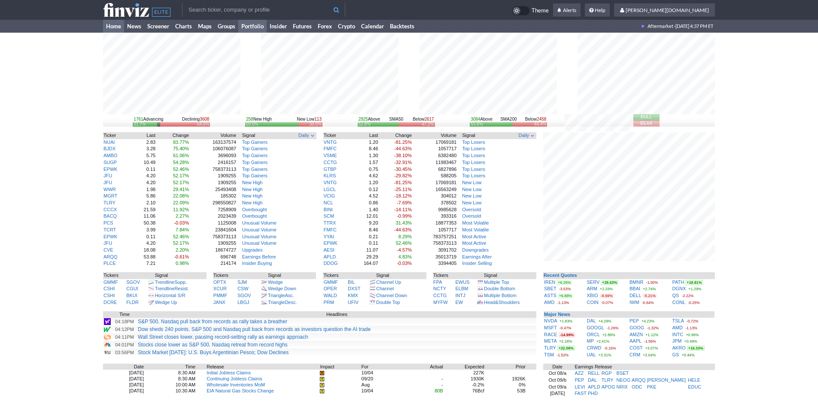
click at [255, 25] on link "Portfolio" at bounding box center [252, 26] width 28 height 13
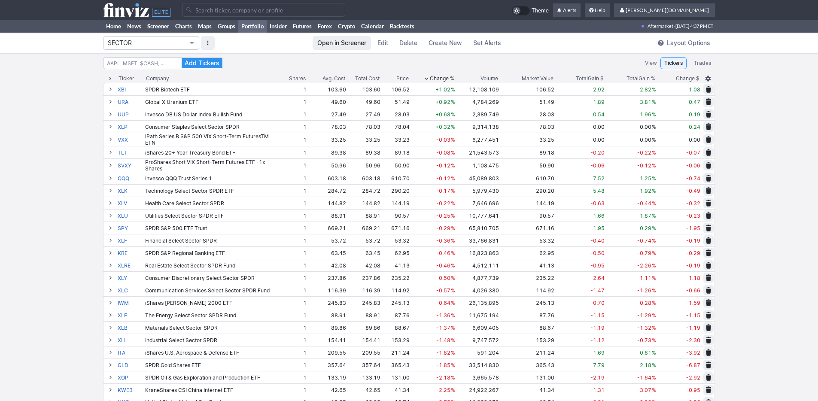
click at [180, 44] on span "SECTOR" at bounding box center [147, 43] width 78 height 9
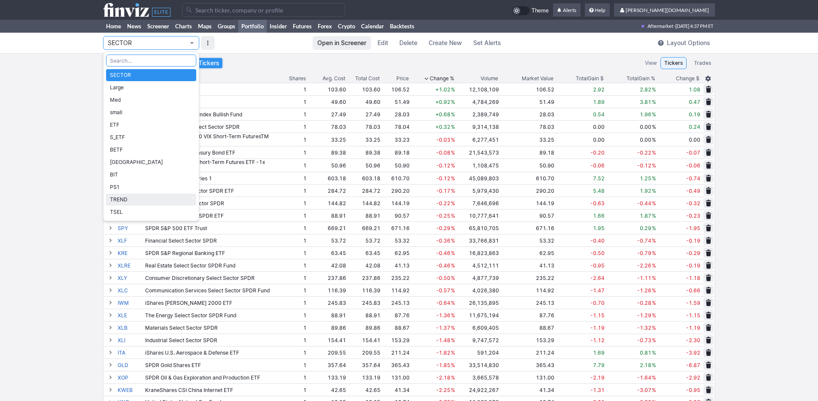
drag, startPoint x: 165, startPoint y: 201, endPoint x: 182, endPoint y: 189, distance: 20.4
click at [165, 201] on span "TREND" at bounding box center [151, 199] width 82 height 9
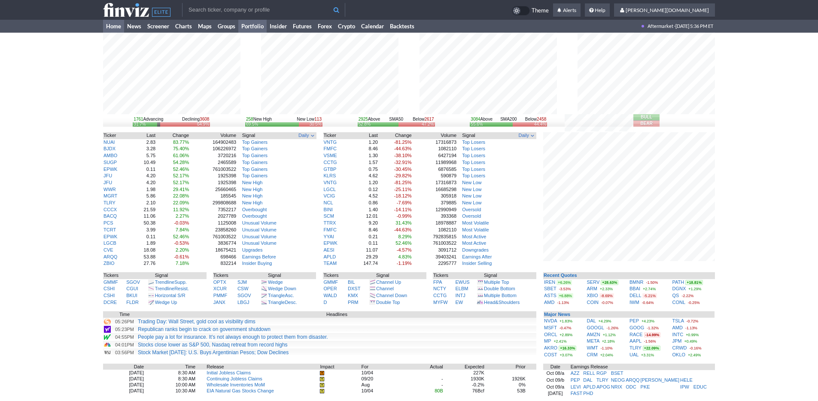
click at [263, 26] on link "Portfolio" at bounding box center [252, 26] width 28 height 13
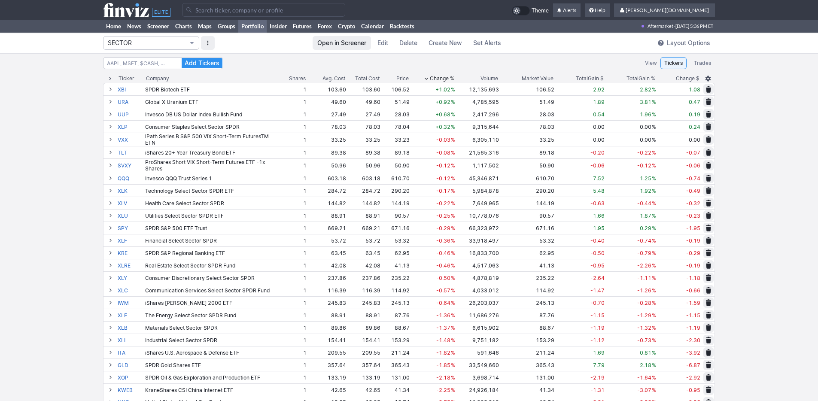
click at [128, 45] on span "SECTOR" at bounding box center [147, 43] width 78 height 9
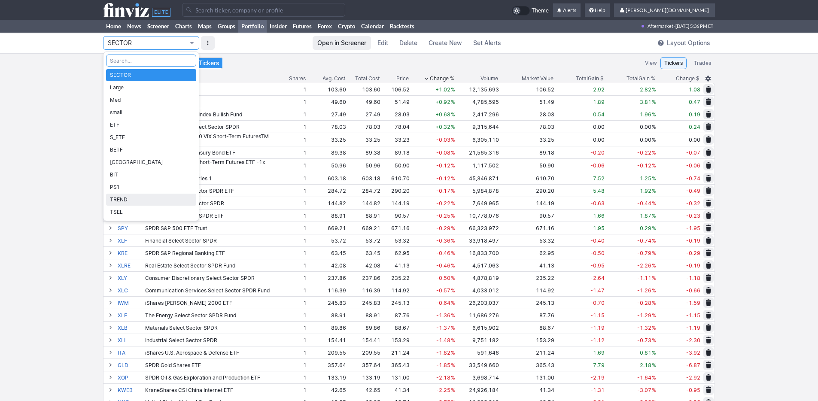
click at [141, 201] on span "TREND" at bounding box center [151, 199] width 82 height 9
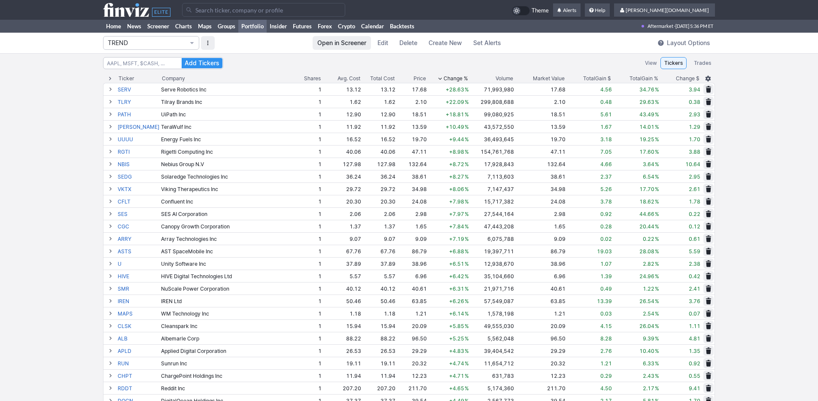
click at [639, 79] on span "Total" at bounding box center [636, 78] width 12 height 9
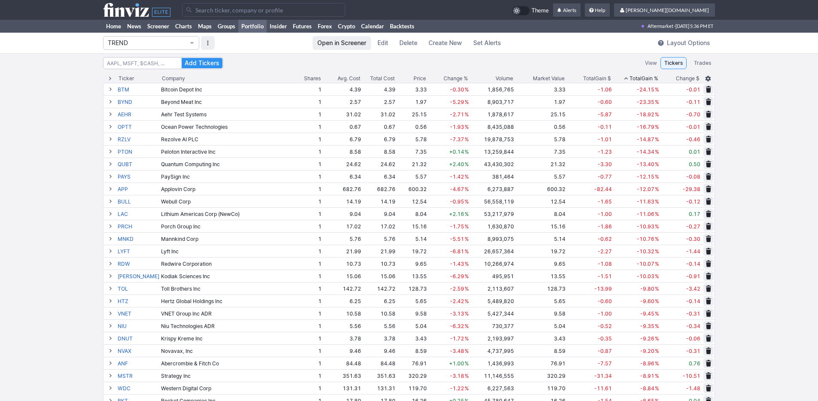
click at [642, 77] on div "Total Gain %" at bounding box center [644, 78] width 29 height 9
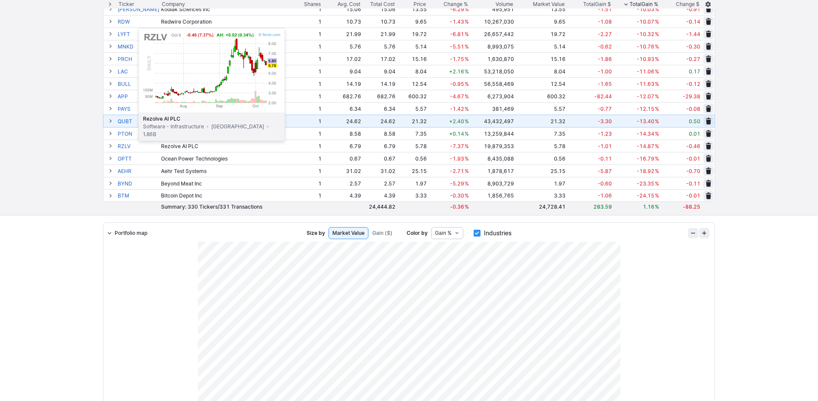
scroll to position [3980, 0]
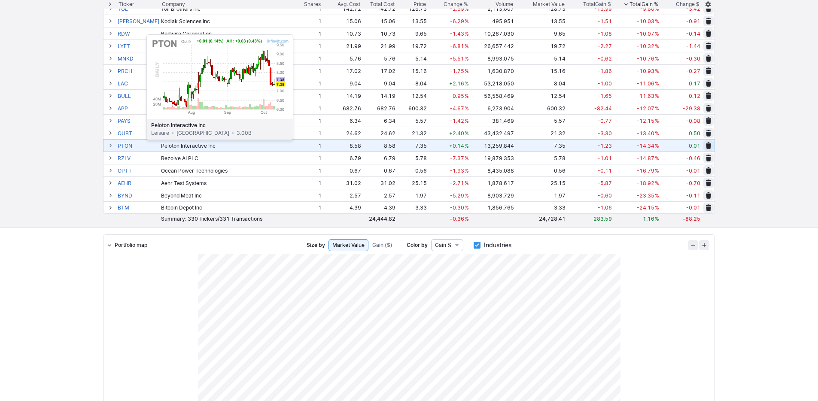
click at [125, 146] on link "PTON" at bounding box center [139, 146] width 42 height 12
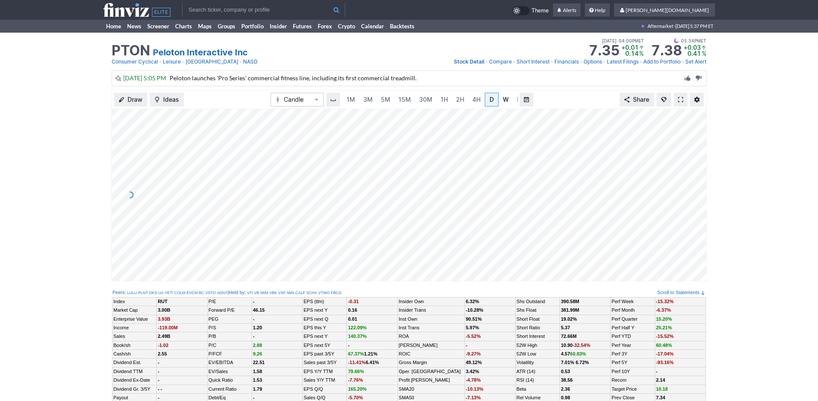
scroll to position [0, 9]
click at [497, 100] on span "W" at bounding box center [497, 99] width 6 height 7
click at [113, 23] on link "Home" at bounding box center [113, 26] width 21 height 13
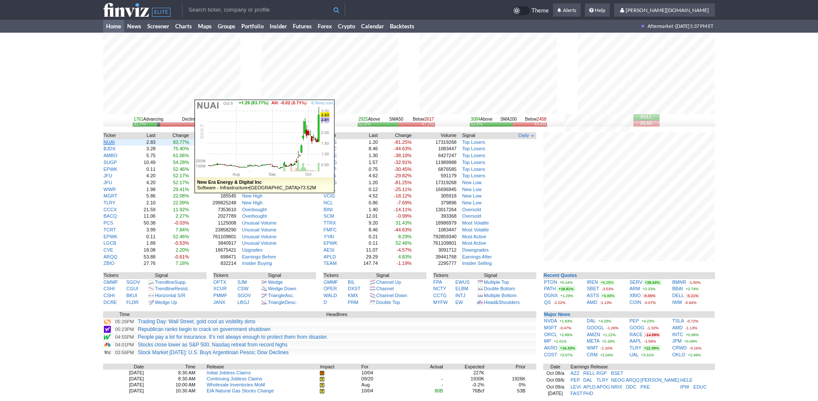
click at [109, 140] on link "NUAI" at bounding box center [109, 142] width 11 height 5
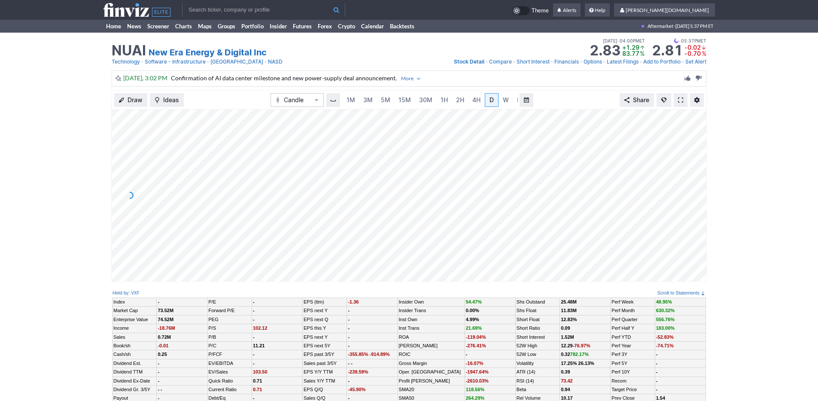
scroll to position [0, 9]
click at [373, 100] on span "5M" at bounding box center [376, 99] width 9 height 7
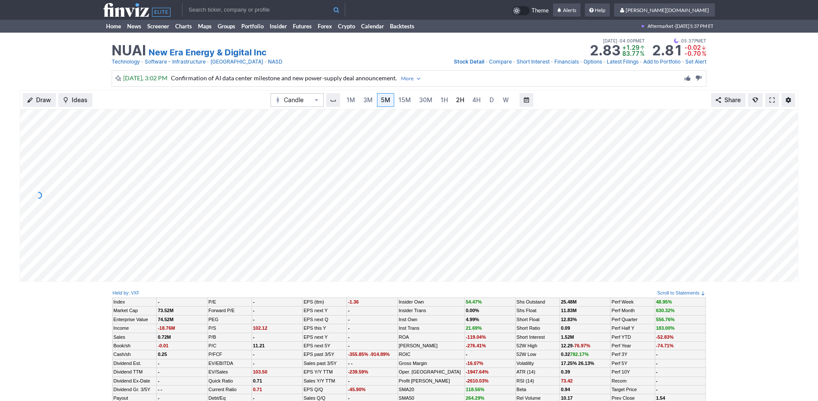
click at [460, 94] on link "2H" at bounding box center [460, 100] width 16 height 14
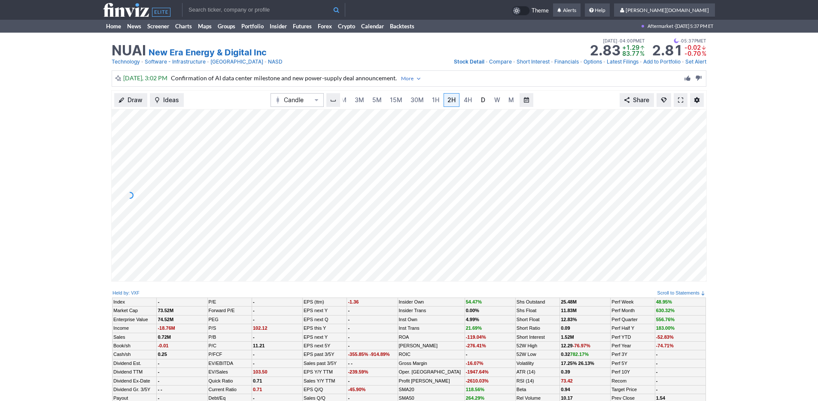
click at [476, 102] on link "D" at bounding box center [483, 100] width 14 height 14
click at [105, 24] on link "Home" at bounding box center [113, 26] width 21 height 13
